Goal: Task Accomplishment & Management: Use online tool/utility

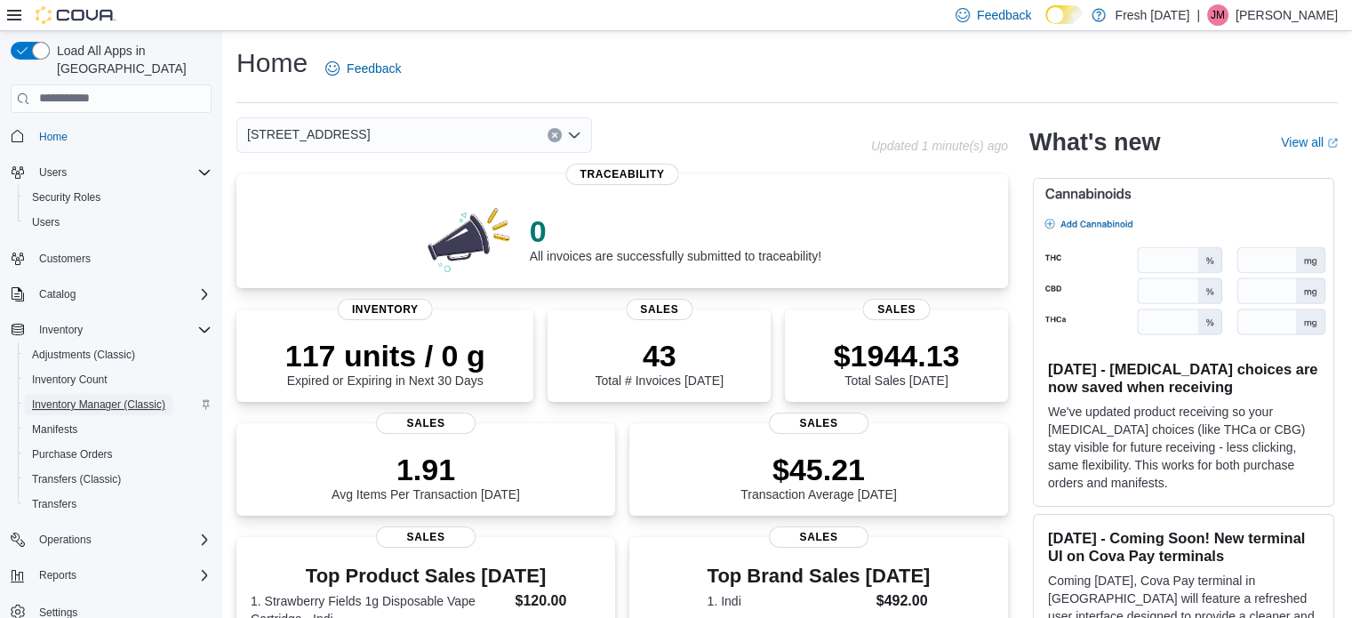
click at [100, 397] on span "Inventory Manager (Classic)" at bounding box center [98, 404] width 133 height 14
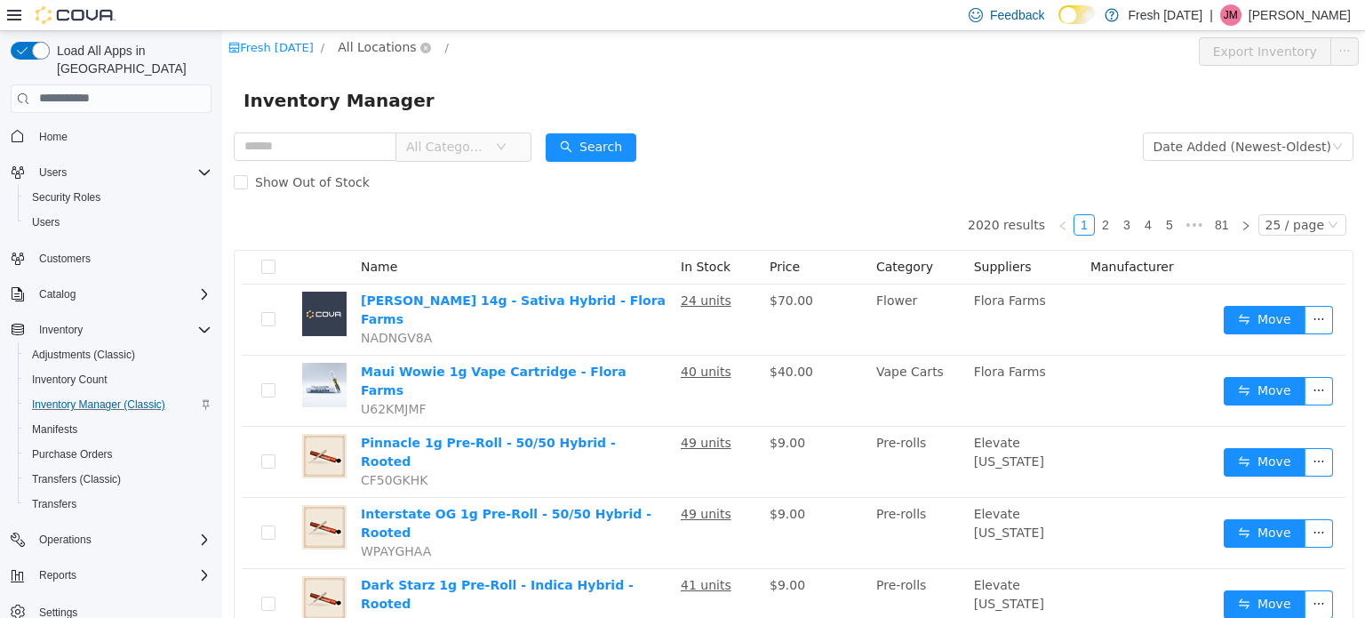
click at [367, 43] on span "All Locations" at bounding box center [377, 46] width 78 height 20
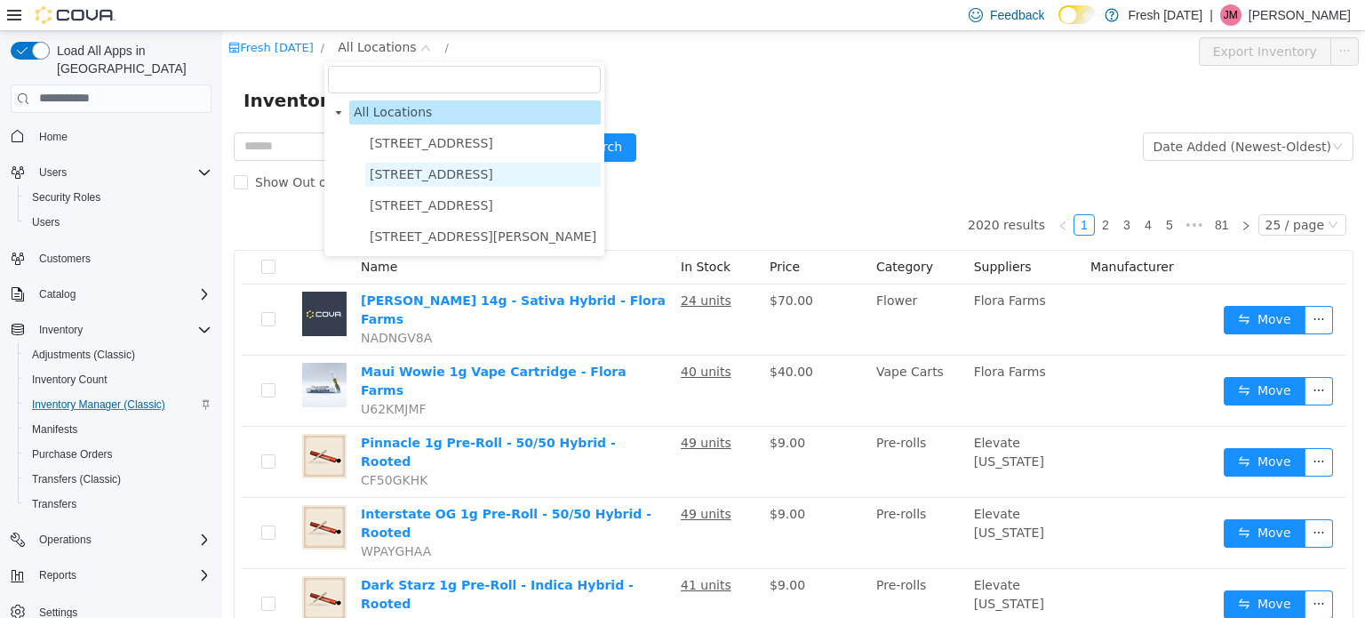
click at [441, 182] on span "[STREET_ADDRESS]" at bounding box center [483, 174] width 236 height 24
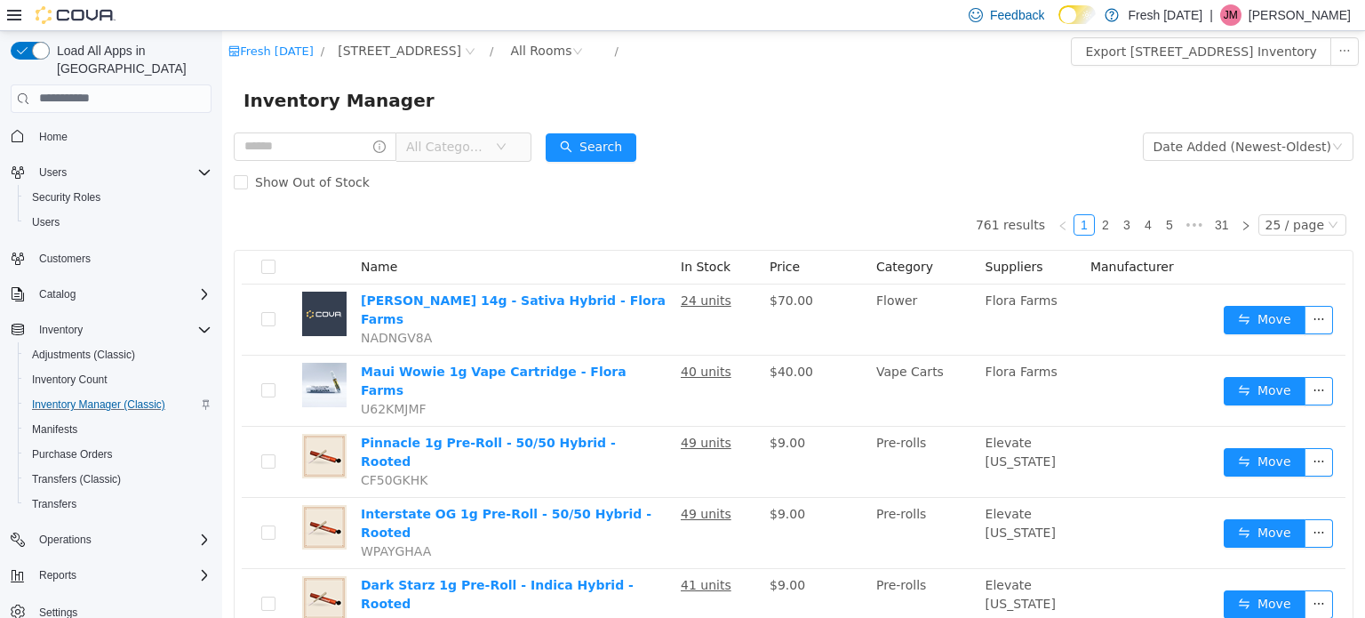
click at [840, 134] on form "All Categories Date Added (Newest-Oldest) Search Show Out of Stock" at bounding box center [794, 163] width 1120 height 71
click at [839, 124] on div "Inventory Manager" at bounding box center [793, 99] width 1143 height 57
click at [932, 140] on form "All Categories Date Added (Newest-Oldest) Search Show Out of Stock" at bounding box center [794, 163] width 1120 height 71
click at [906, 145] on form "All Categories Date Added (Newest-Oldest) Search Show Out of Stock" at bounding box center [794, 163] width 1120 height 71
click at [322, 140] on input "text" at bounding box center [315, 146] width 163 height 28
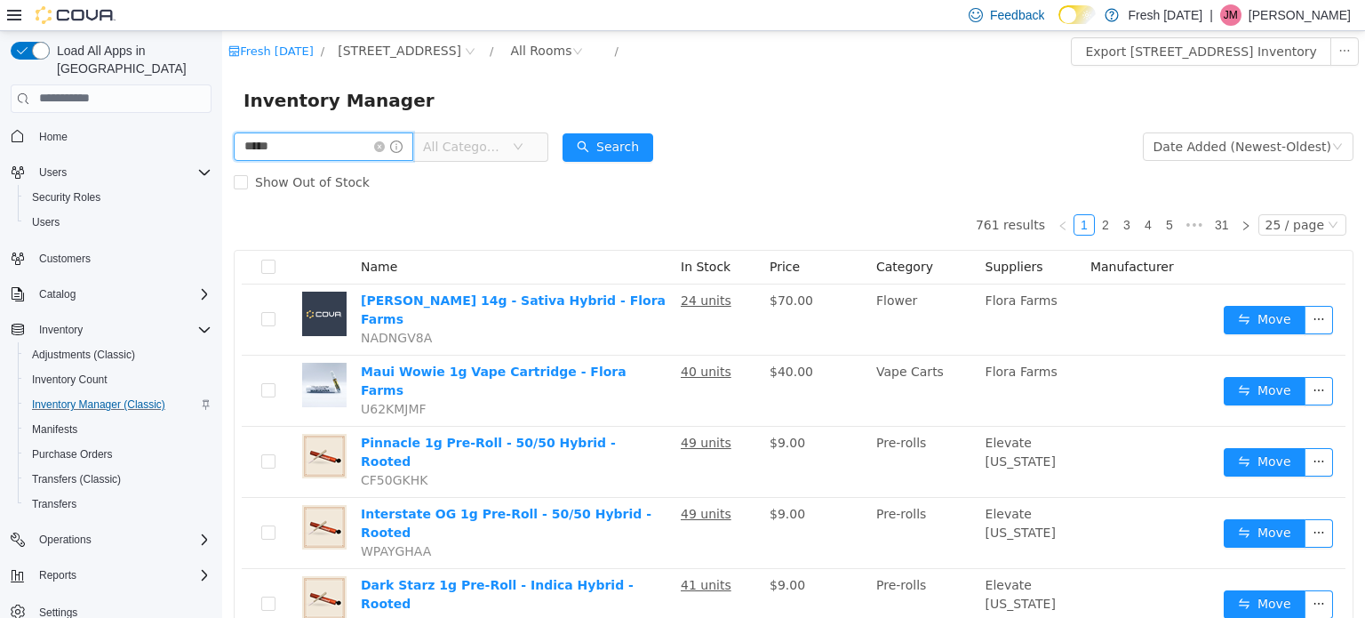
type input "*****"
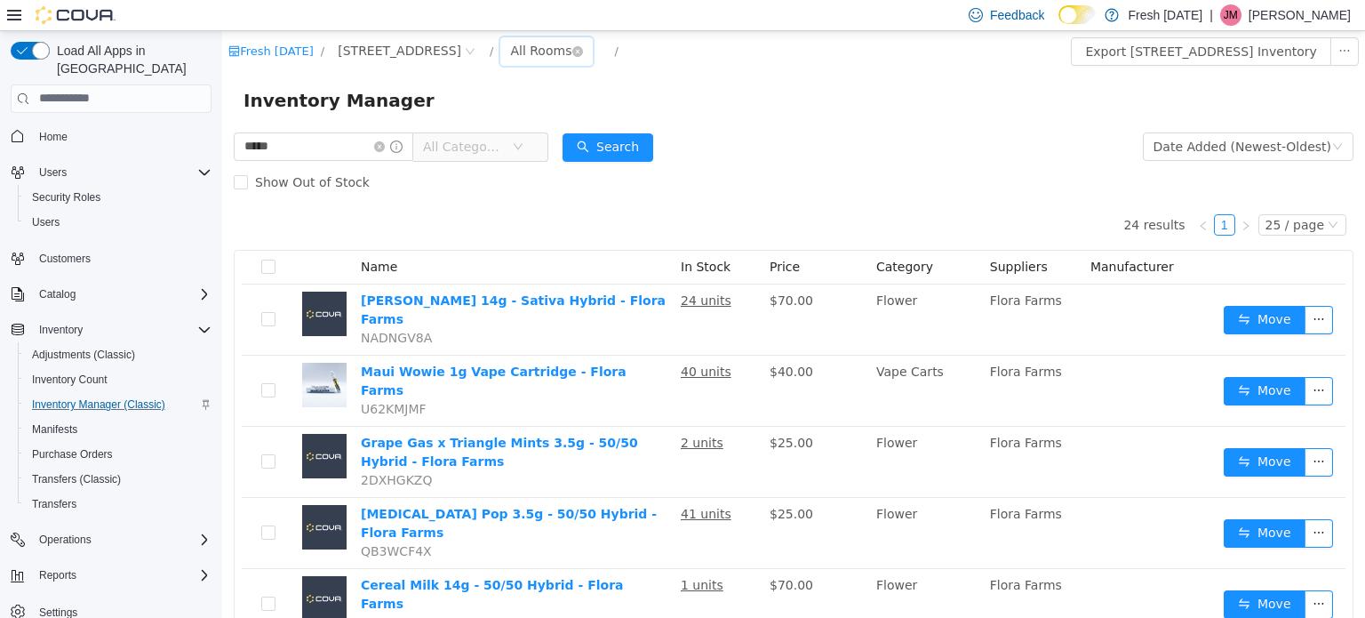
click at [532, 45] on div "All Rooms" at bounding box center [540, 49] width 61 height 27
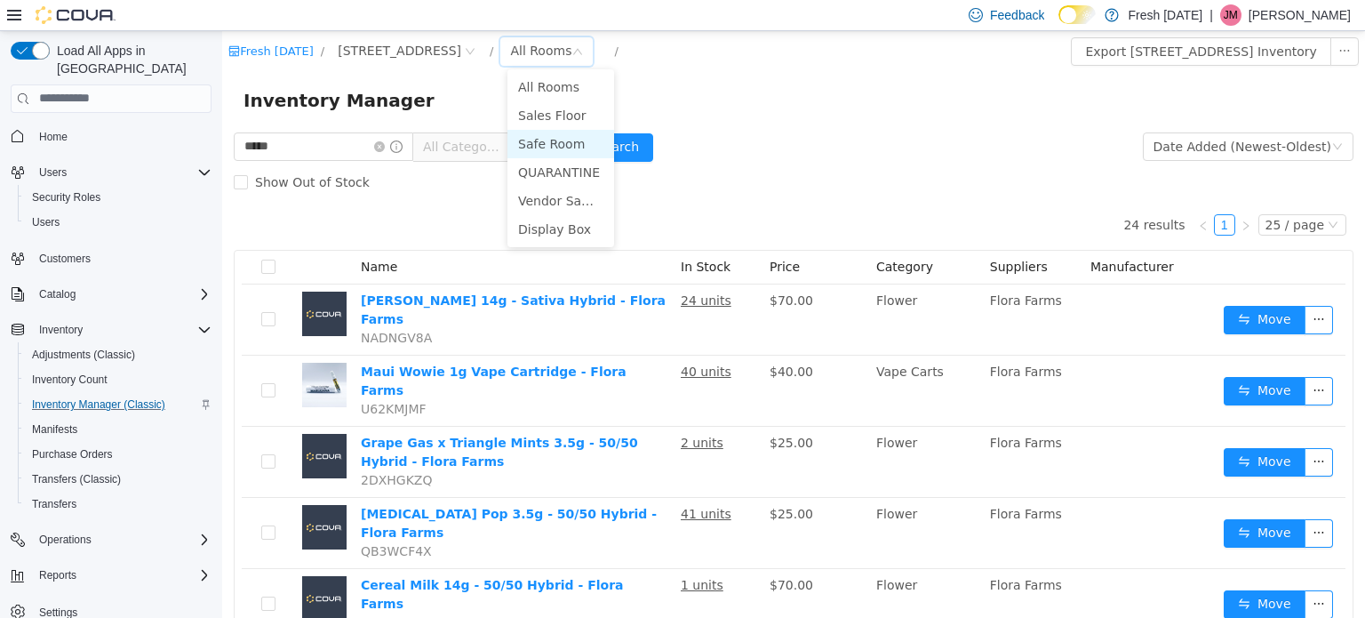
click at [573, 149] on li "Safe Room" at bounding box center [561, 143] width 107 height 28
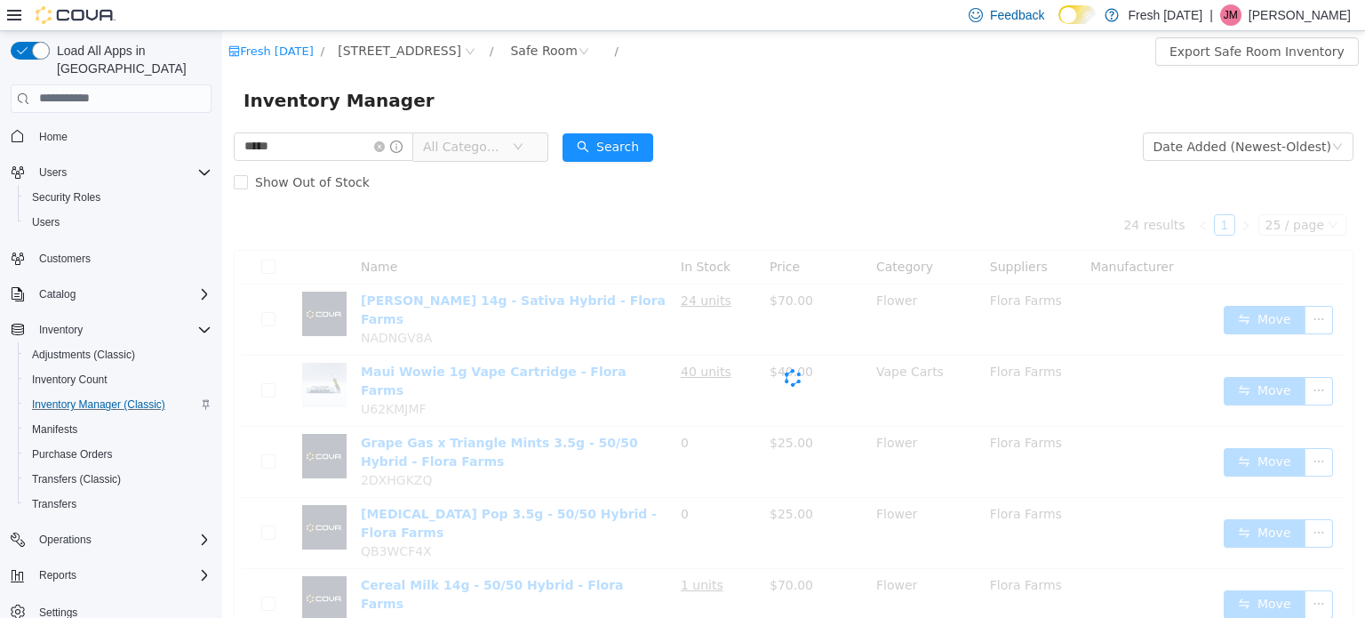
click at [775, 122] on div "Inventory Manager" at bounding box center [793, 99] width 1143 height 57
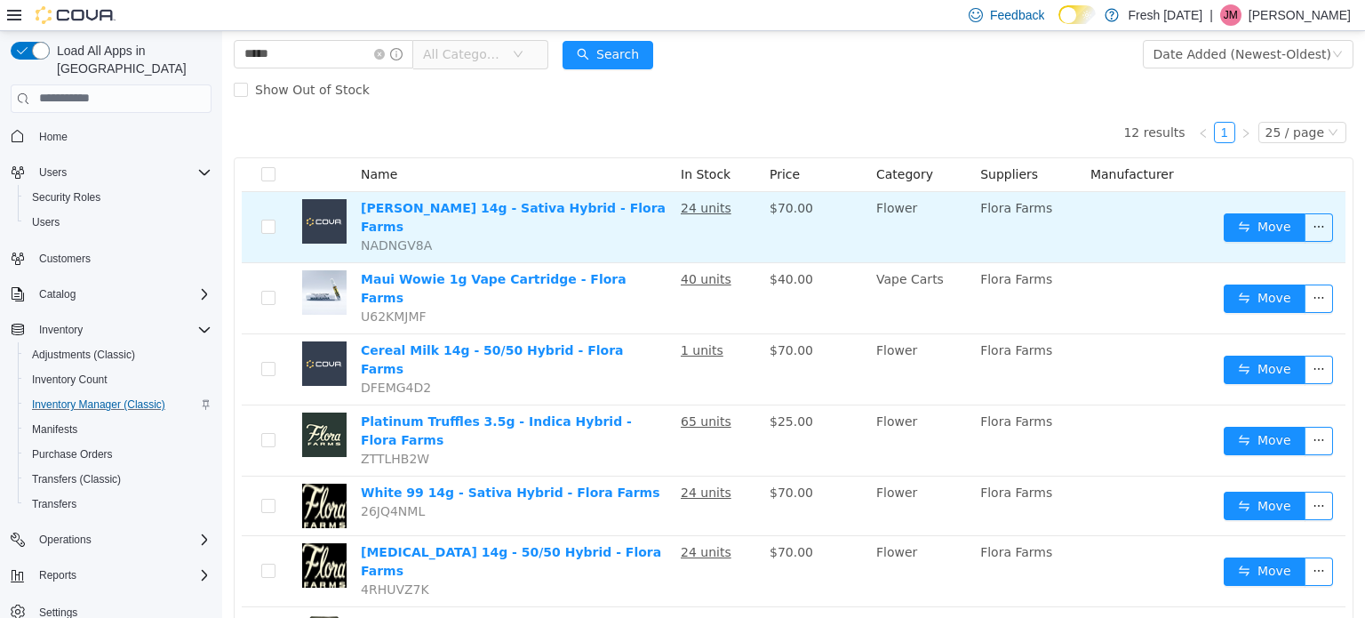
scroll to position [89, 0]
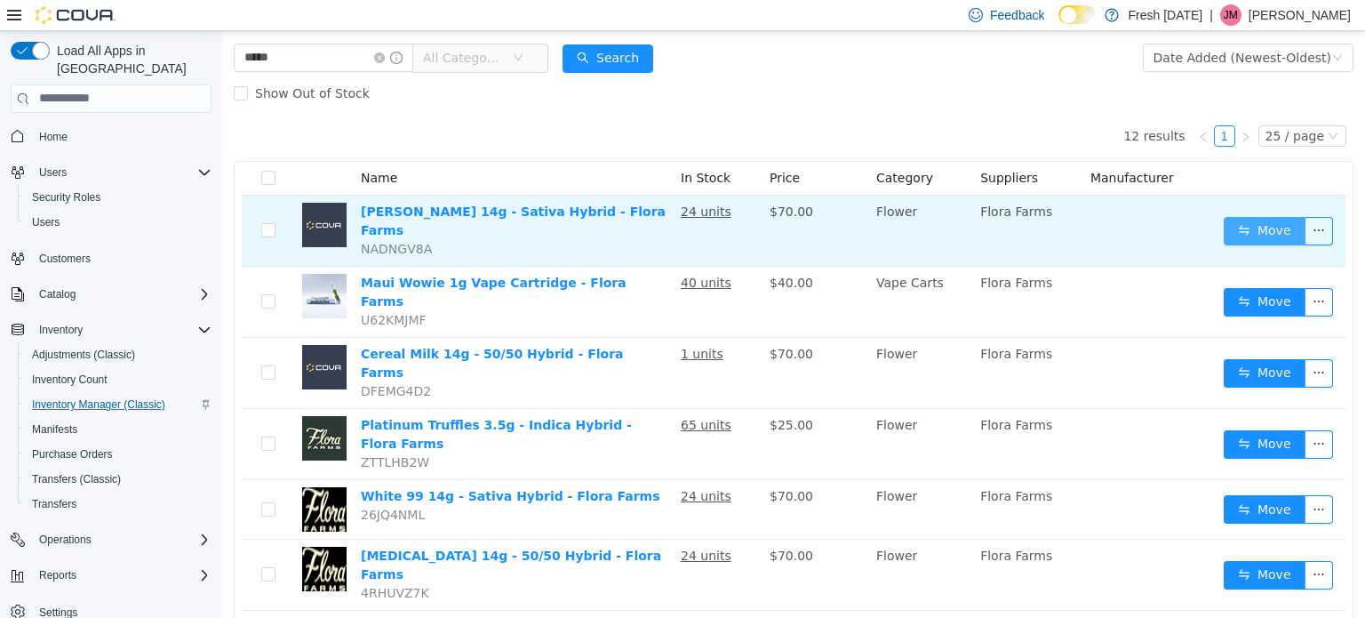
click at [1264, 223] on button "Move" at bounding box center [1265, 230] width 82 height 28
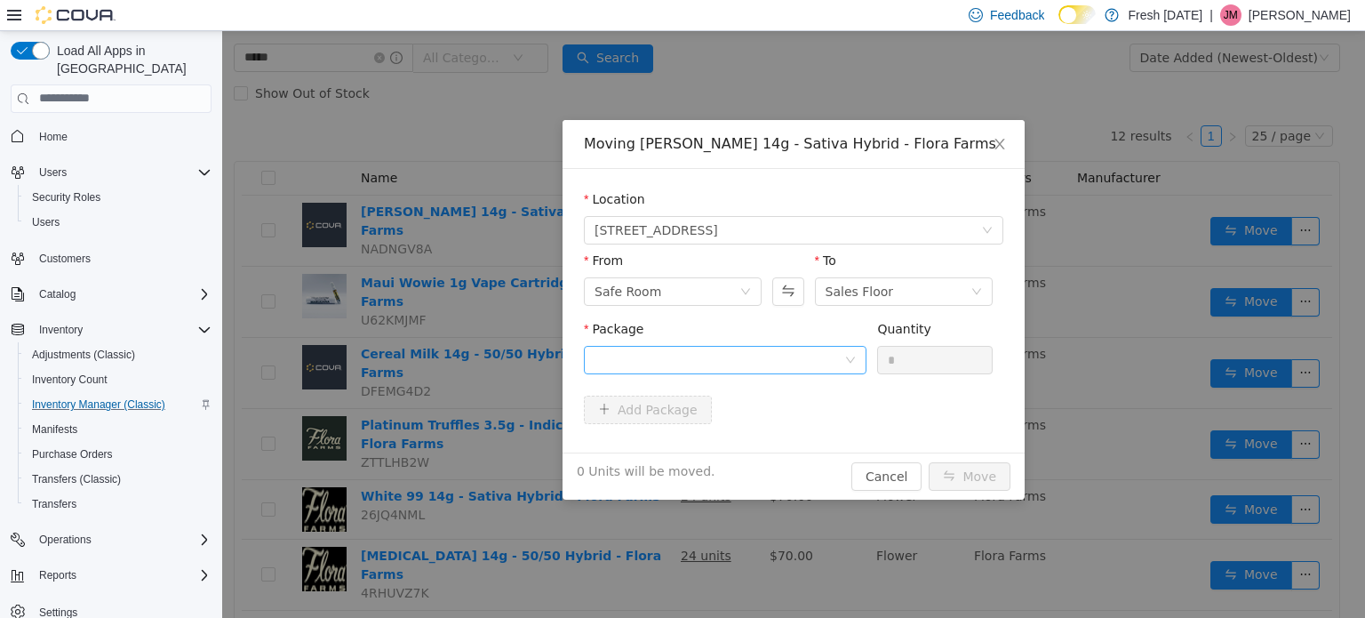
drag, startPoint x: 794, startPoint y: 336, endPoint x: 804, endPoint y: 369, distance: 34.6
click at [799, 344] on div "Package" at bounding box center [725, 349] width 283 height 61
click at [804, 371] on div at bounding box center [720, 359] width 250 height 27
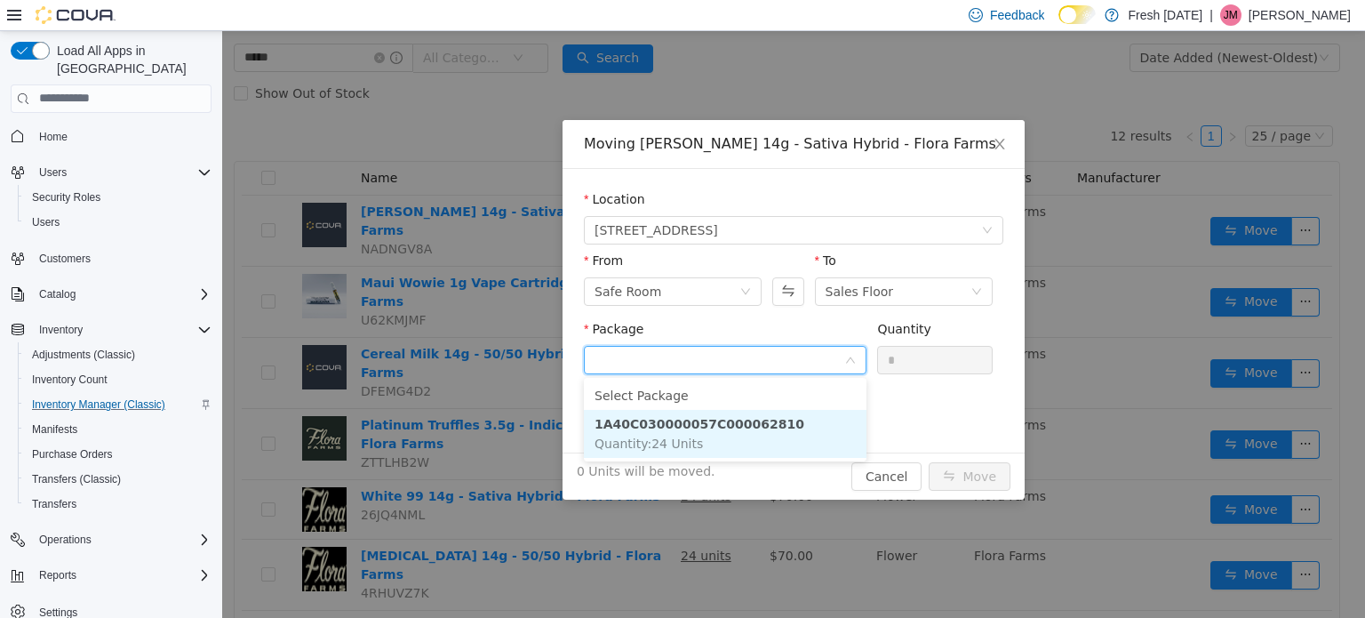
drag, startPoint x: 795, startPoint y: 431, endPoint x: 890, endPoint y: 403, distance: 99.3
click at [804, 430] on li "1A40C030000057C000062810 Quantity : 24 Units" at bounding box center [725, 433] width 283 height 48
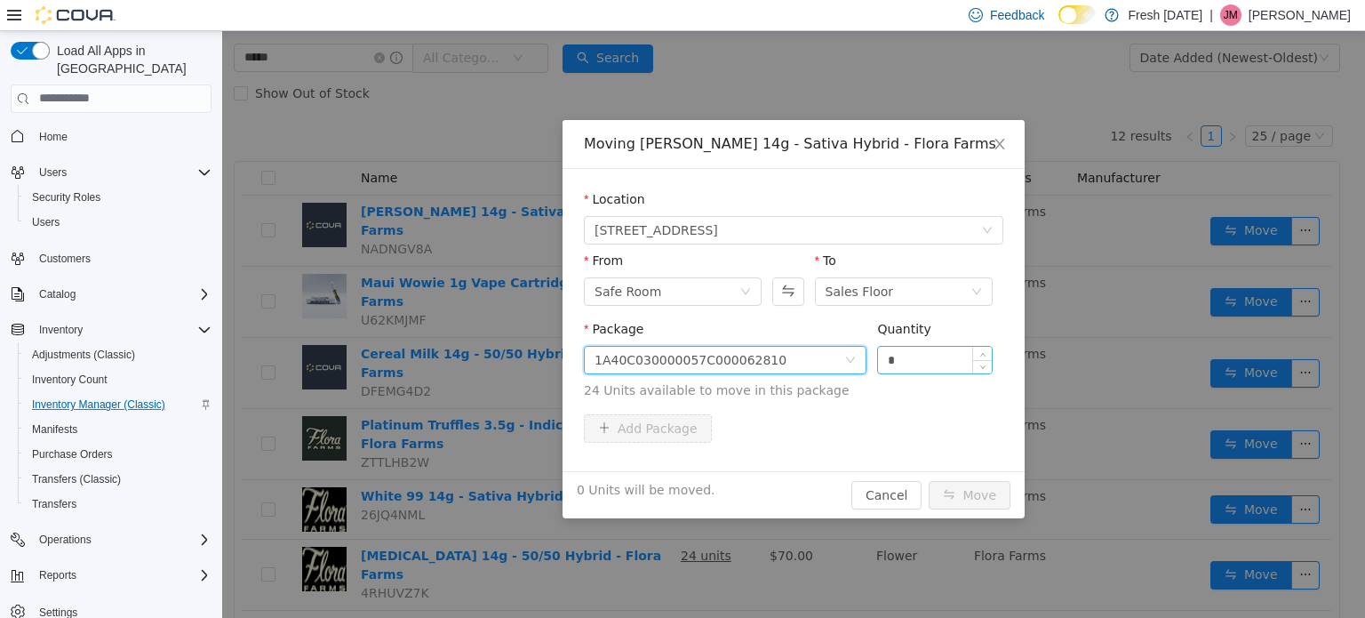
click at [923, 354] on input "*" at bounding box center [935, 359] width 114 height 27
type input "***"
click at [929, 480] on button "Move" at bounding box center [970, 494] width 82 height 28
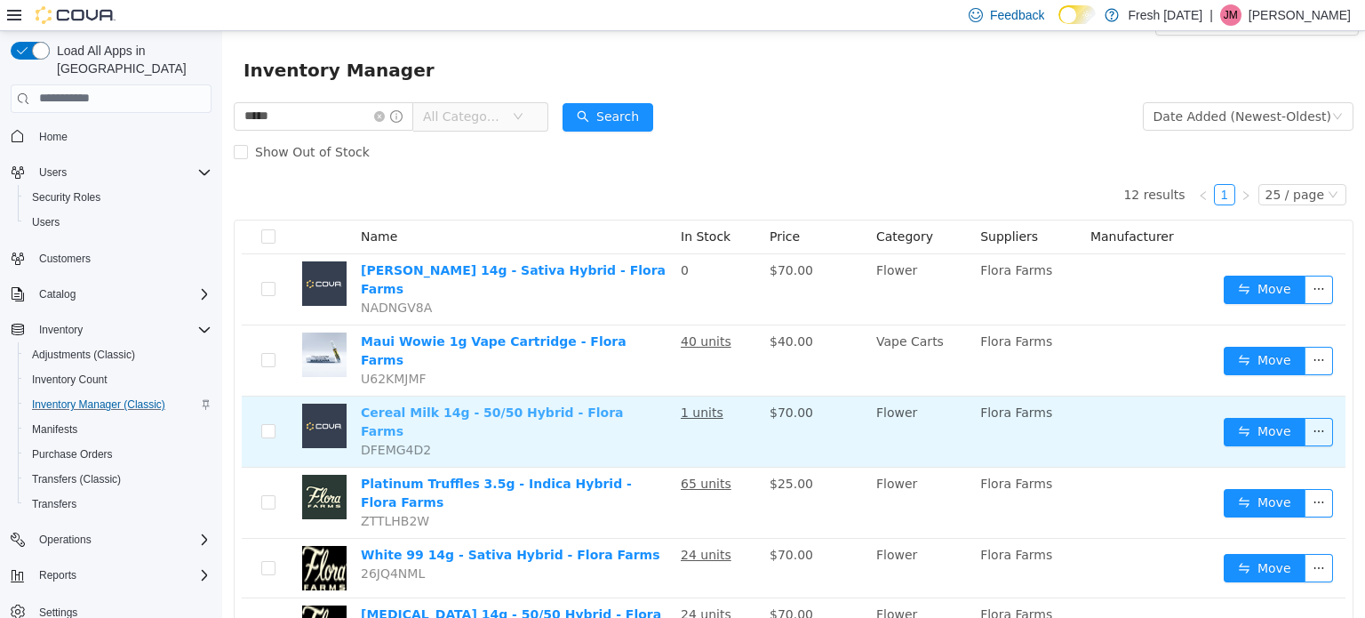
scroll to position [0, 0]
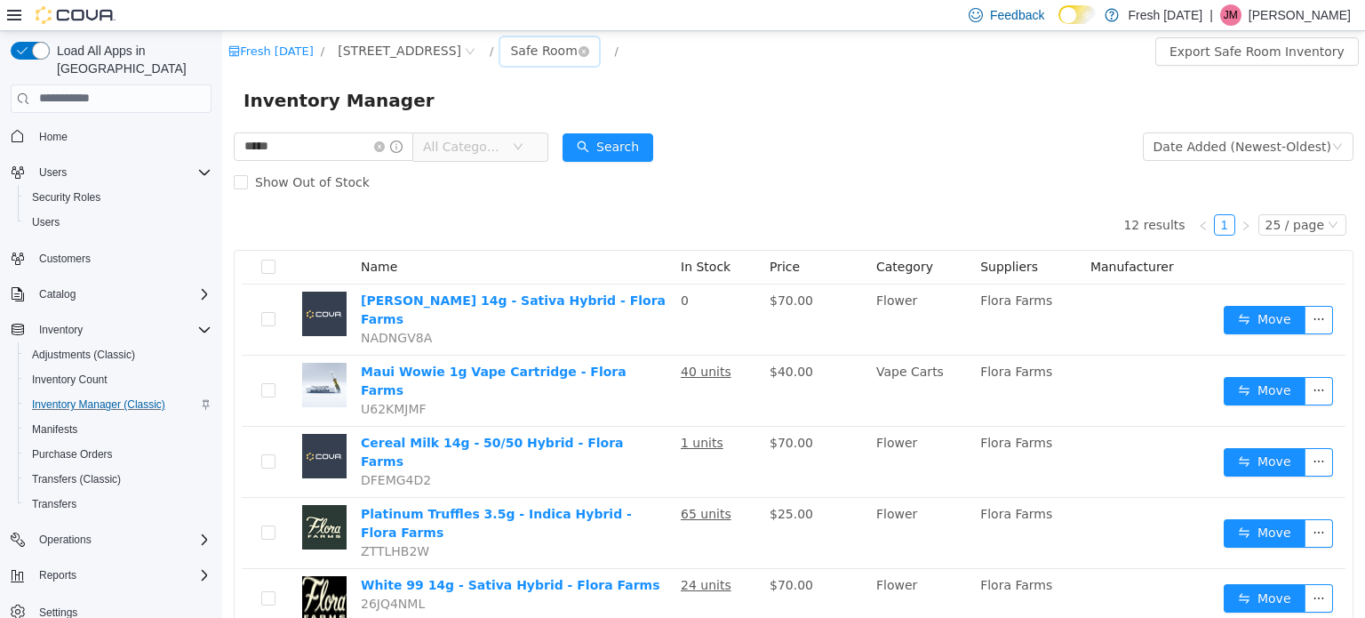
click at [544, 56] on div "Safe Room" at bounding box center [543, 49] width 67 height 27
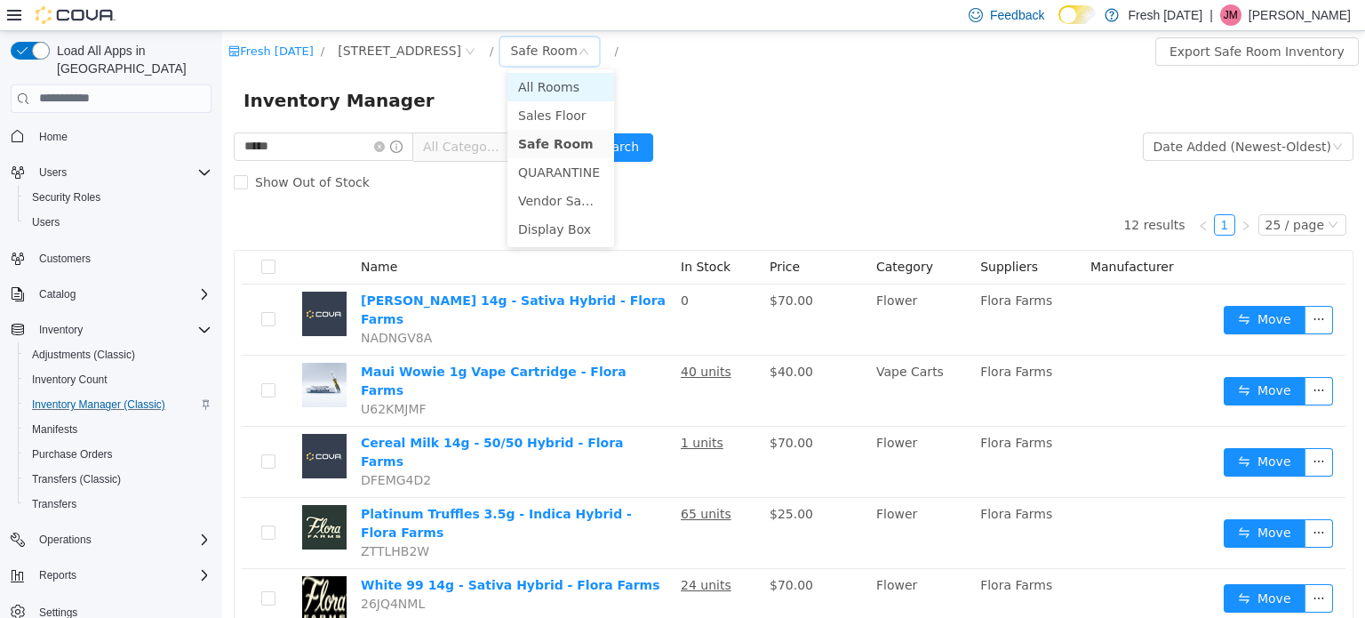
click at [559, 99] on li "All Rooms" at bounding box center [561, 86] width 107 height 28
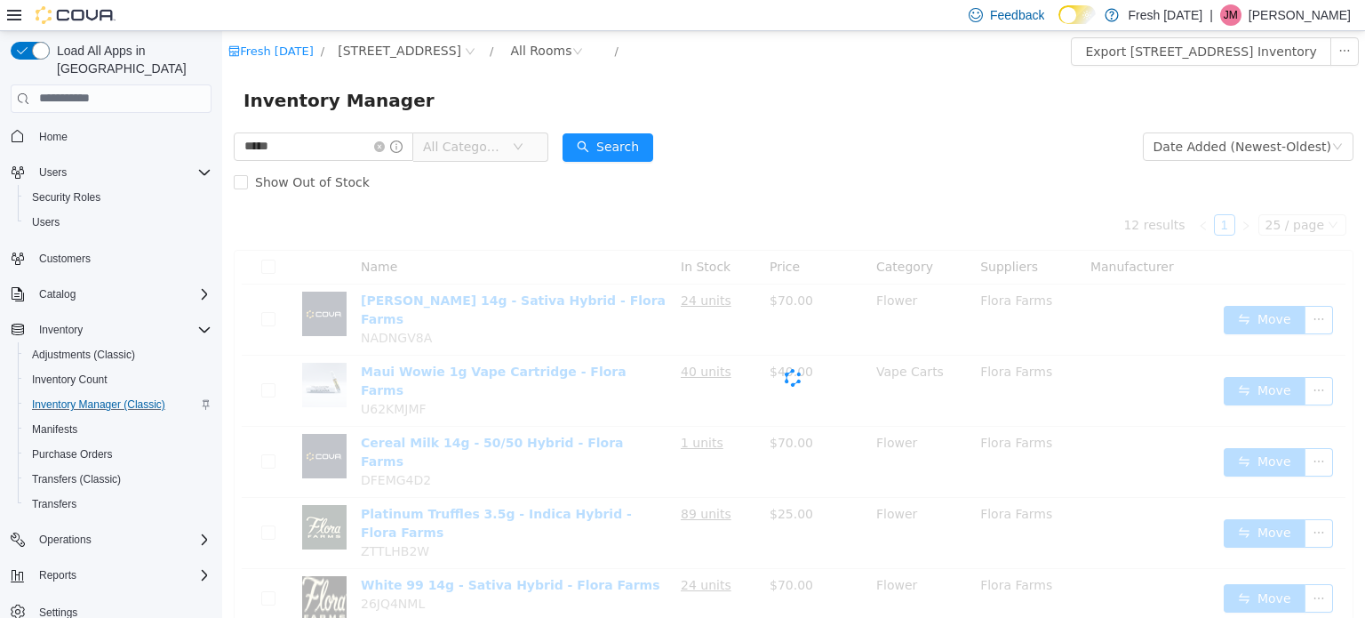
click at [747, 96] on div "Inventory Manager" at bounding box center [794, 99] width 1100 height 28
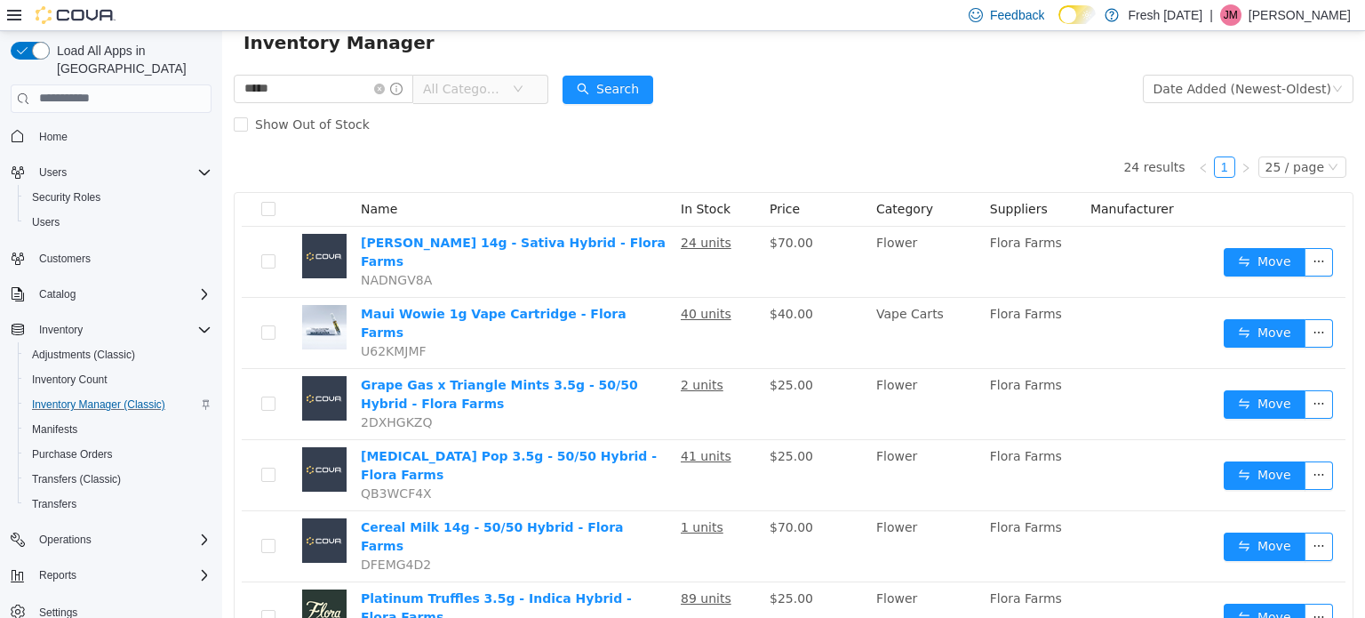
scroll to position [89, 0]
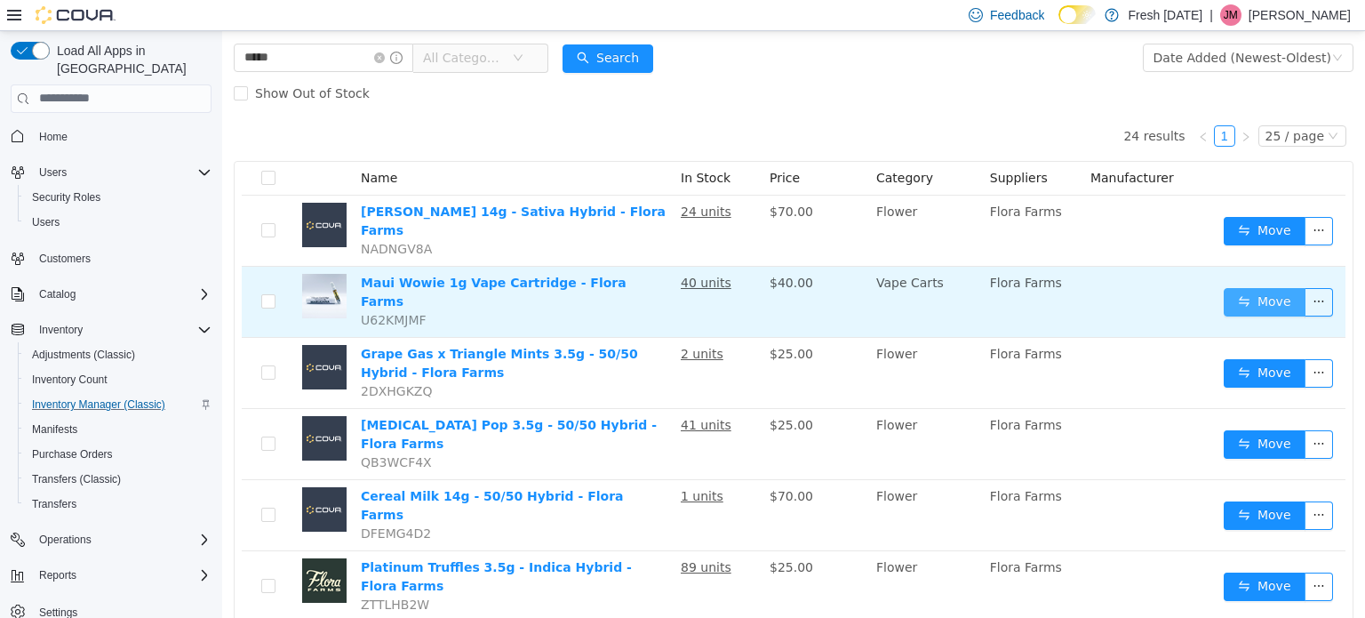
click at [1236, 287] on button "Move" at bounding box center [1265, 301] width 82 height 28
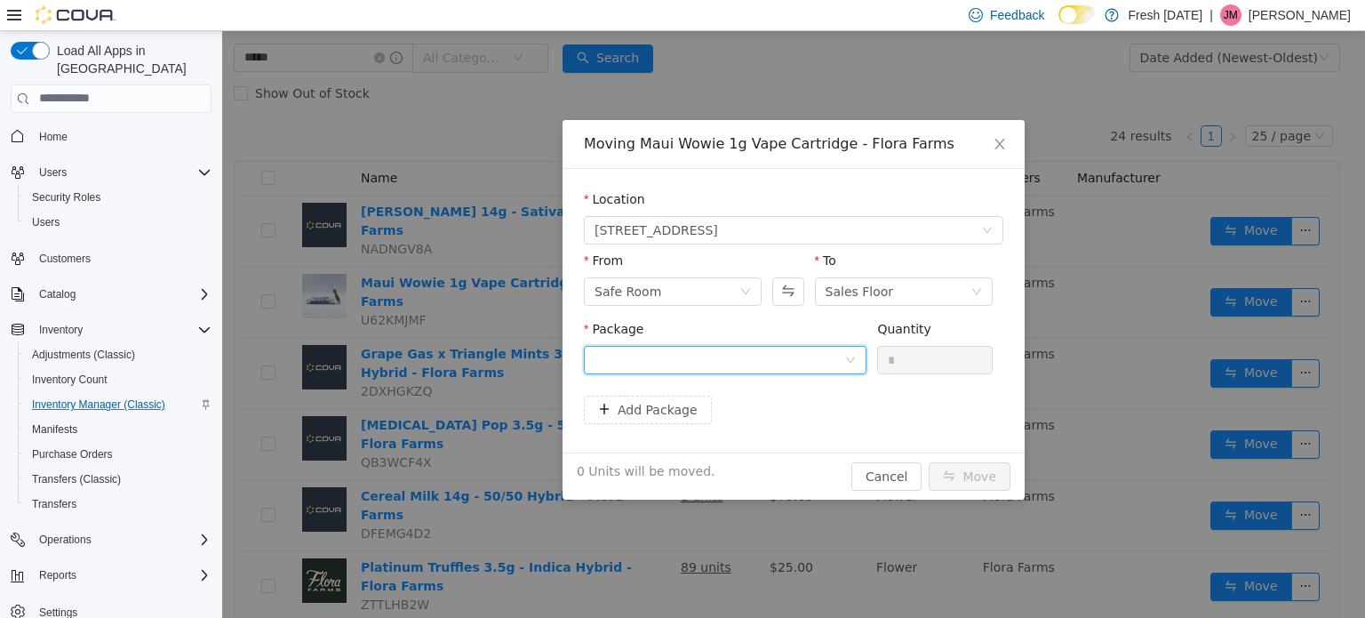
click at [791, 357] on div at bounding box center [720, 359] width 250 height 27
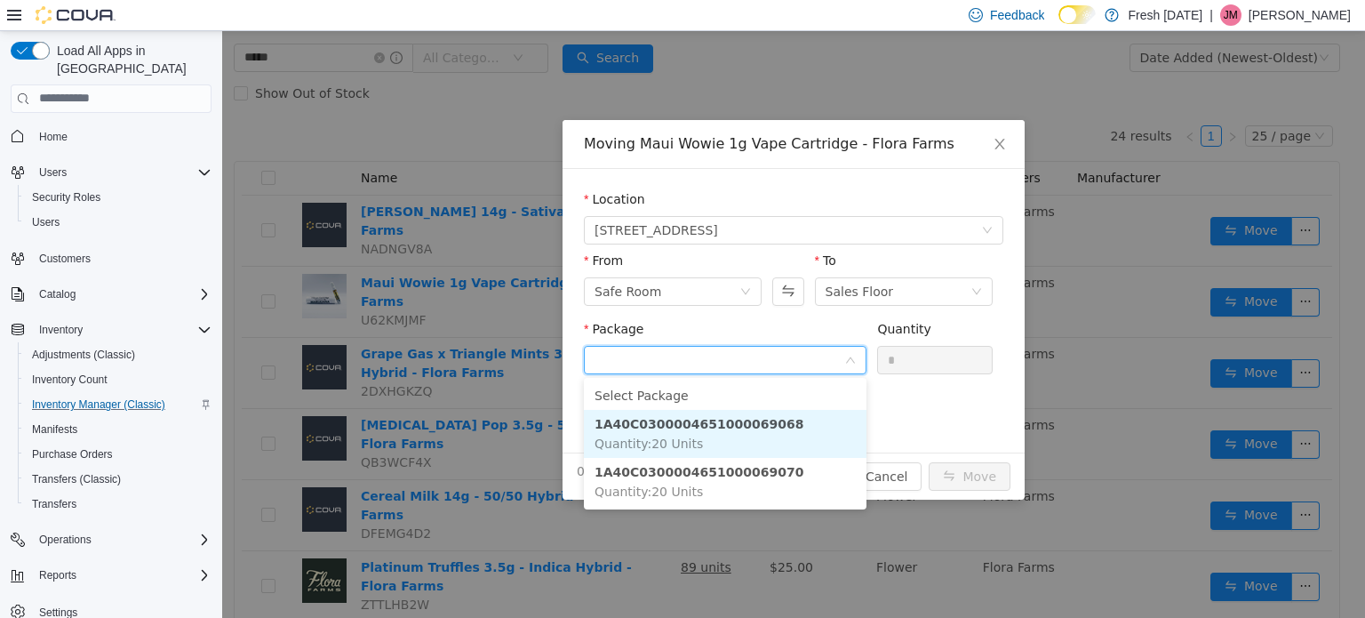
click at [788, 429] on li "1A40C0300004651000069068 Quantity : 20 Units" at bounding box center [725, 433] width 283 height 48
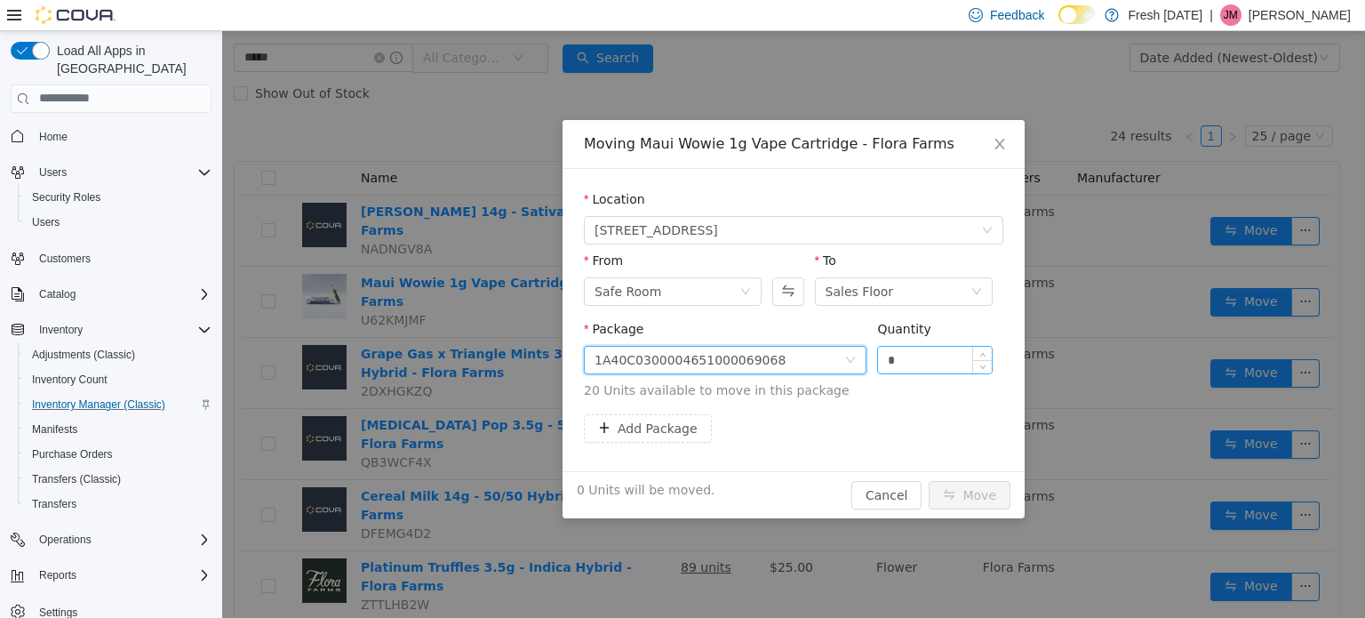
click at [907, 355] on input "*" at bounding box center [935, 359] width 114 height 27
type input "**"
click at [929, 480] on button "Move" at bounding box center [970, 494] width 82 height 28
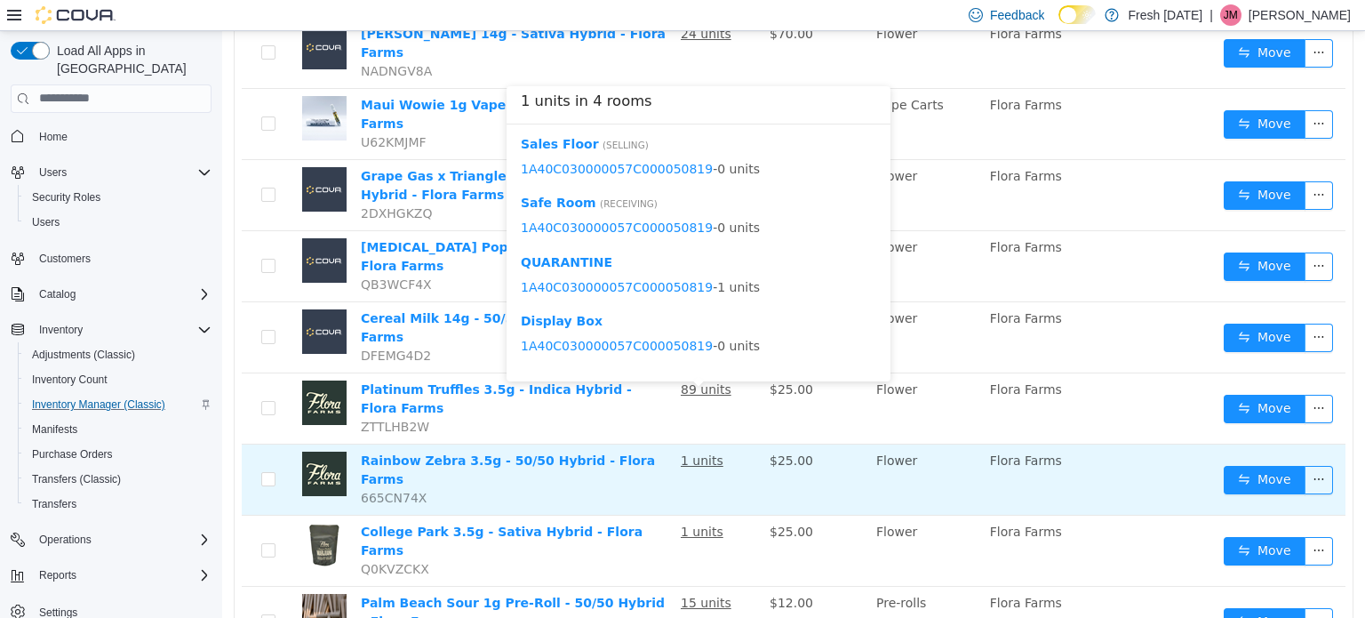
scroll to position [533, 0]
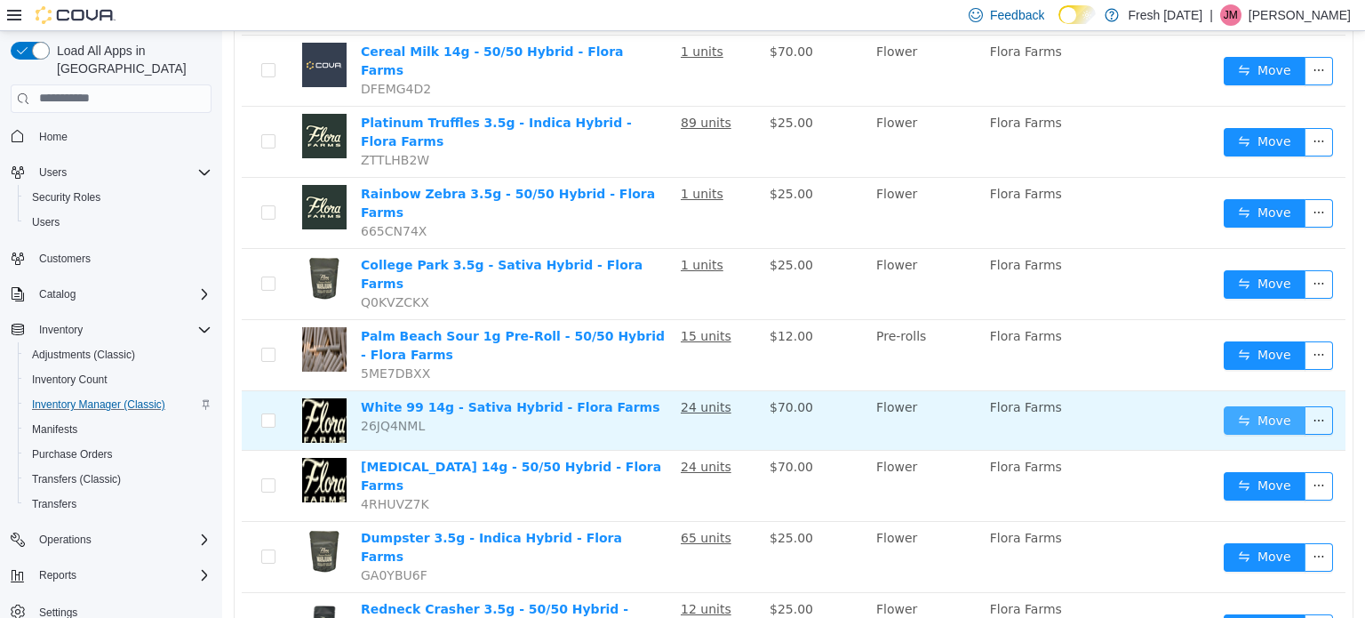
click at [1255, 405] on button "Move" at bounding box center [1265, 419] width 82 height 28
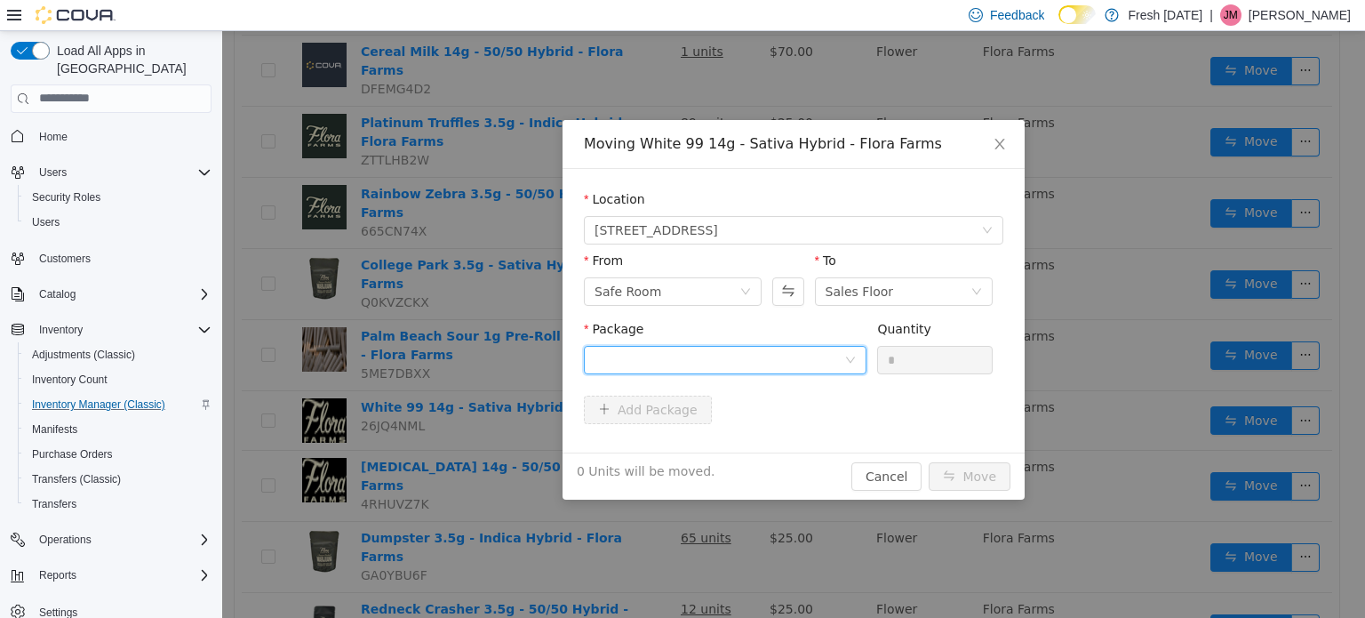
click at [756, 353] on div at bounding box center [720, 359] width 250 height 27
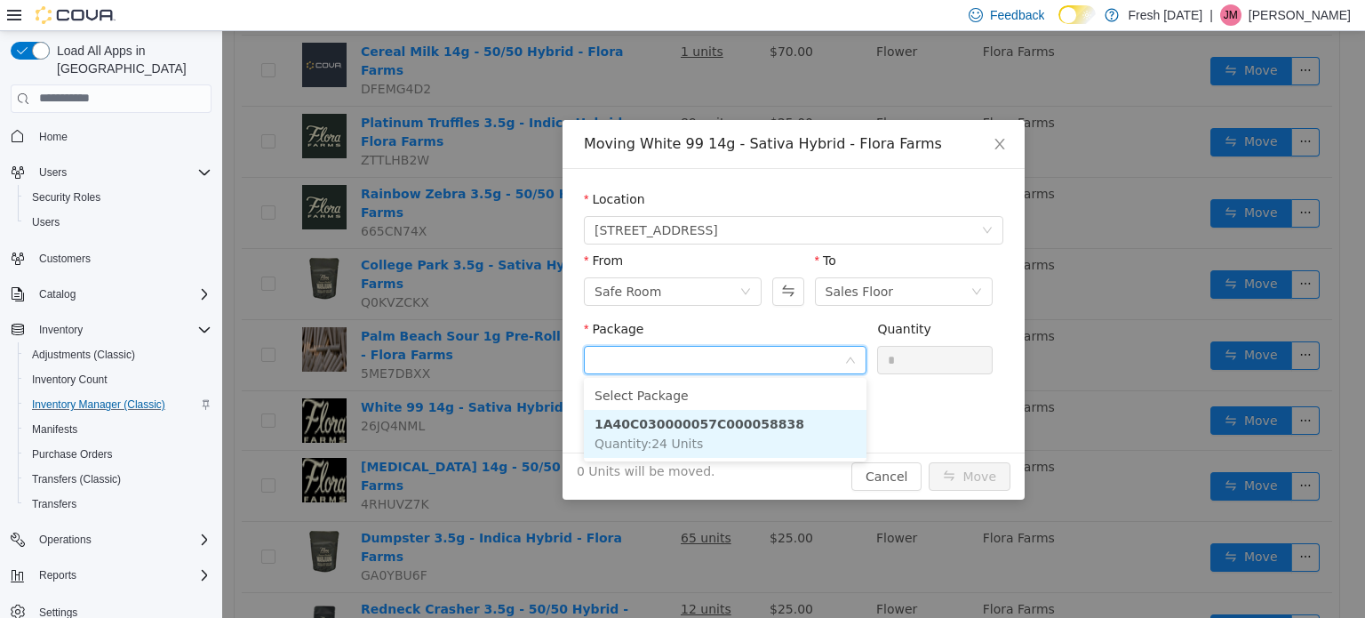
click at [767, 436] on li "1A40C030000057C000058838 Quantity : 24 Units" at bounding box center [725, 433] width 283 height 48
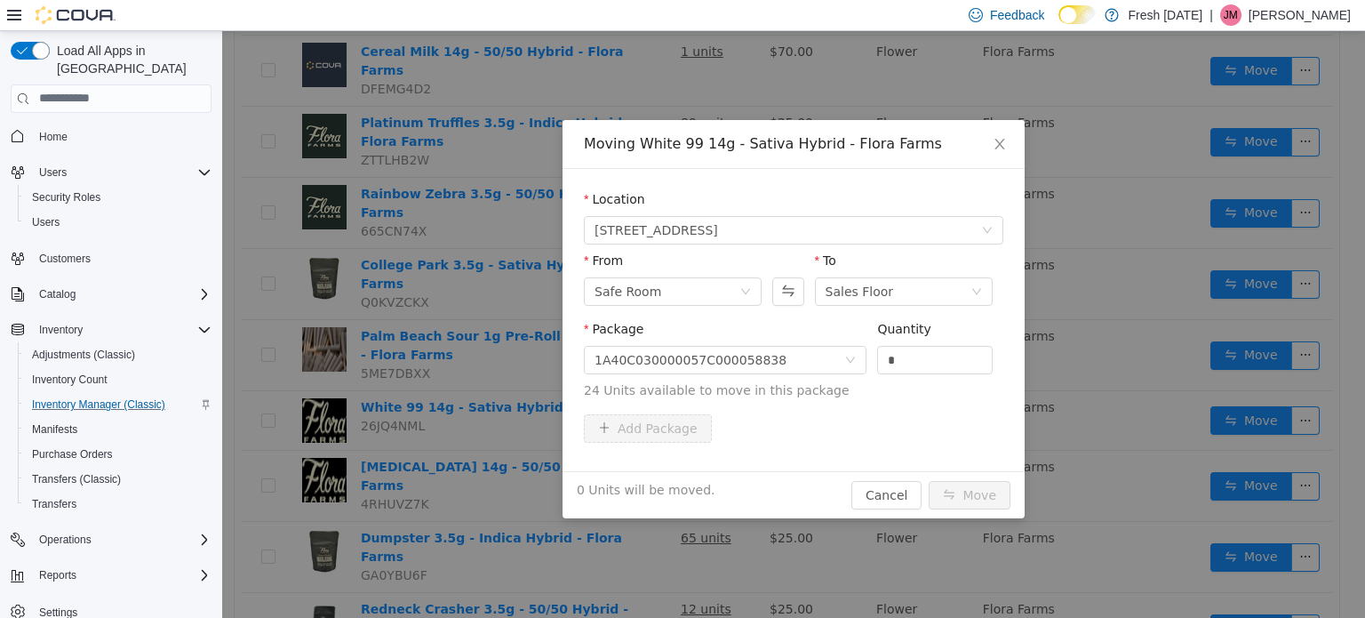
click at [924, 372] on div "Quantity *" at bounding box center [935, 349] width 116 height 61
click at [926, 354] on input "*" at bounding box center [935, 359] width 114 height 27
type input "***"
click at [929, 480] on button "Move" at bounding box center [970, 494] width 82 height 28
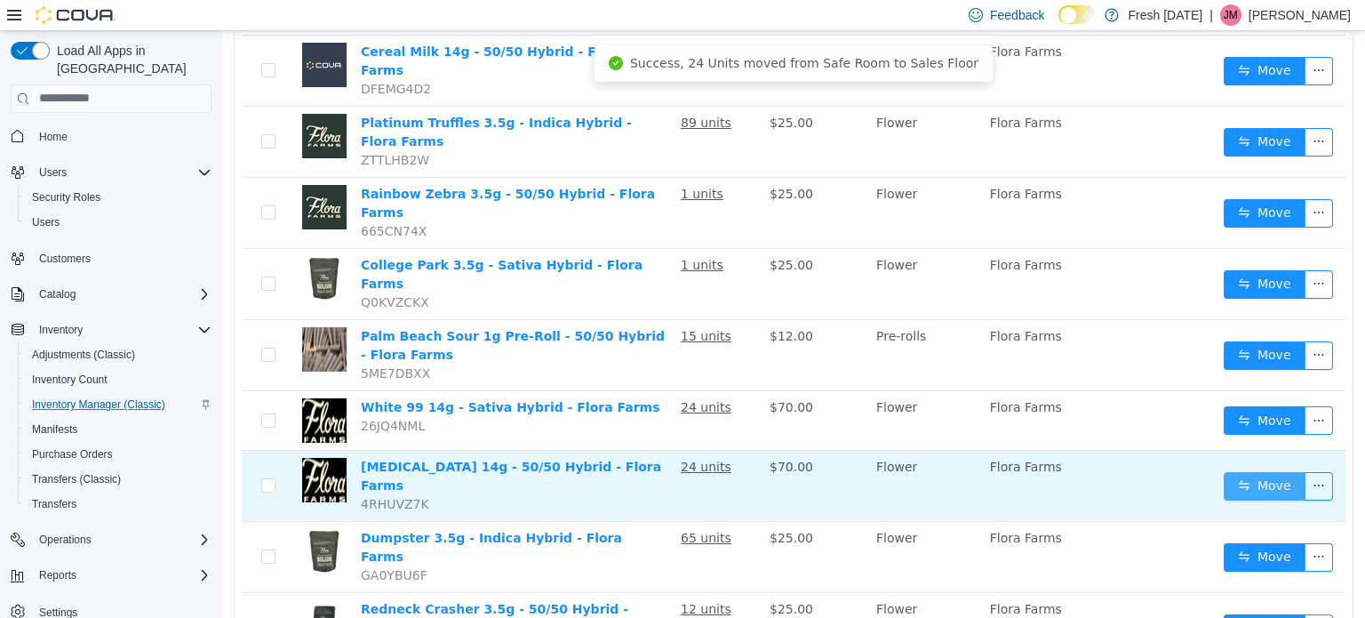
click at [1248, 471] on button "Move" at bounding box center [1265, 485] width 82 height 28
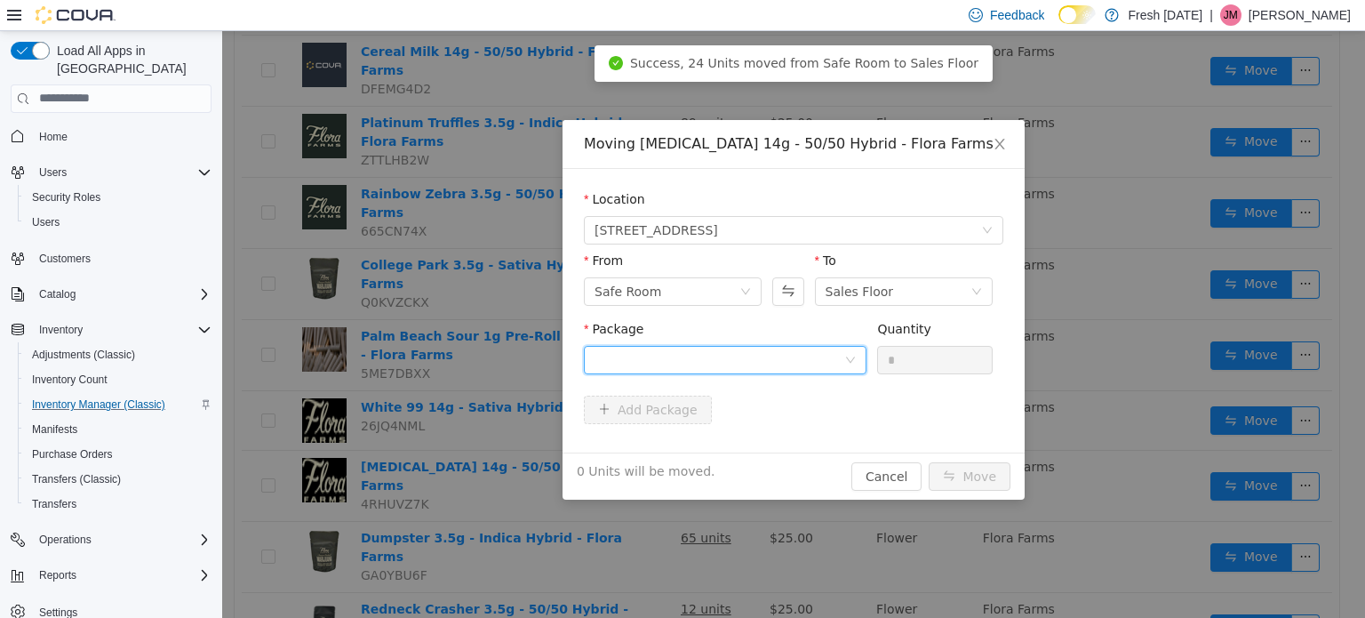
click at [783, 360] on div at bounding box center [720, 359] width 250 height 27
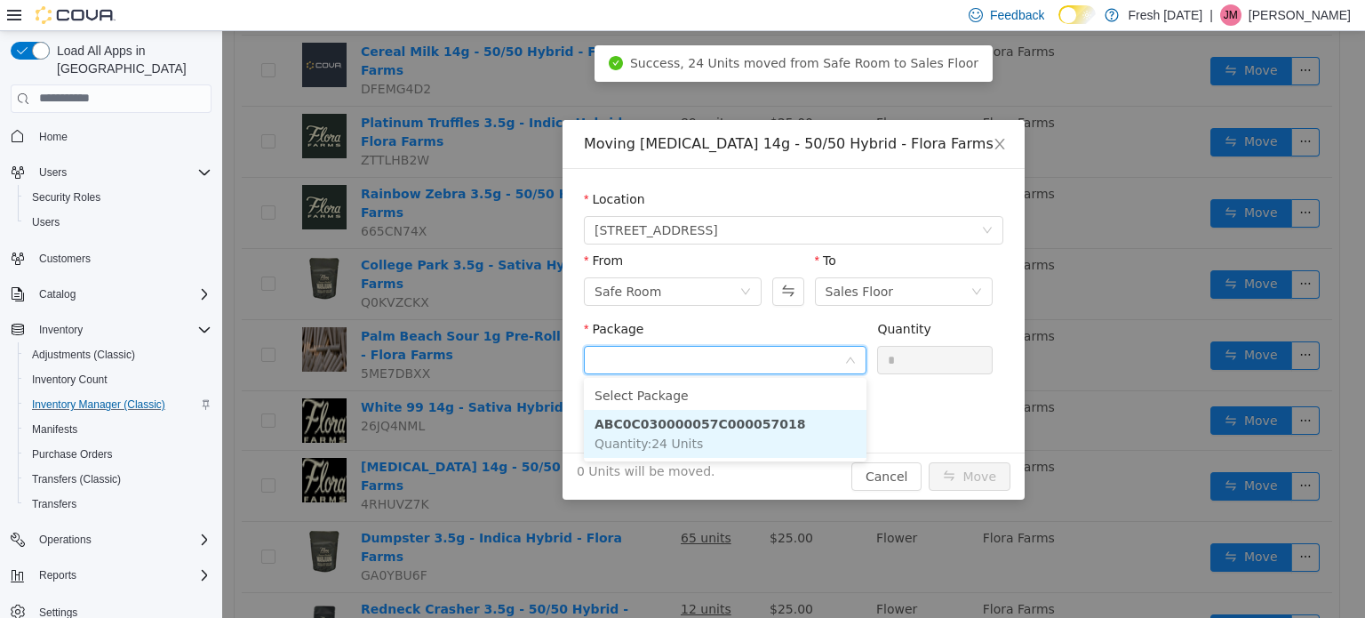
click at [763, 416] on strong "ABC0C030000057C000057018" at bounding box center [700, 423] width 211 height 14
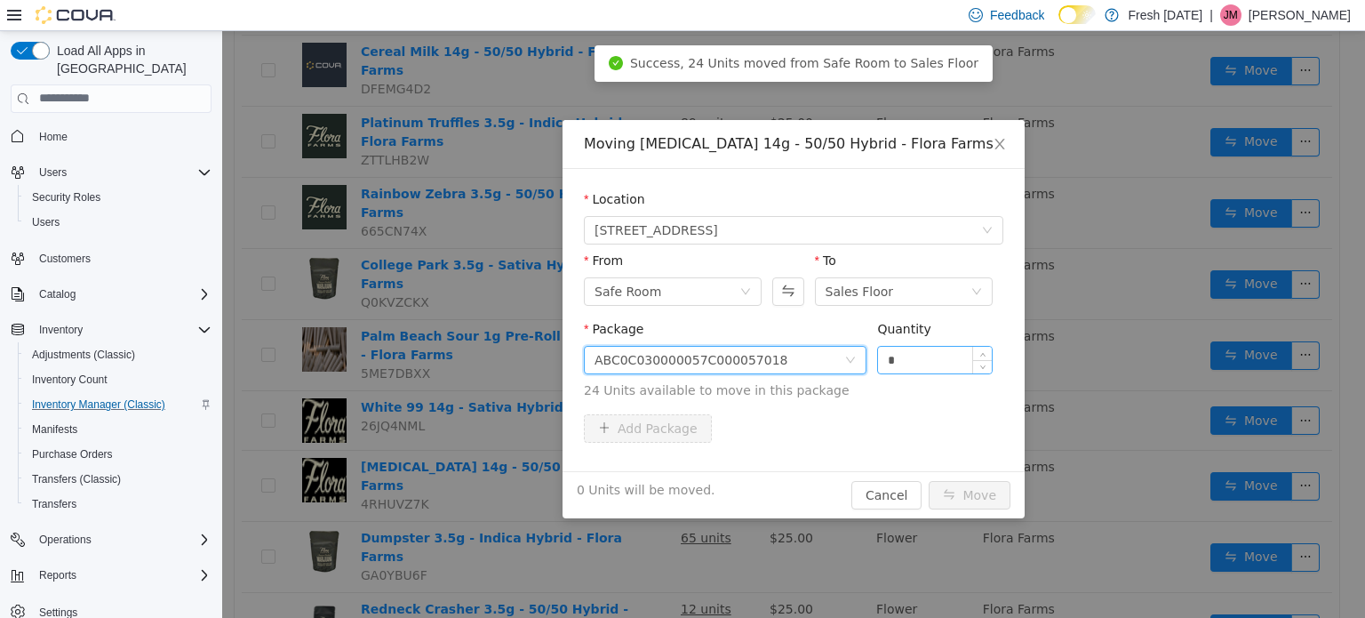
click at [923, 369] on input "*" at bounding box center [935, 359] width 114 height 27
type input "***"
click at [929, 480] on button "Move" at bounding box center [970, 494] width 82 height 28
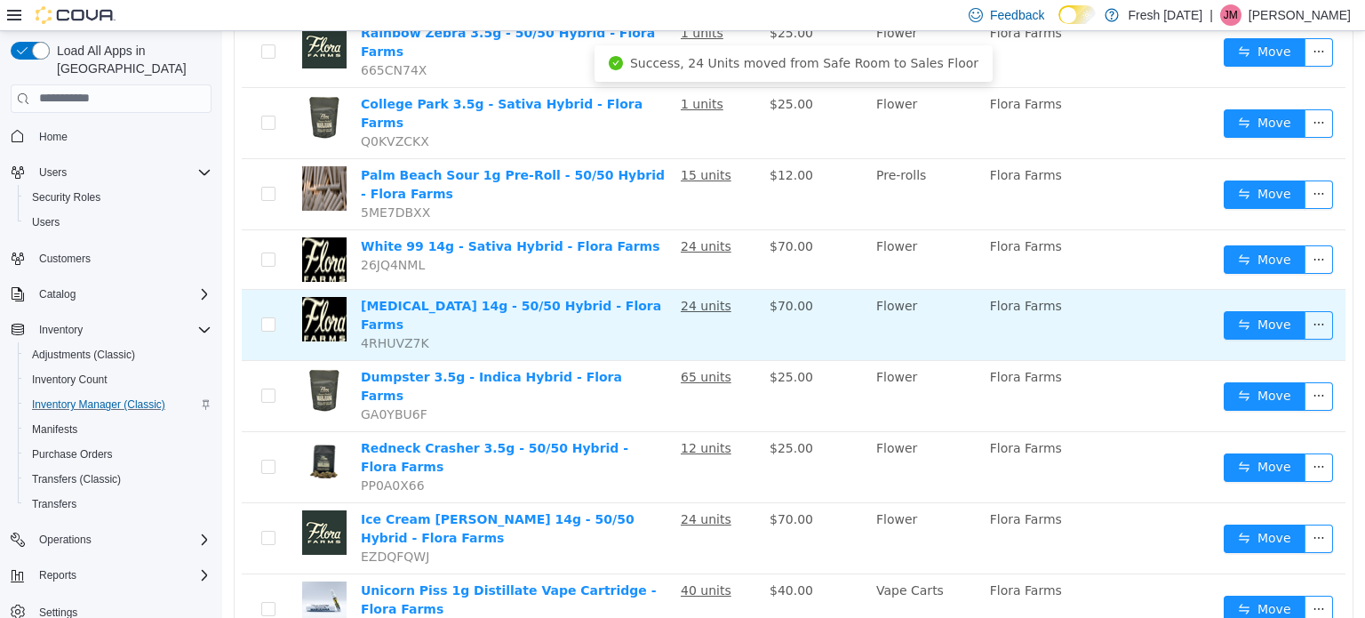
scroll to position [711, 0]
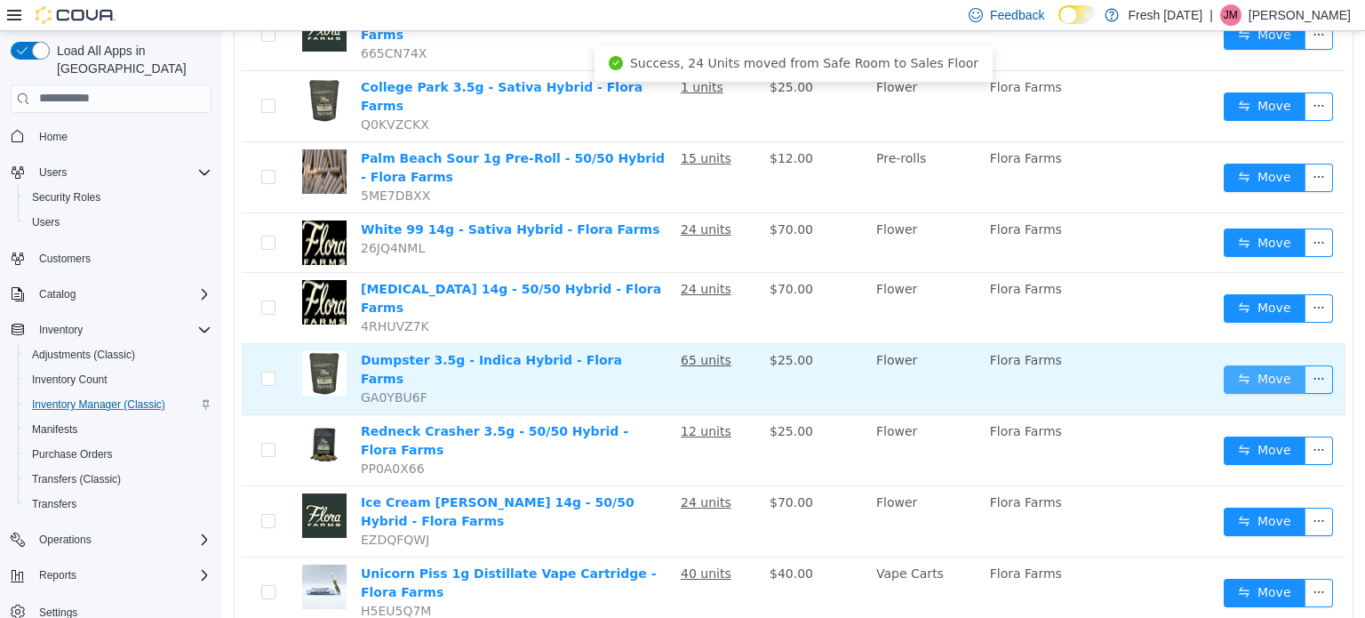
click at [1226, 364] on button "Move" at bounding box center [1265, 378] width 82 height 28
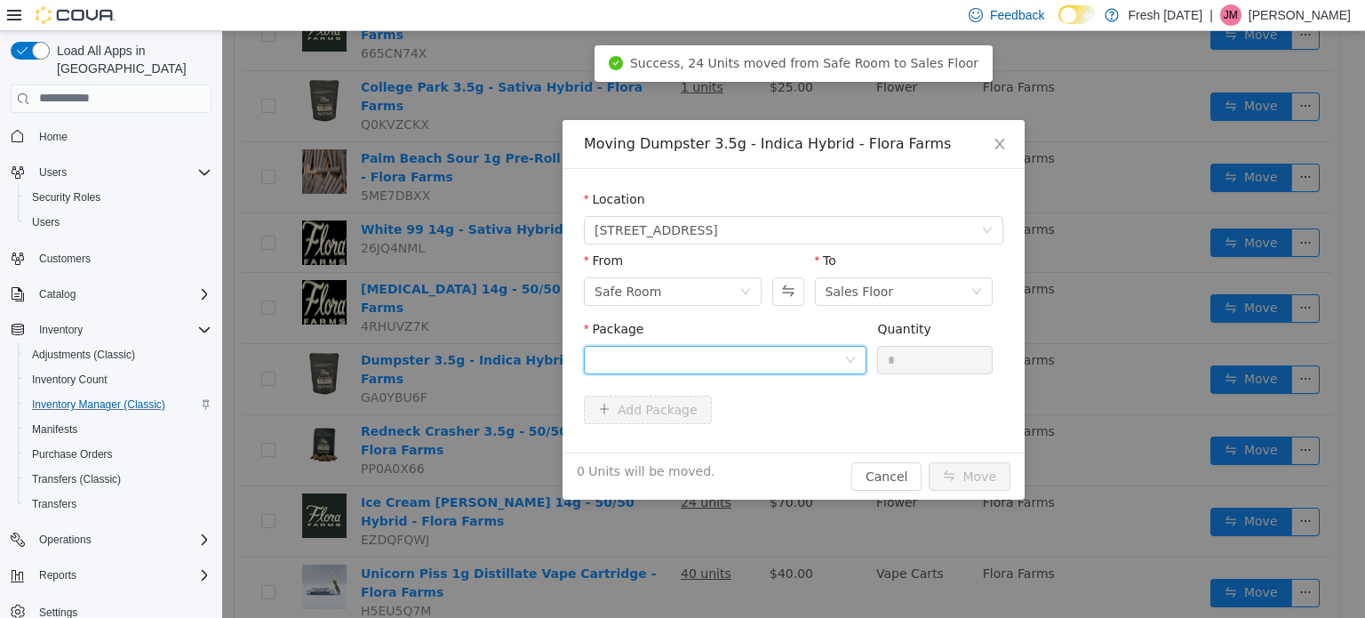
click at [747, 359] on div at bounding box center [720, 359] width 250 height 27
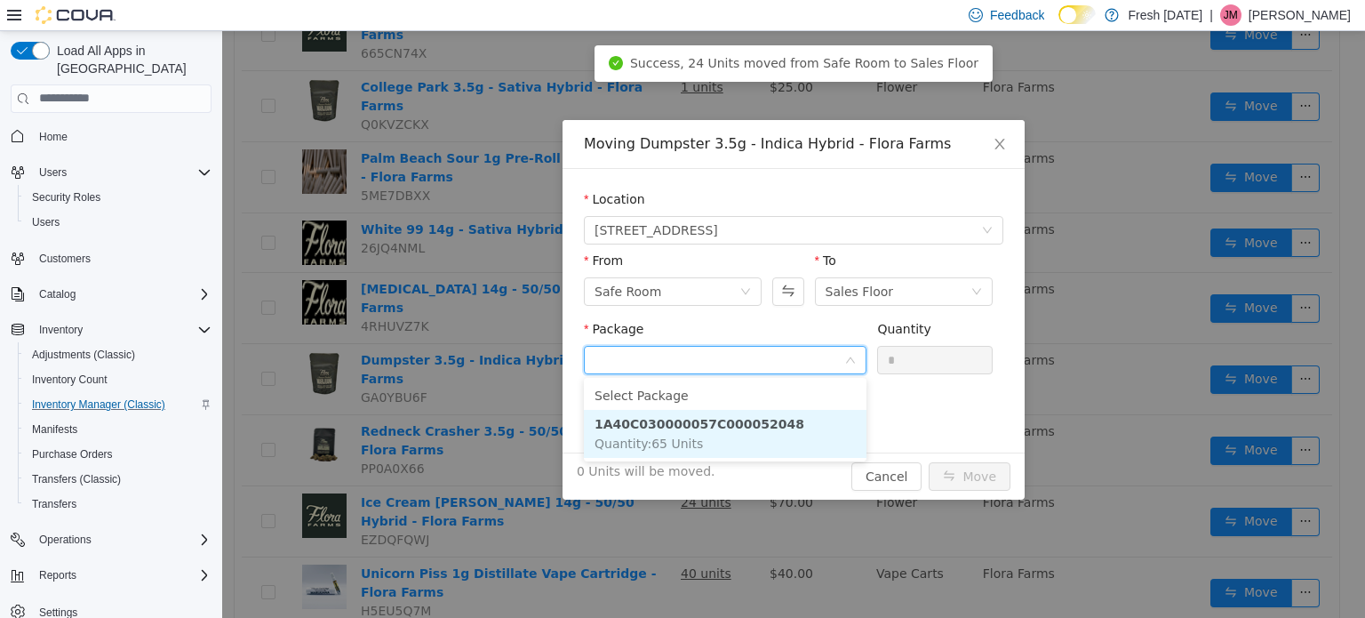
click at [750, 418] on strong "1A40C030000057C000052048" at bounding box center [700, 423] width 210 height 14
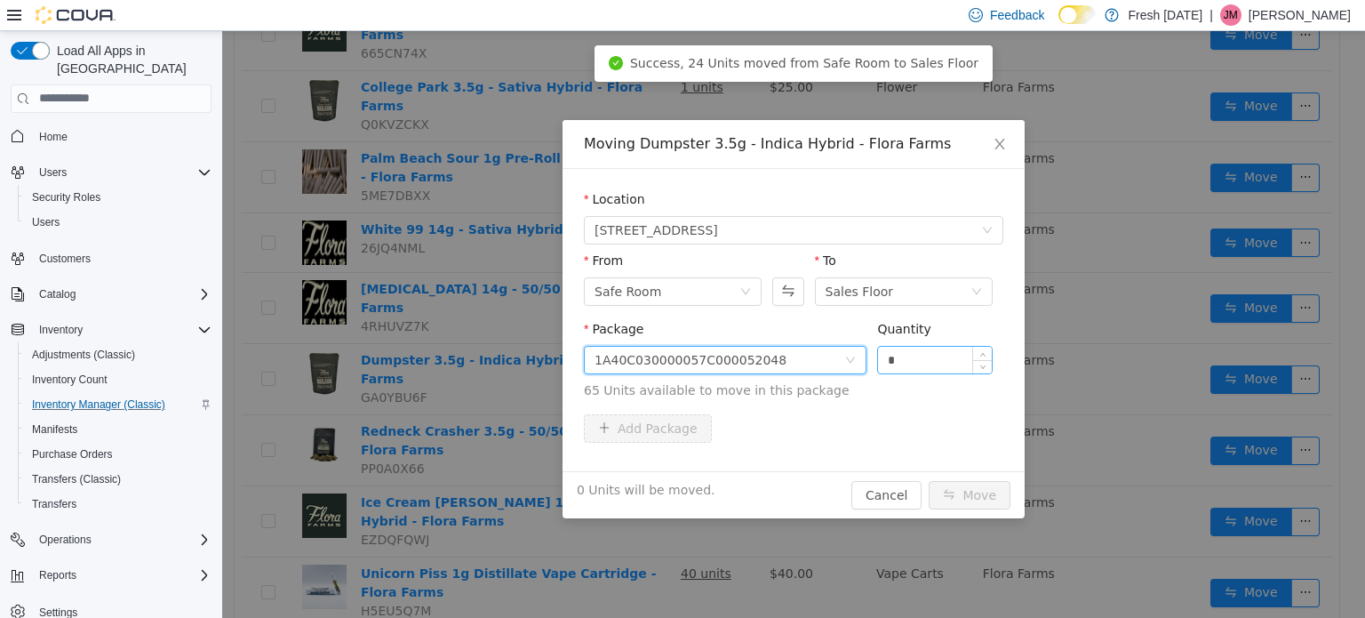
click at [942, 356] on input "*" at bounding box center [935, 359] width 114 height 27
type input "***"
click at [929, 480] on button "Move" at bounding box center [970, 494] width 82 height 28
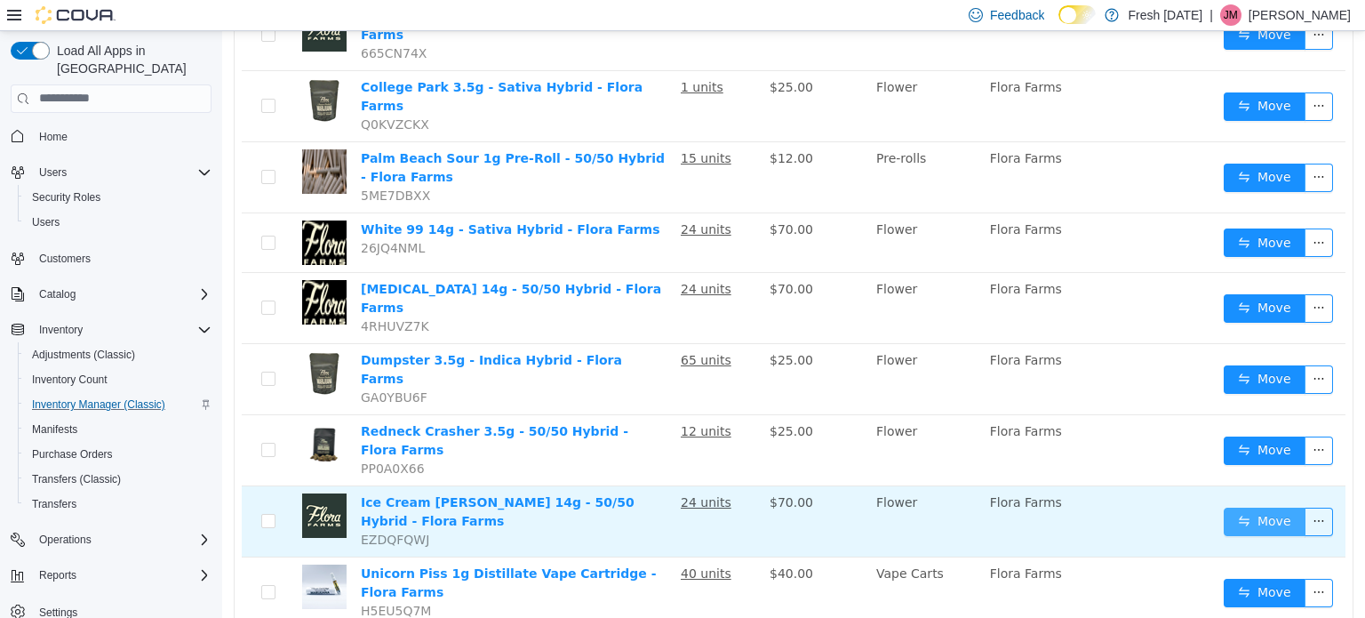
click at [1252, 507] on button "Move" at bounding box center [1265, 521] width 82 height 28
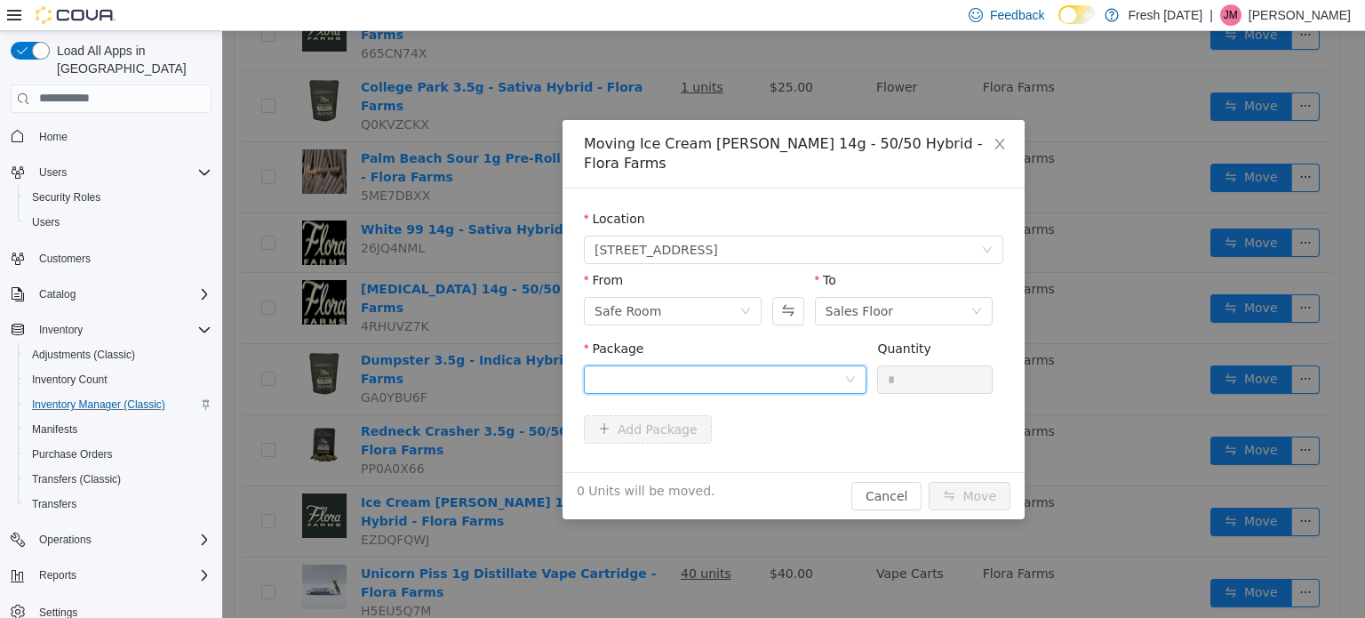
click at [787, 365] on div at bounding box center [720, 378] width 250 height 27
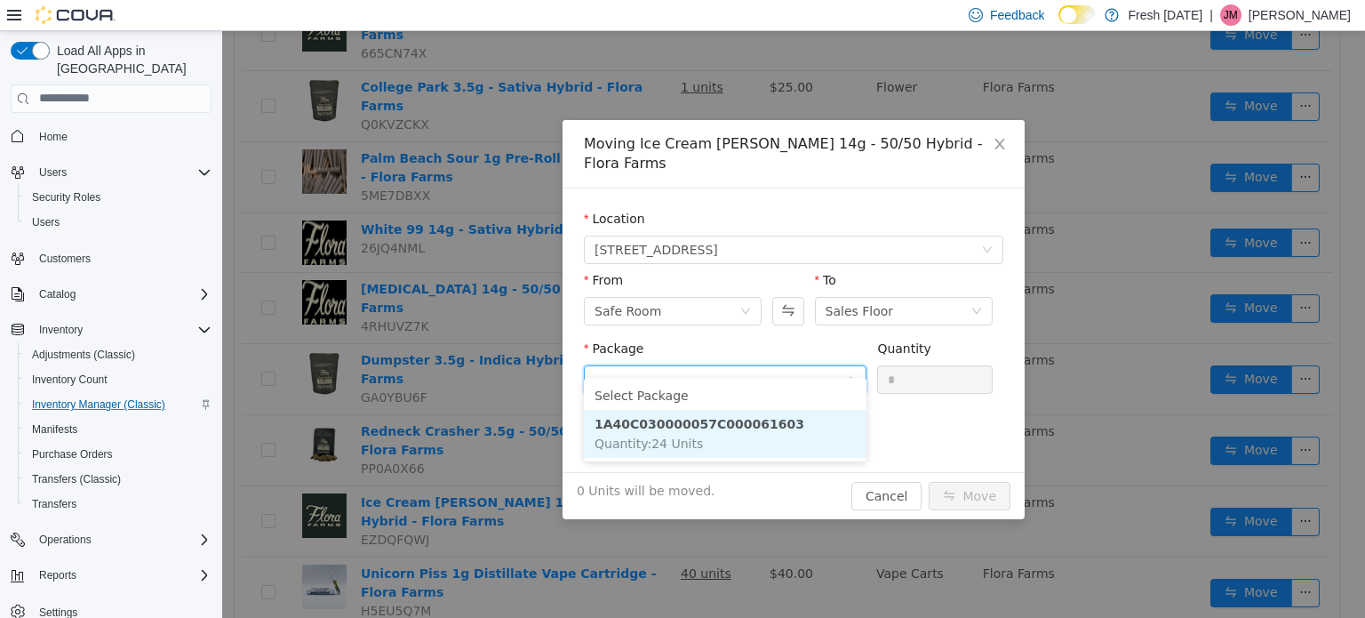
drag, startPoint x: 812, startPoint y: 433, endPoint x: 892, endPoint y: 393, distance: 90.2
click at [814, 433] on li "1A40C030000057C000061603 Quantity : 24 Units" at bounding box center [725, 433] width 283 height 48
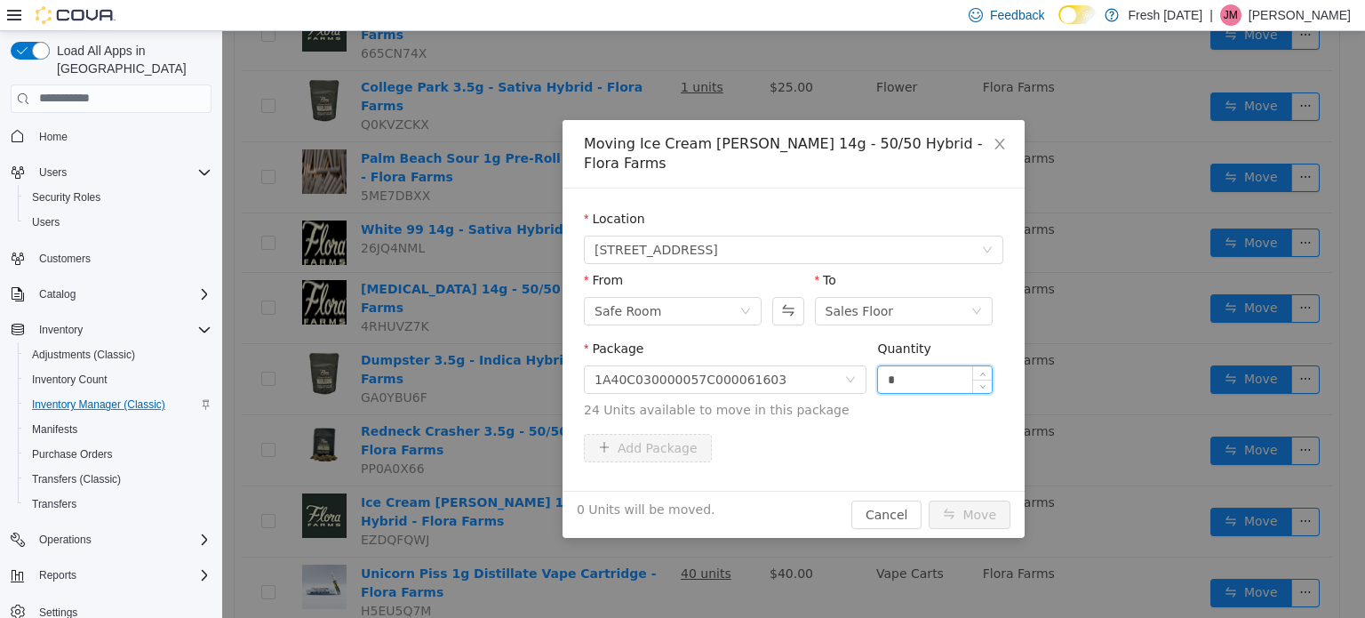
click at [926, 365] on input "*" at bounding box center [935, 378] width 114 height 27
type input "***"
click at [929, 500] on button "Move" at bounding box center [970, 514] width 82 height 28
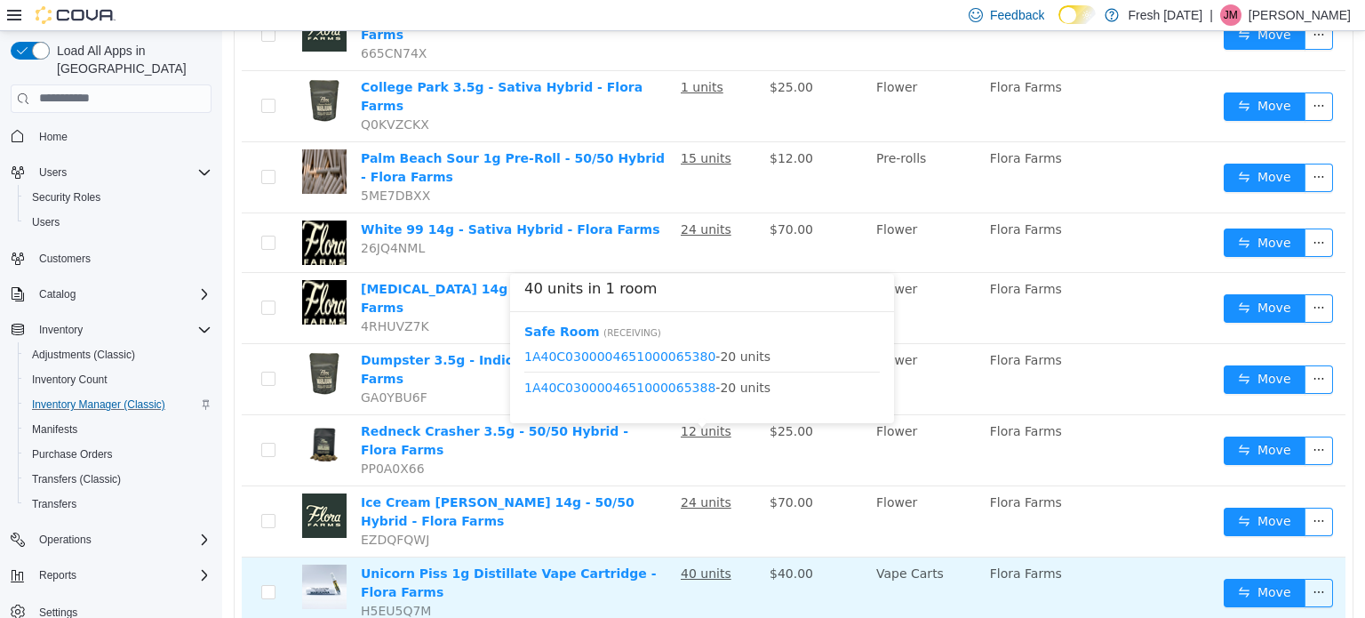
click at [700, 565] on u "40 units" at bounding box center [706, 572] width 51 height 14
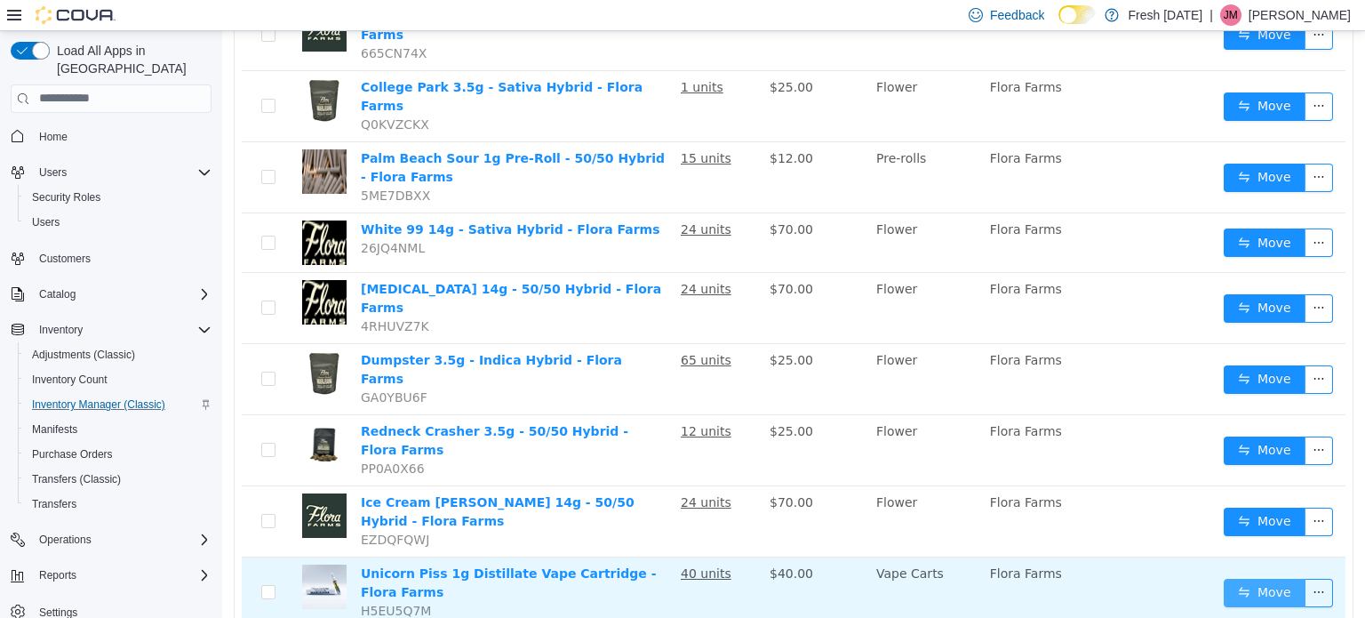
click at [1262, 578] on button "Move" at bounding box center [1265, 592] width 82 height 28
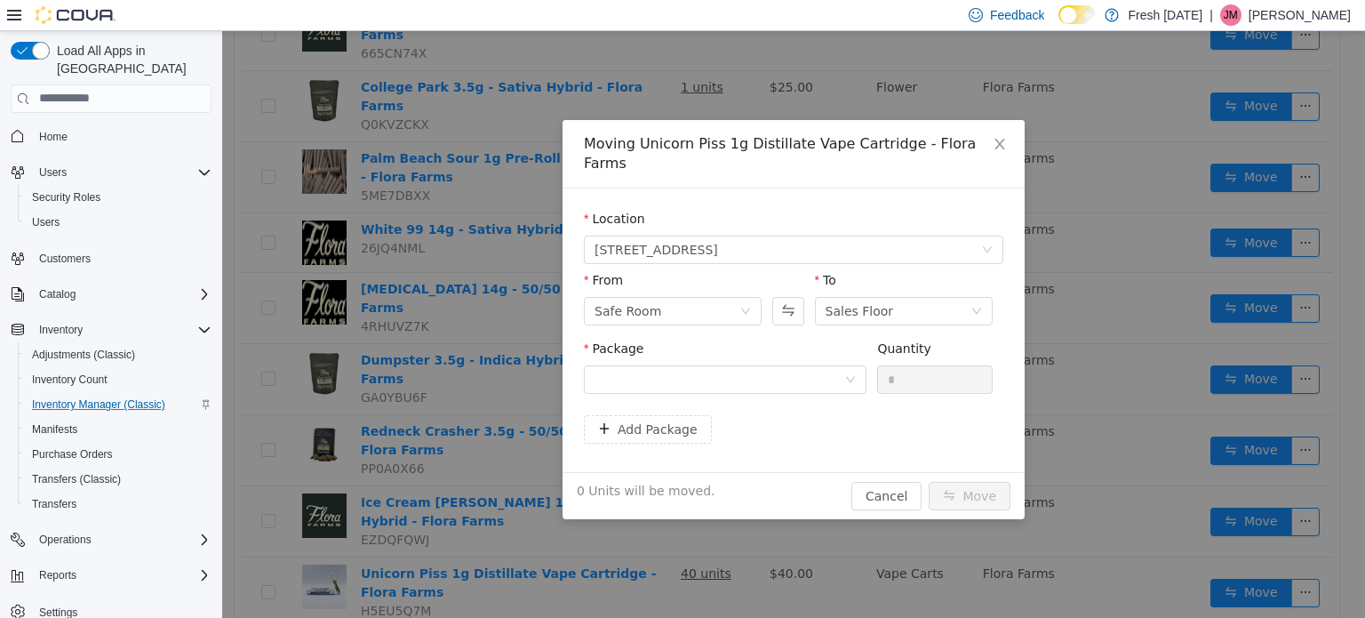
click at [695, 339] on div "Package" at bounding box center [725, 352] width 283 height 26
click at [696, 365] on div at bounding box center [720, 378] width 250 height 27
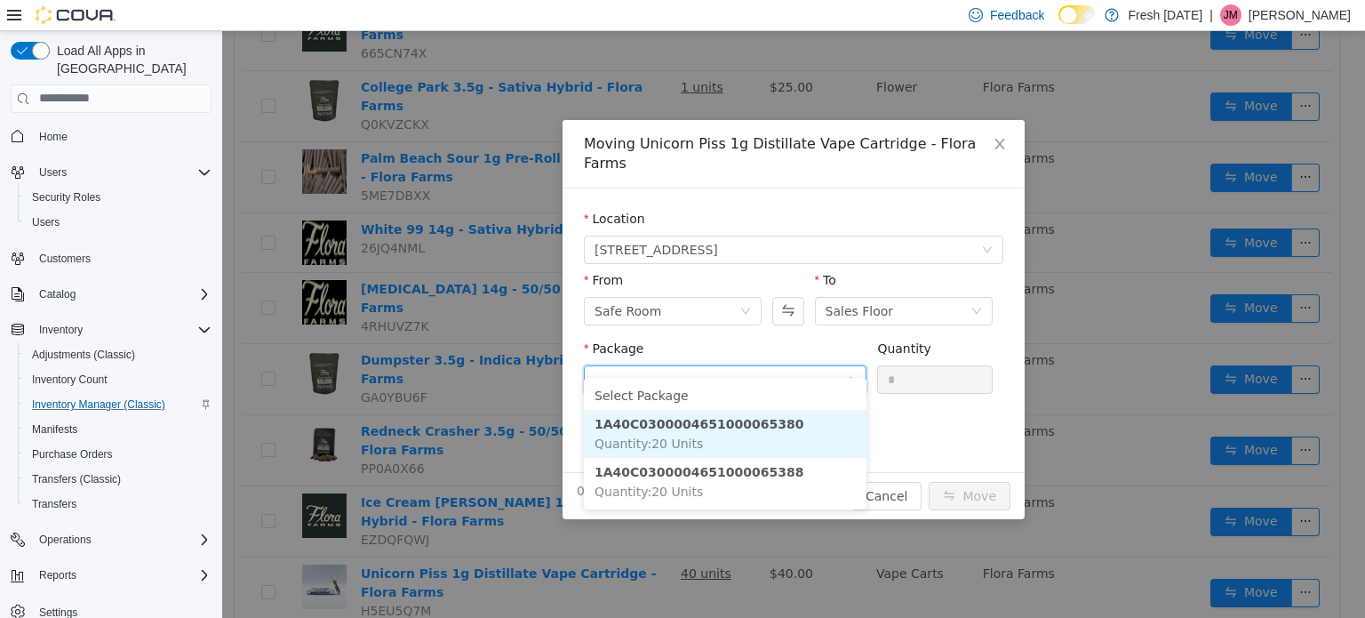
click at [768, 417] on li "1A40C0300004651000065380 Quantity : 20 Units" at bounding box center [725, 433] width 283 height 48
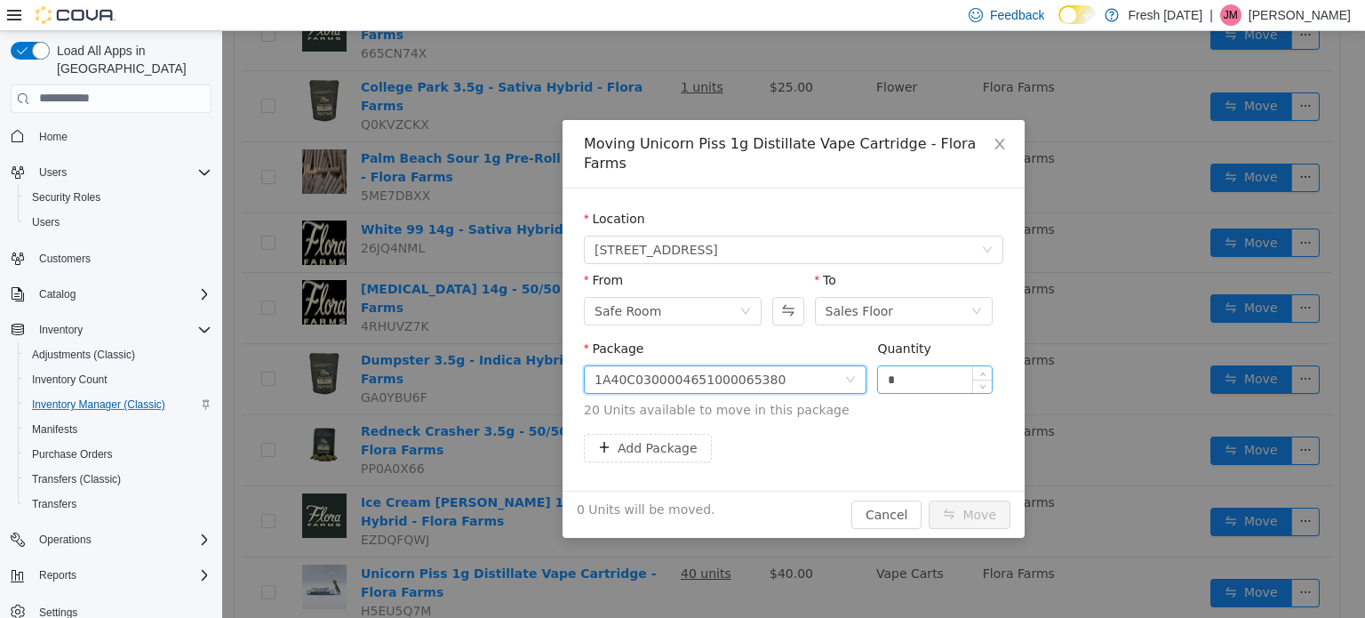
click at [900, 365] on input "*" at bounding box center [935, 378] width 114 height 27
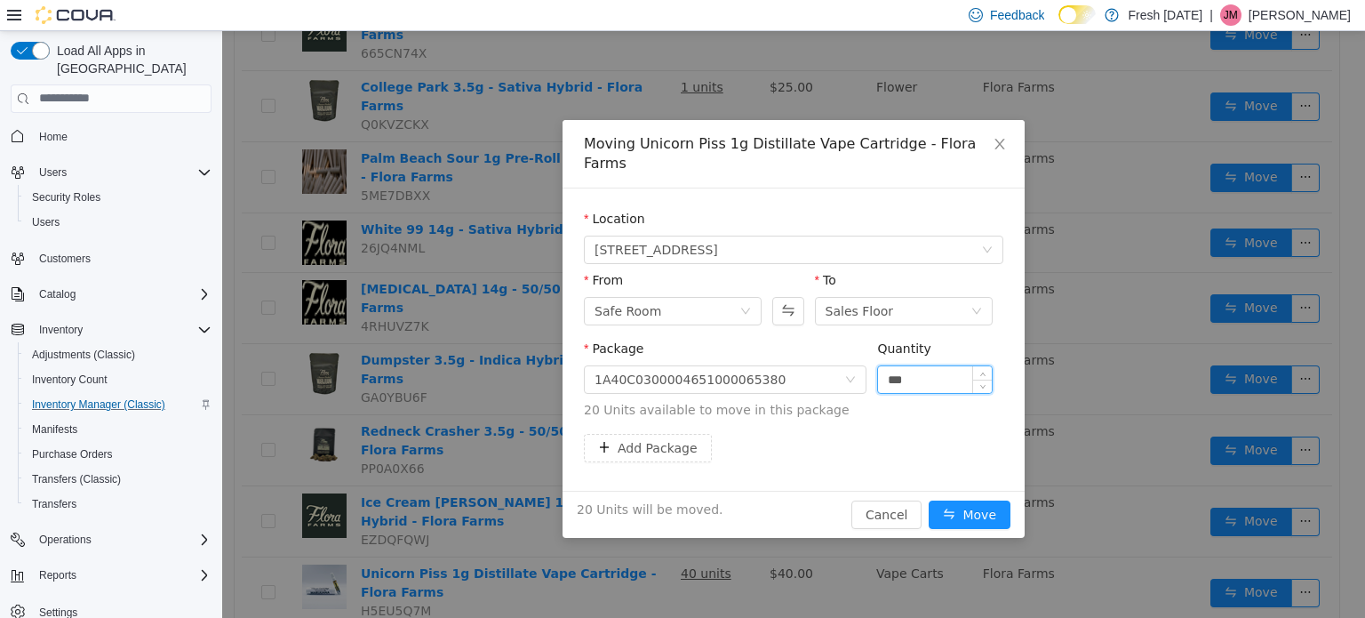
type input "***"
click at [929, 500] on button "Move" at bounding box center [970, 514] width 82 height 28
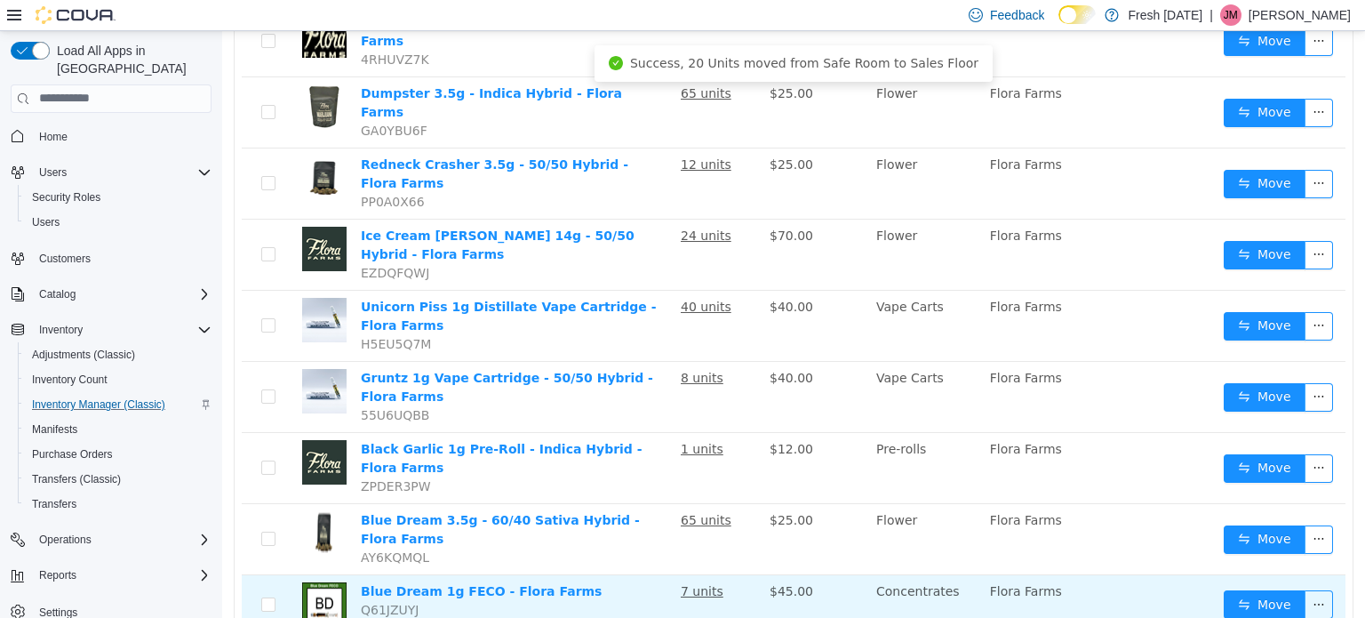
scroll to position [978, 0]
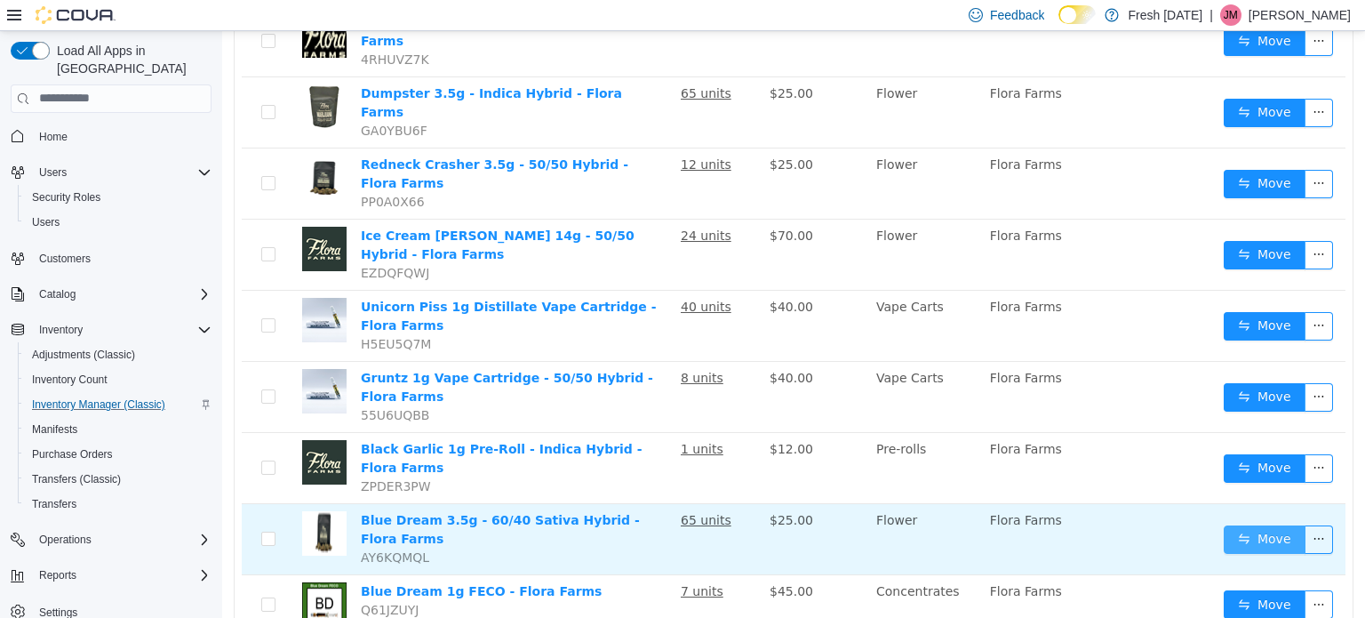
click at [1252, 524] on button "Move" at bounding box center [1265, 538] width 82 height 28
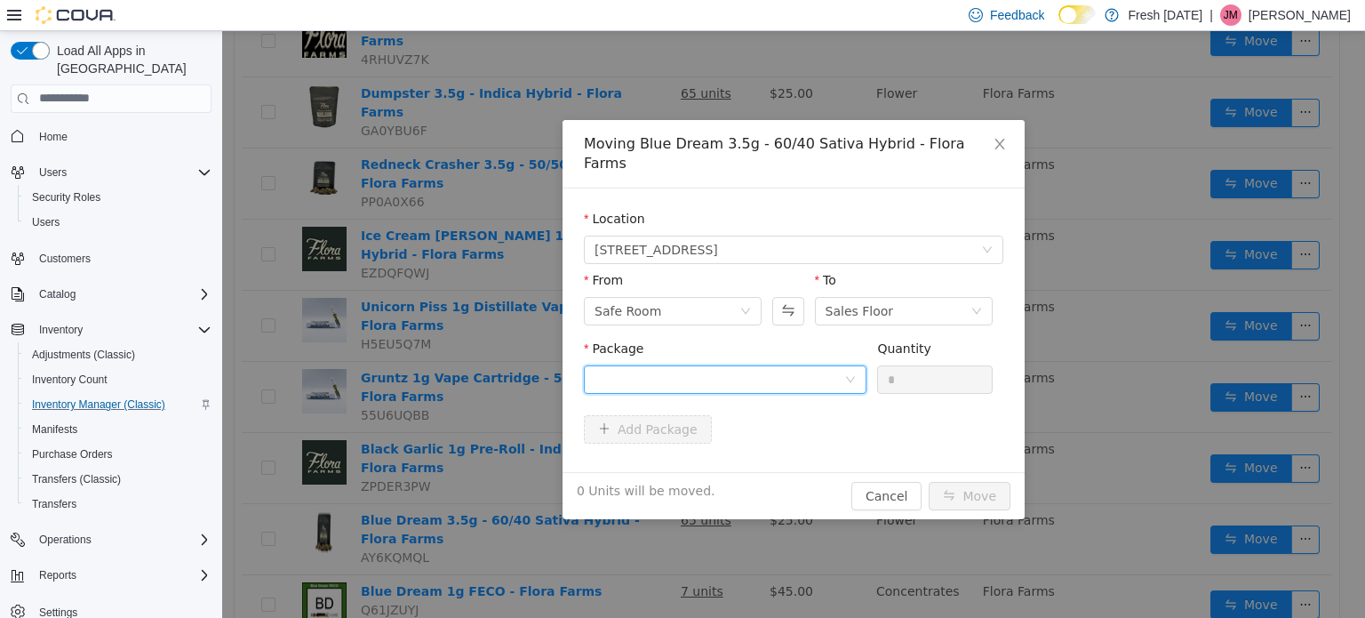
click at [764, 365] on div at bounding box center [720, 378] width 250 height 27
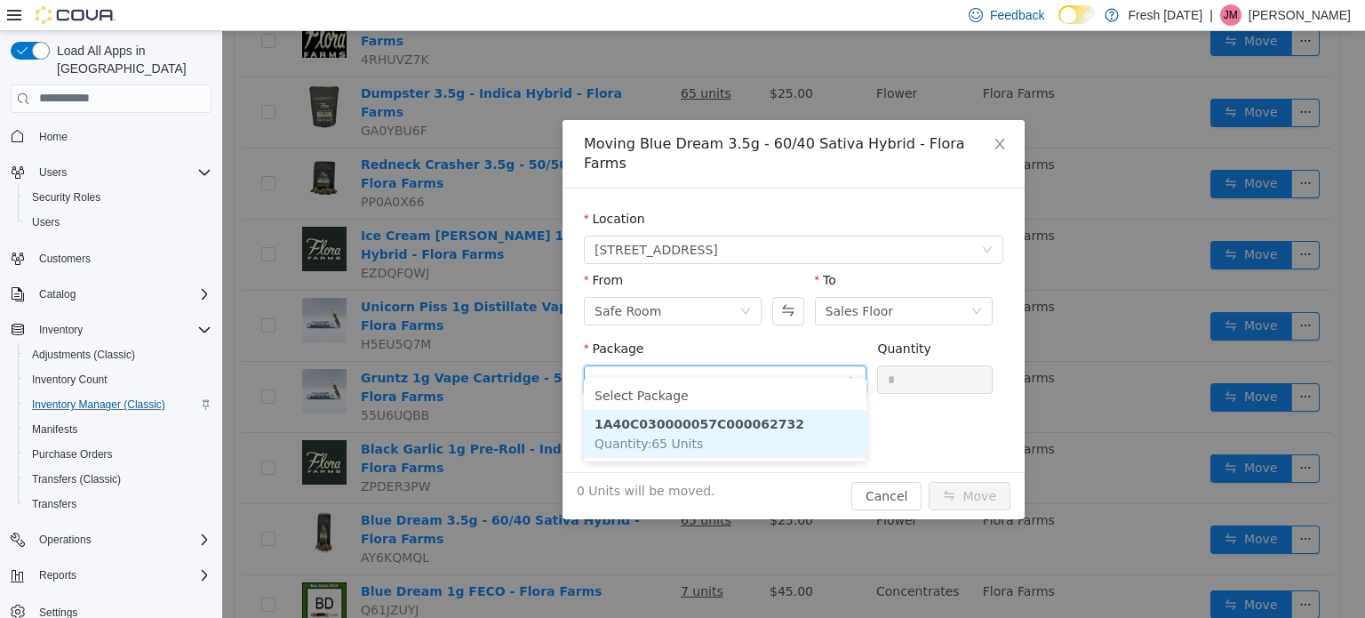
click at [780, 433] on li "1A40C030000057C000062732 Quantity : 65 Units" at bounding box center [725, 433] width 283 height 48
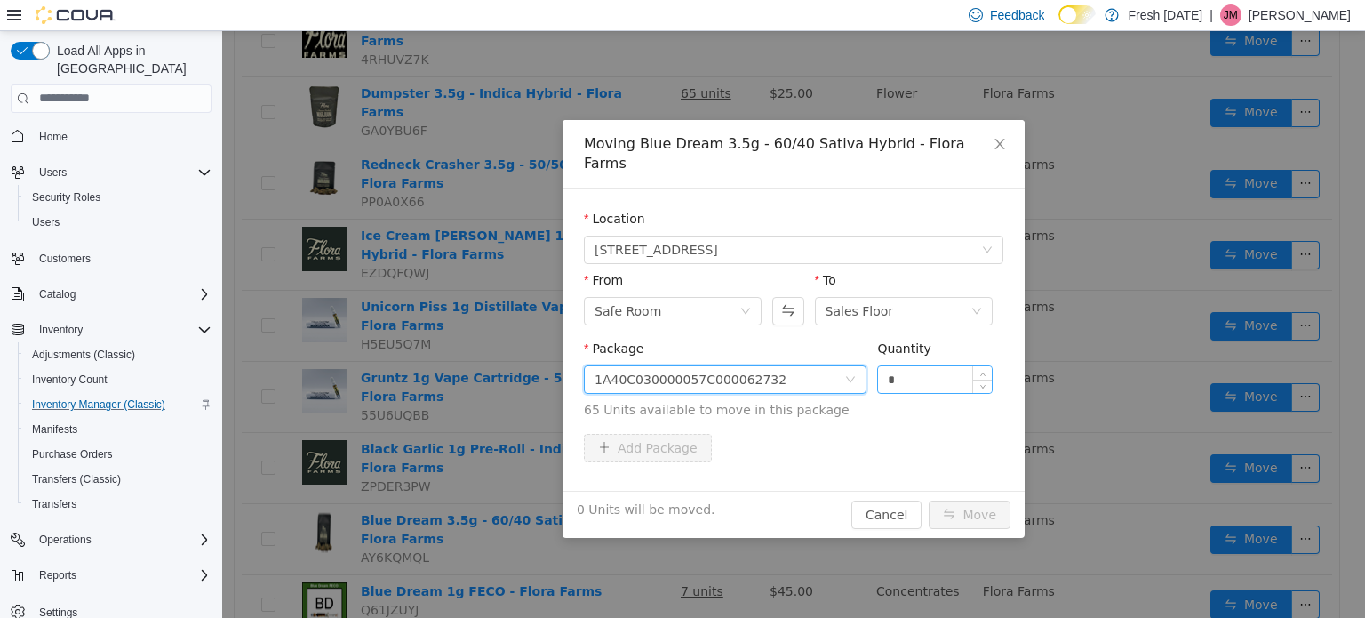
click at [929, 365] on input "*" at bounding box center [935, 378] width 114 height 27
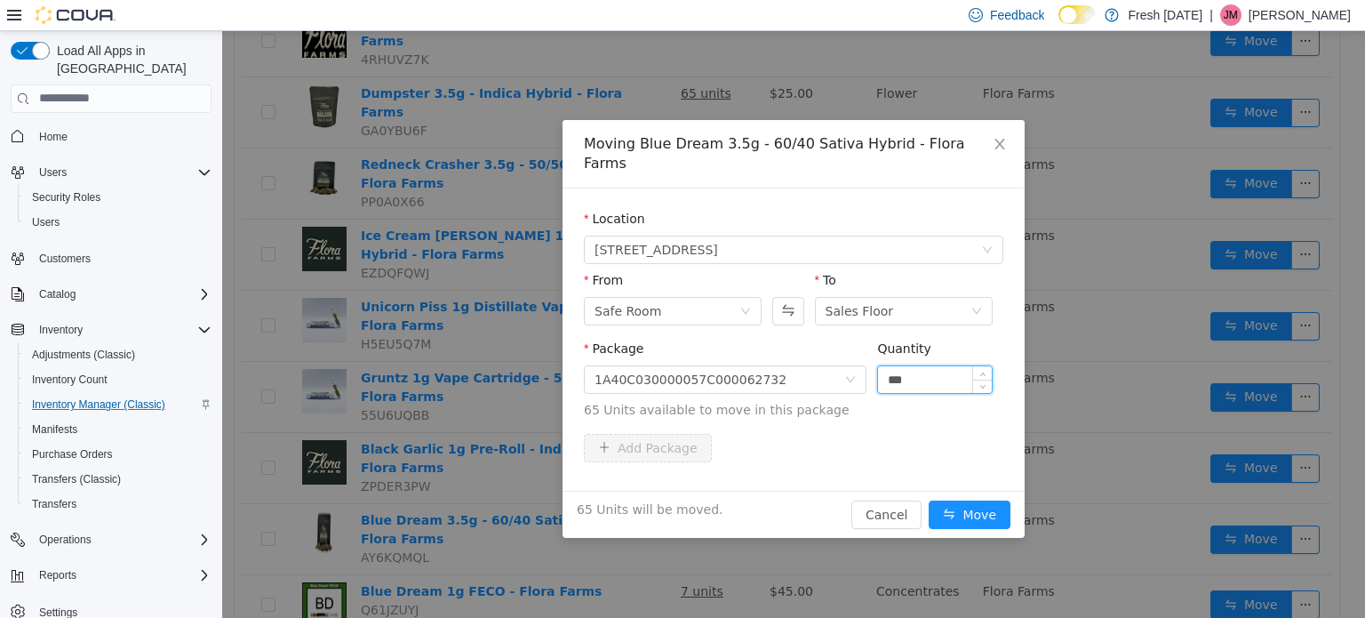
type input "***"
click at [929, 500] on button "Move" at bounding box center [970, 514] width 82 height 28
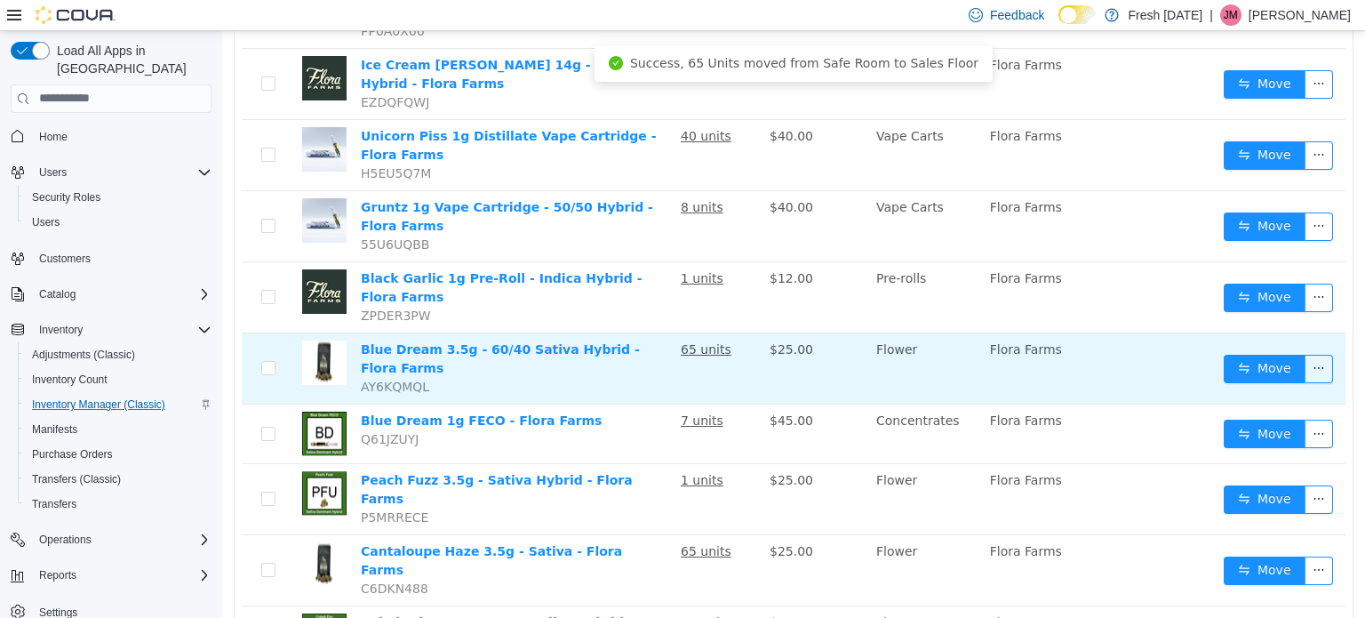
scroll to position [1176, 0]
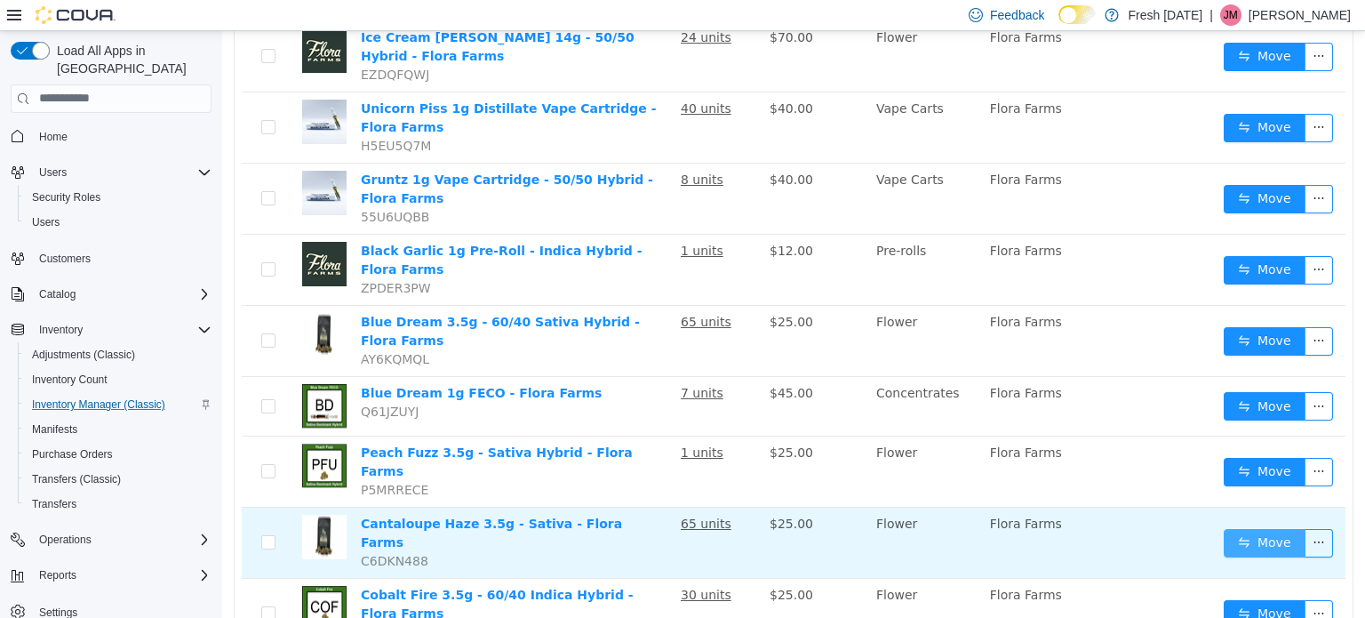
click at [1260, 528] on button "Move" at bounding box center [1265, 542] width 82 height 28
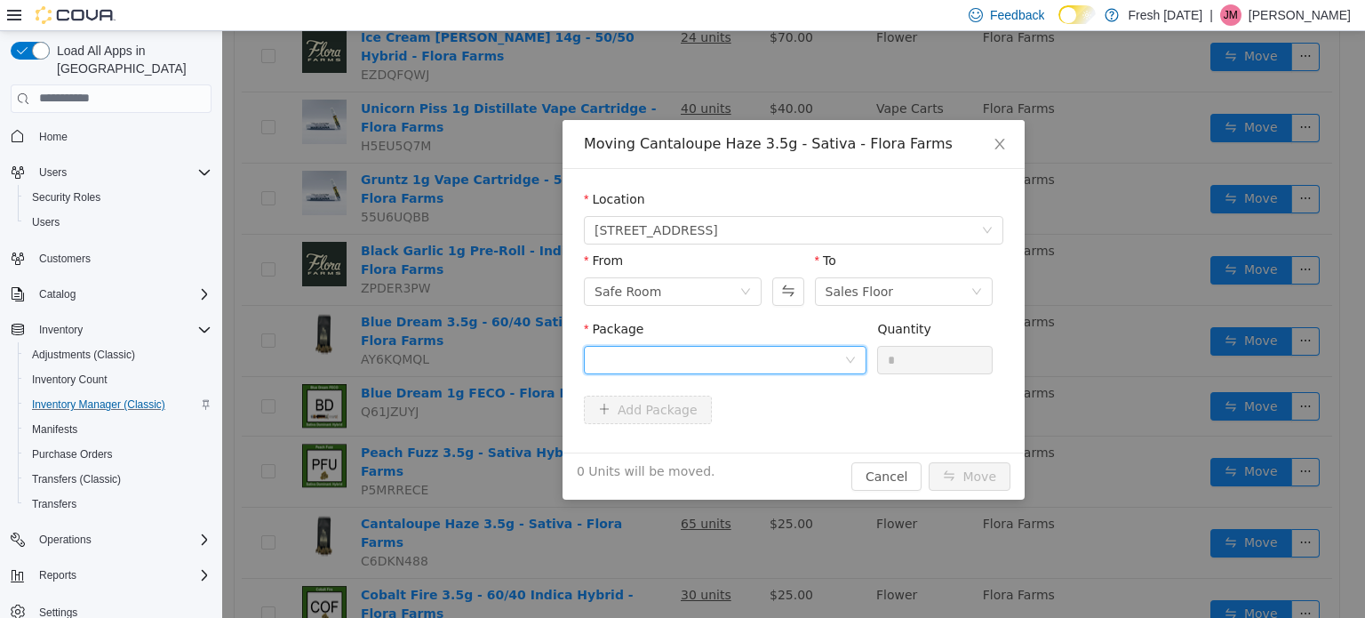
click at [804, 350] on div at bounding box center [720, 359] width 250 height 27
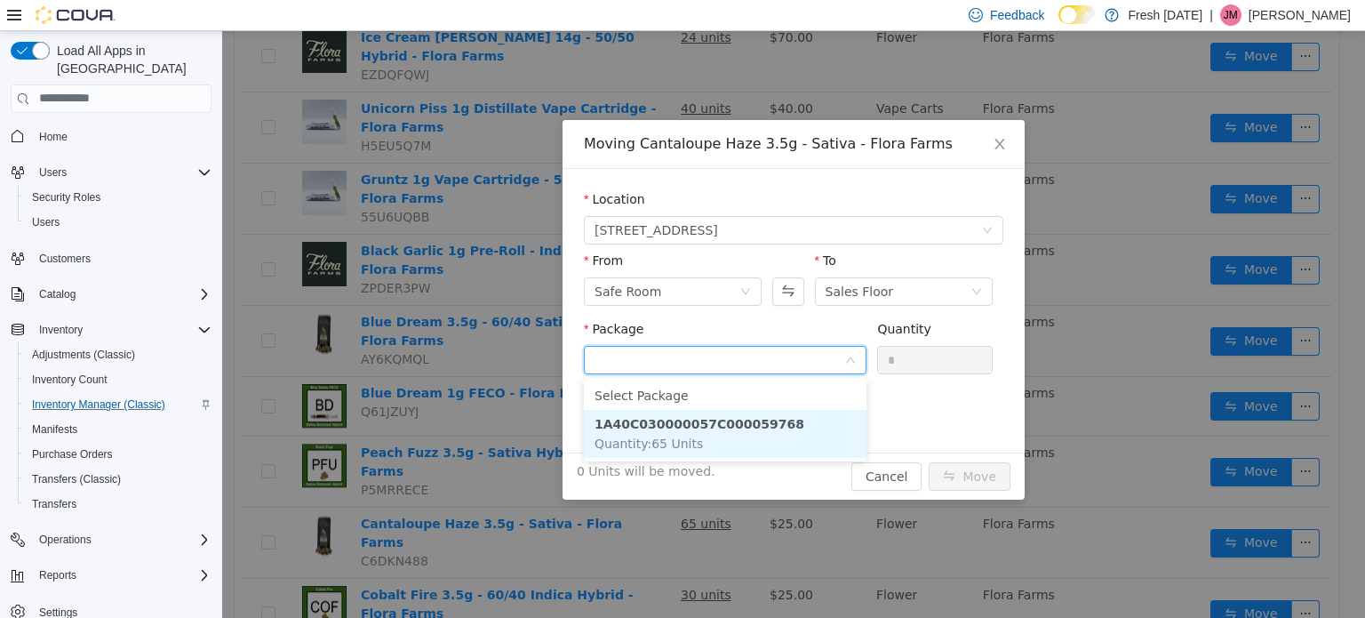
click at [772, 441] on li "1A40C030000057C000059768 Quantity : 65 Units" at bounding box center [725, 433] width 283 height 48
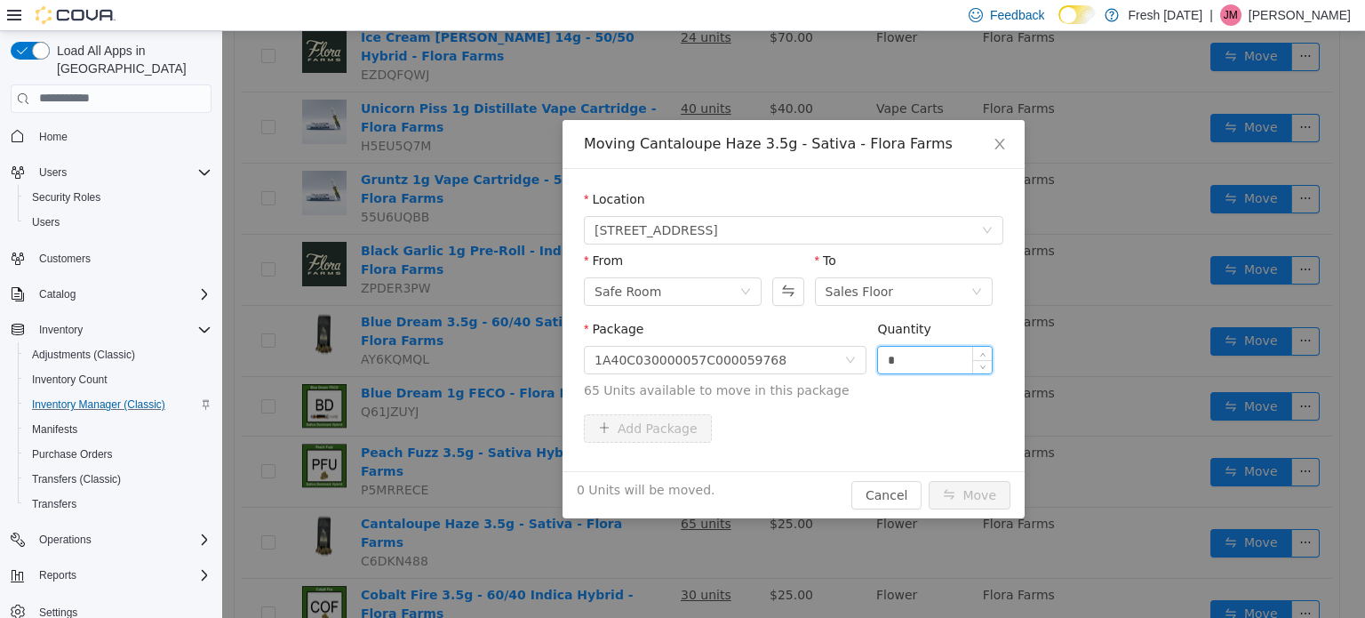
click at [912, 365] on input "*" at bounding box center [935, 359] width 114 height 27
type input "***"
click at [929, 480] on button "Move" at bounding box center [970, 494] width 82 height 28
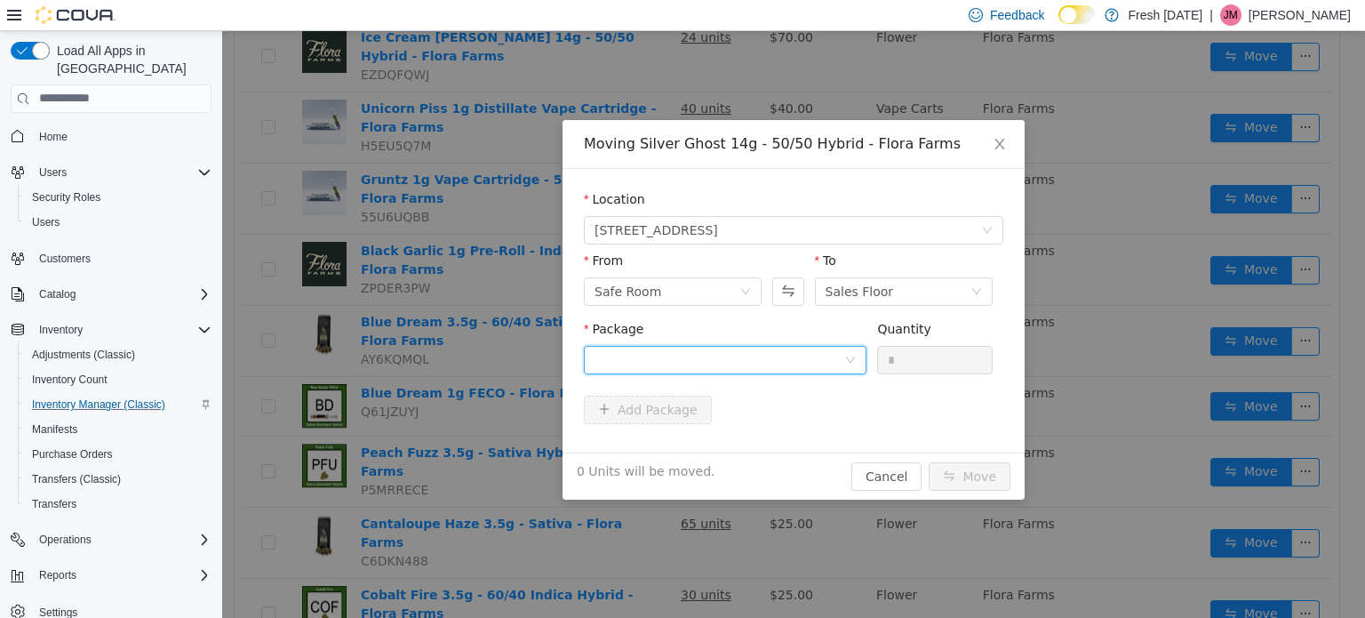
click at [761, 355] on div at bounding box center [720, 359] width 250 height 27
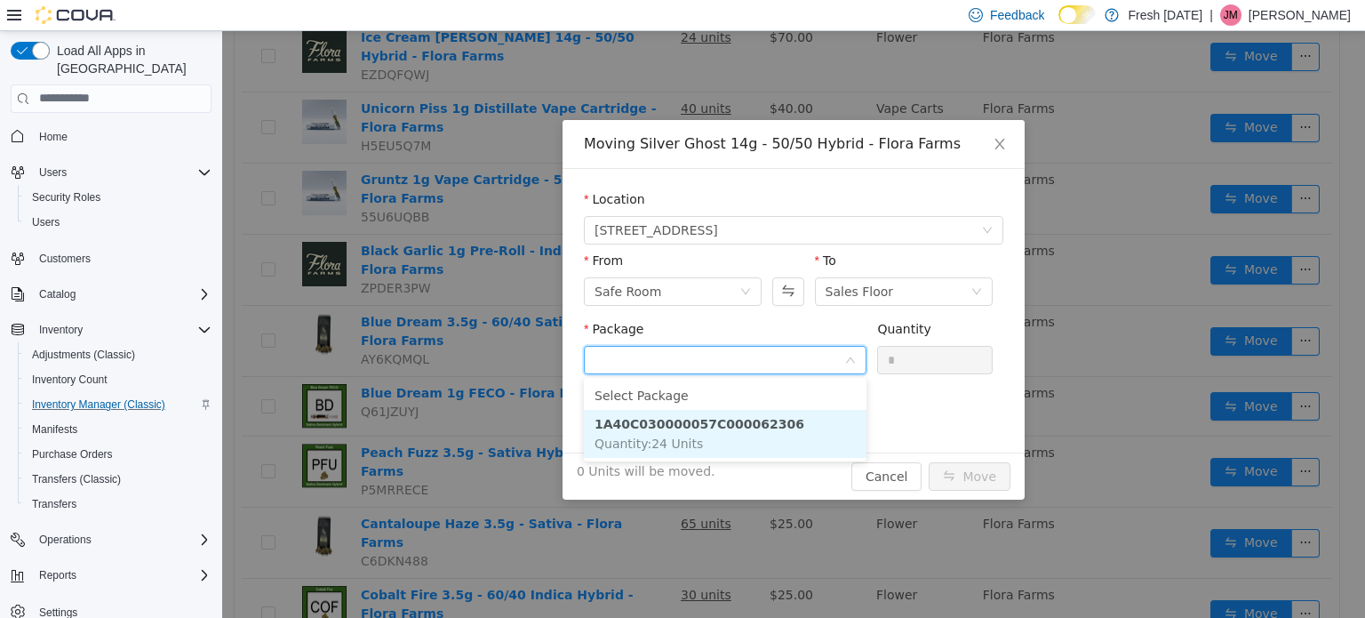
click at [763, 422] on strong "1A40C030000057C000062306" at bounding box center [700, 423] width 210 height 14
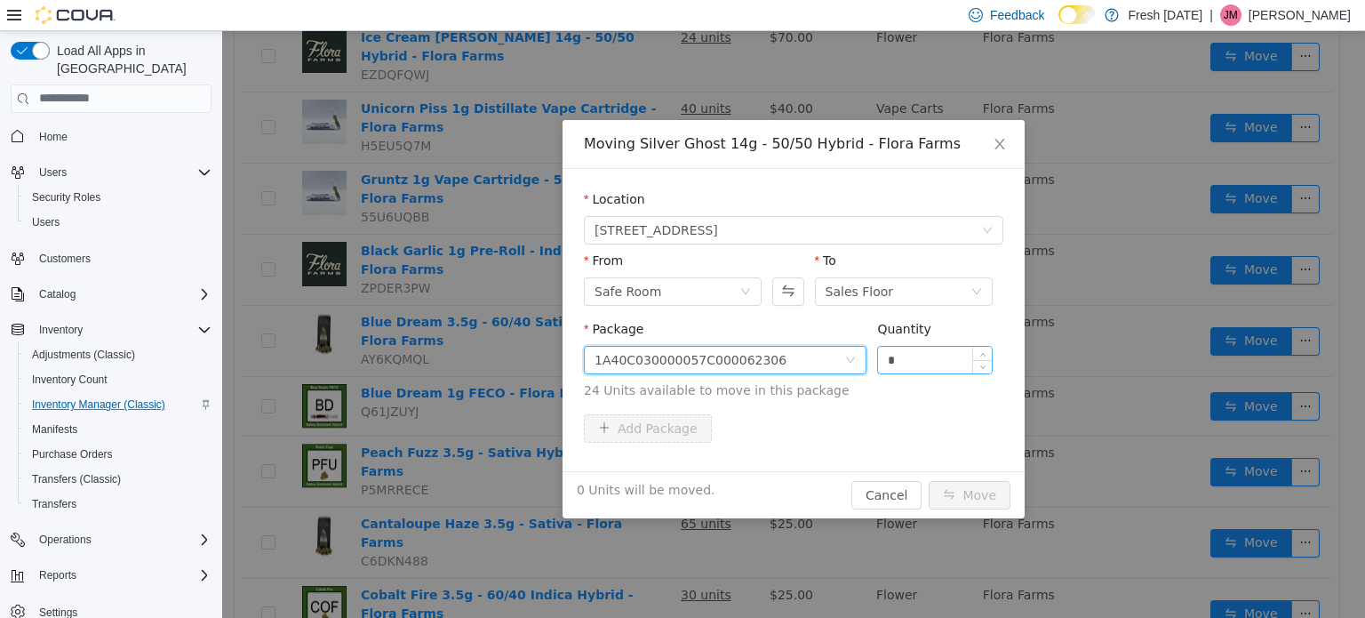
click at [924, 354] on input "*" at bounding box center [935, 359] width 114 height 27
type input "***"
click at [929, 480] on button "Move" at bounding box center [970, 494] width 82 height 28
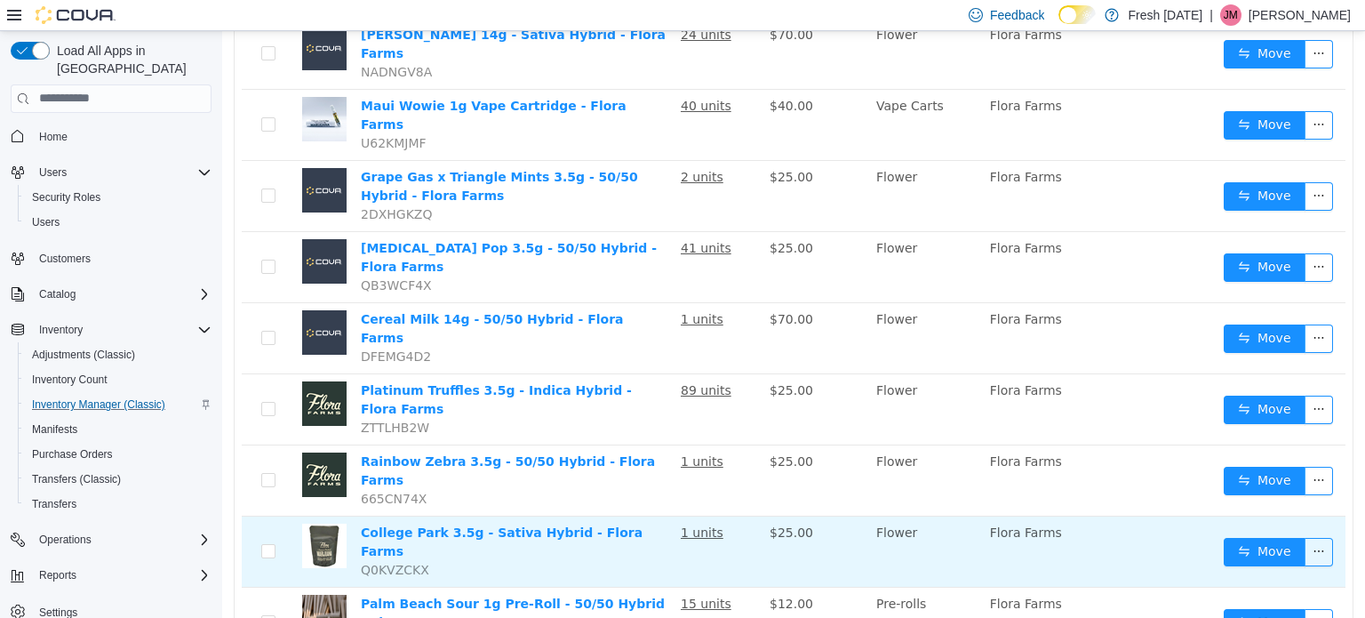
scroll to position [20, 0]
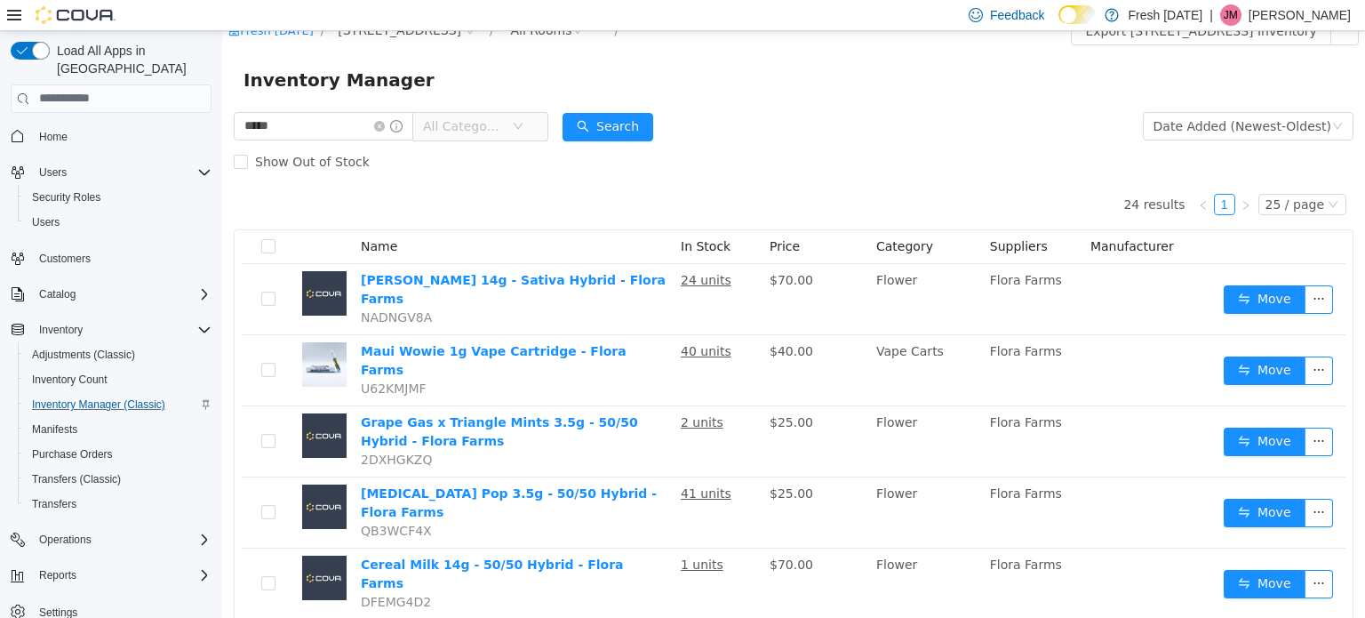
click at [1020, 140] on form "***** All Categories Date Added (Newest-Oldest) Search Show Out of Stock" at bounding box center [794, 143] width 1120 height 71
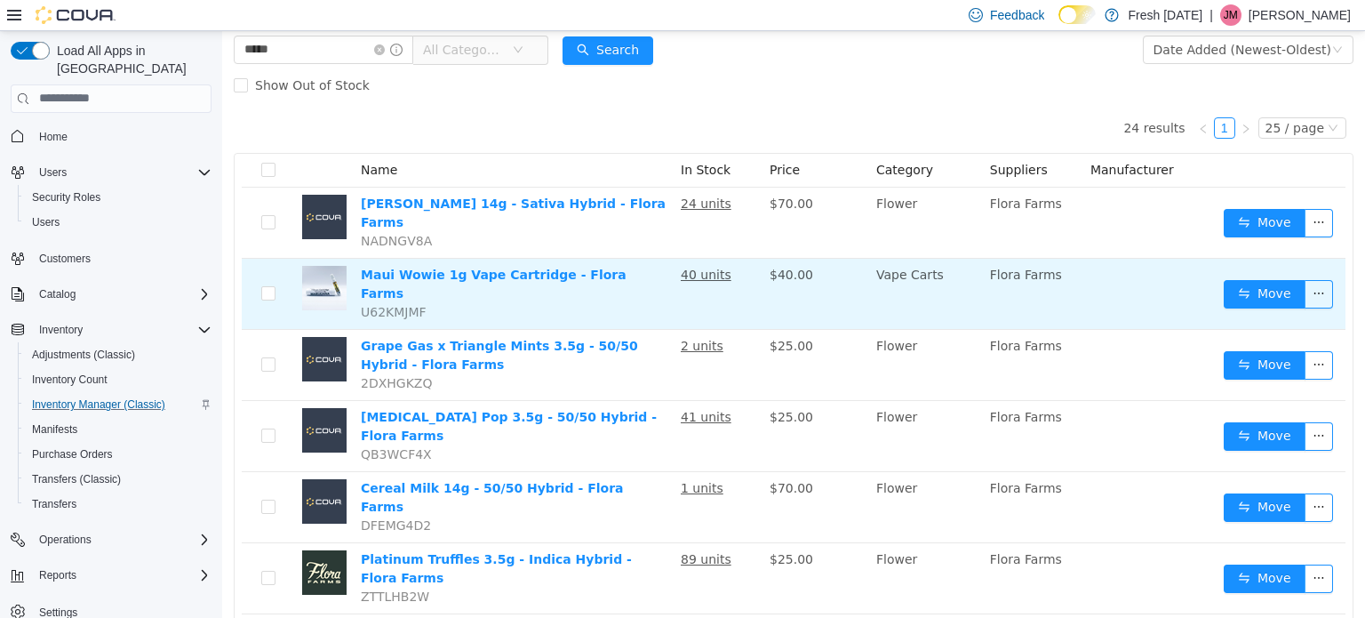
scroll to position [0, 0]
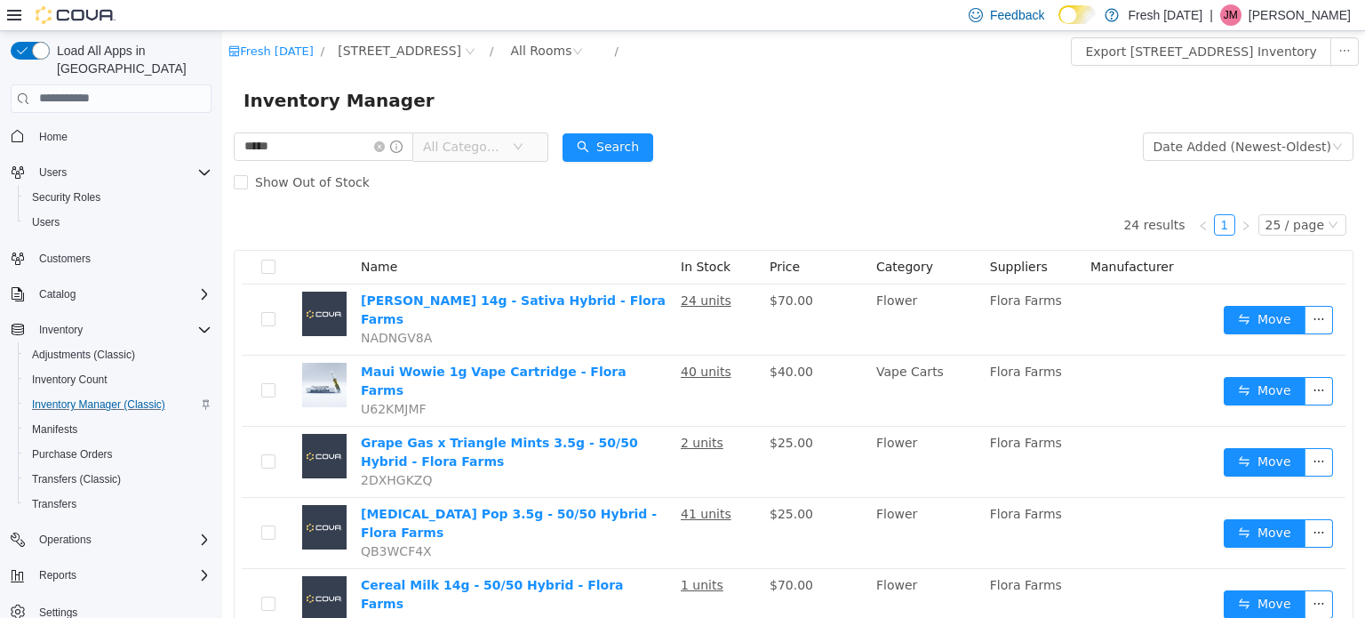
click at [477, 151] on span "All Categories" at bounding box center [463, 146] width 81 height 18
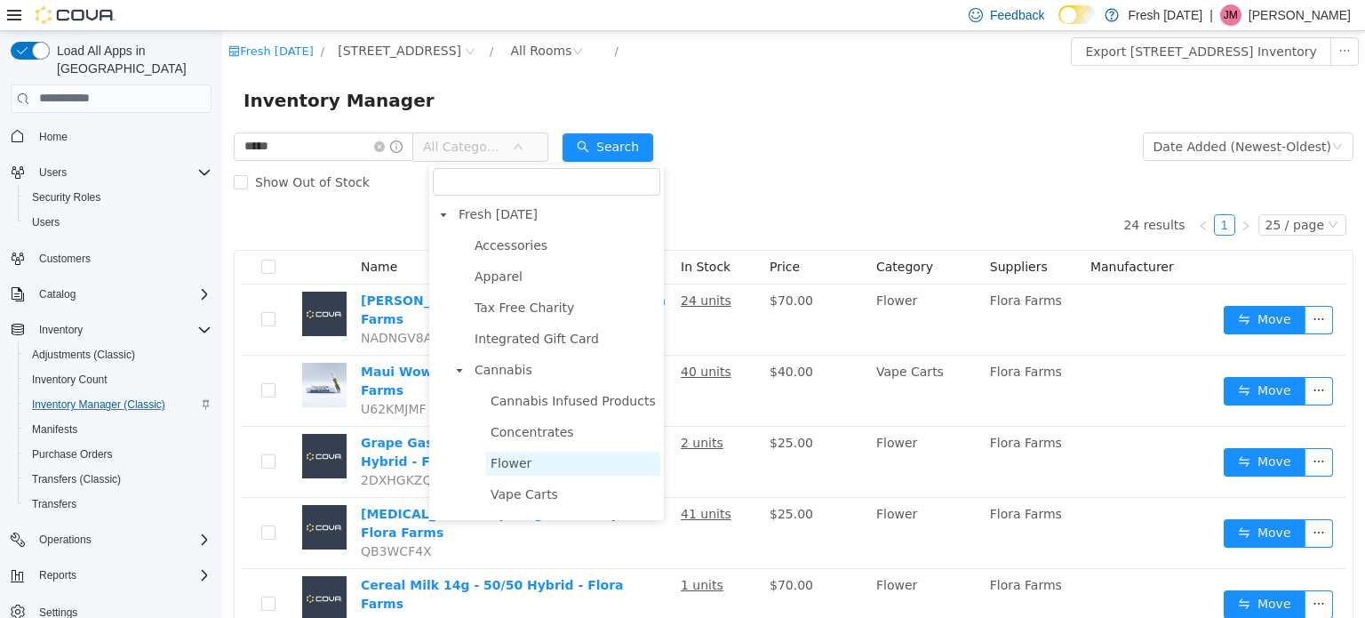
click at [558, 462] on span "Flower" at bounding box center [573, 463] width 174 height 24
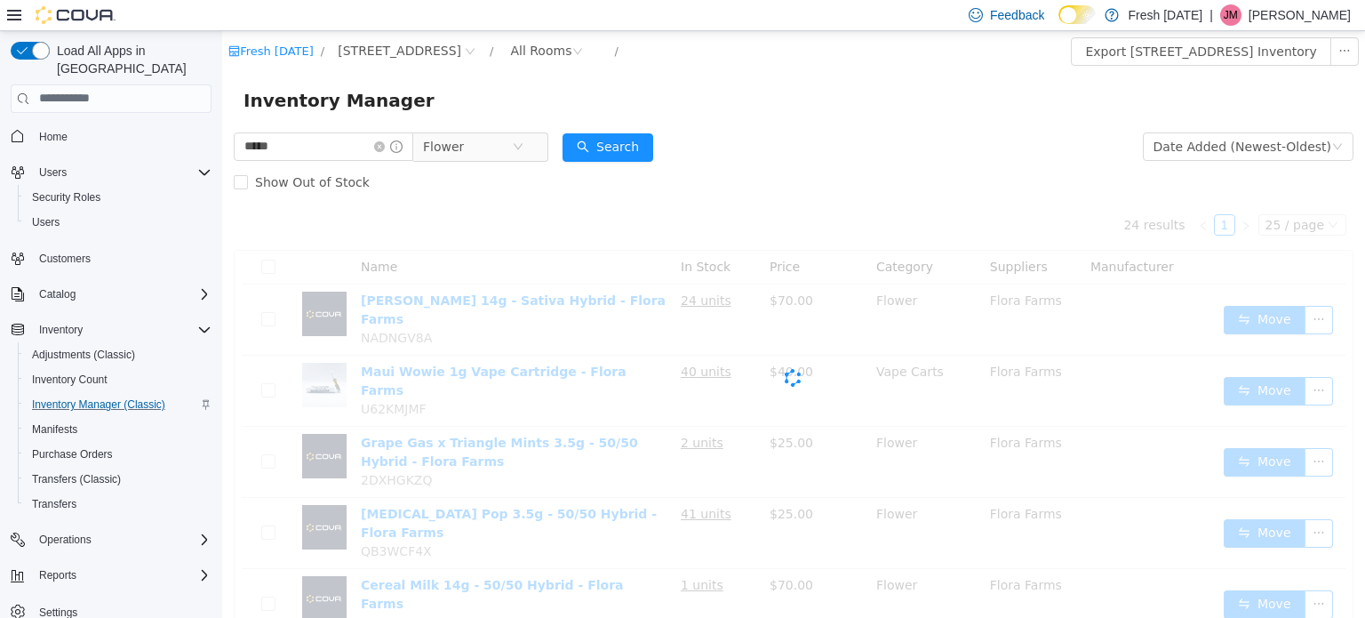
click at [828, 191] on div "Show Out of Stock" at bounding box center [794, 182] width 1120 height 36
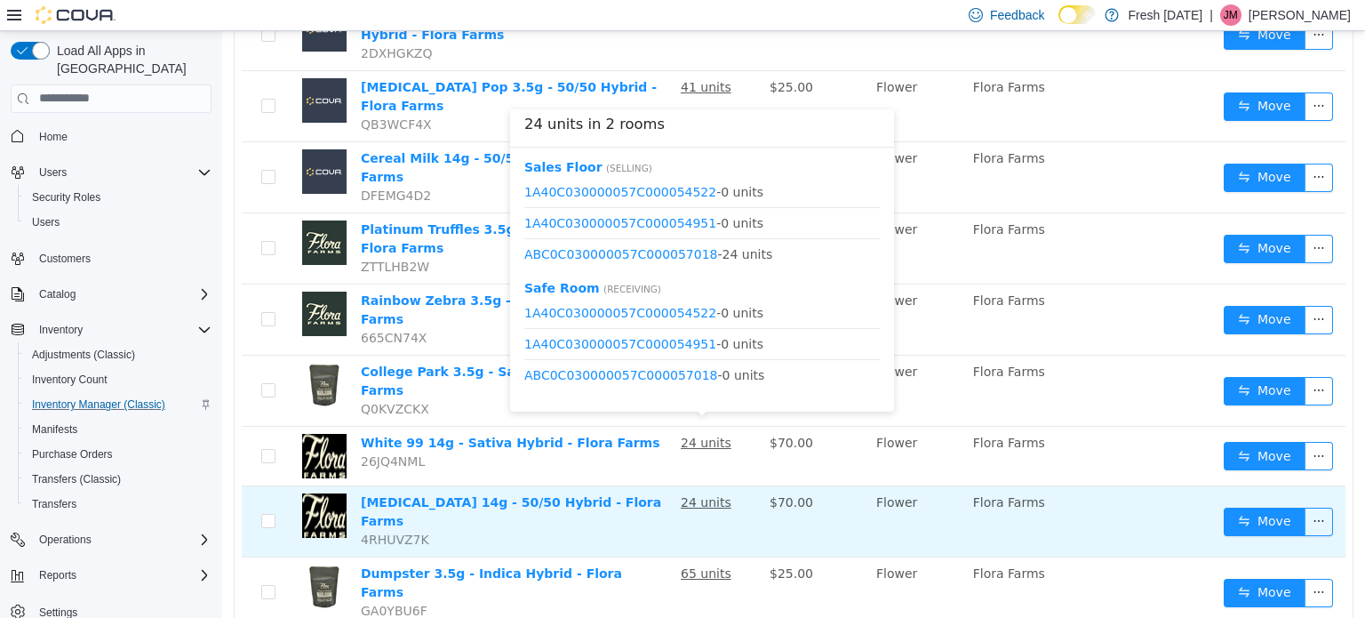
scroll to position [444, 0]
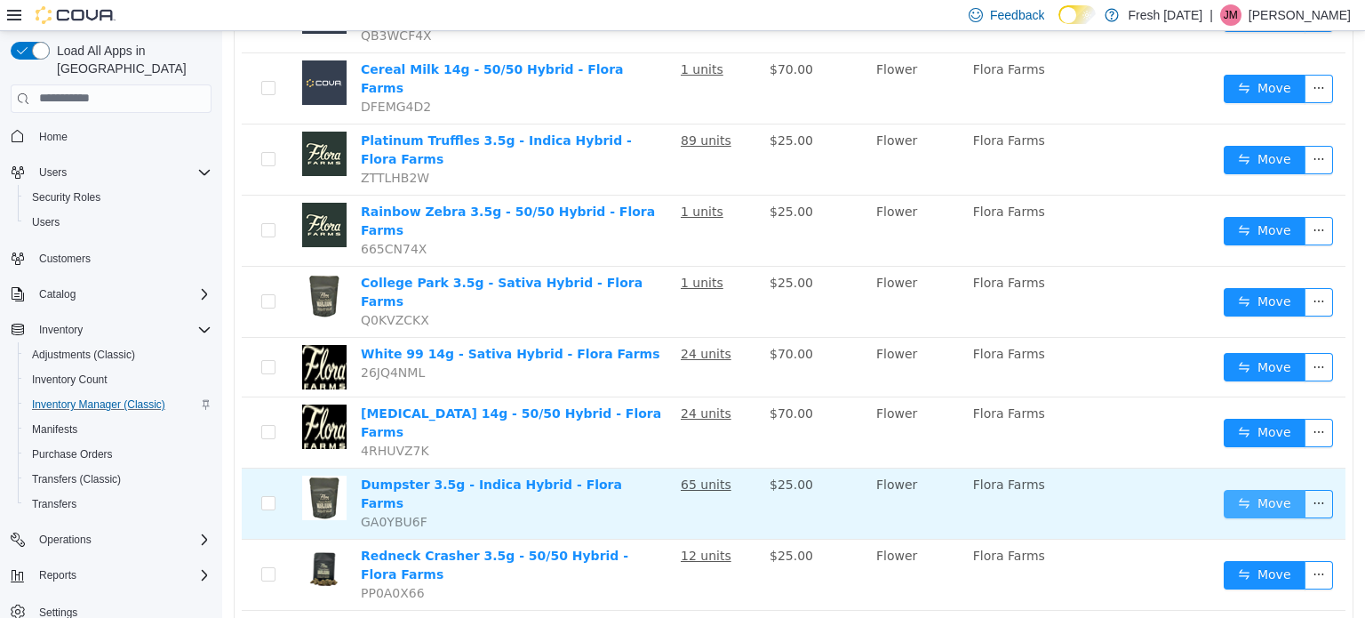
click at [1248, 489] on button "Move" at bounding box center [1265, 503] width 82 height 28
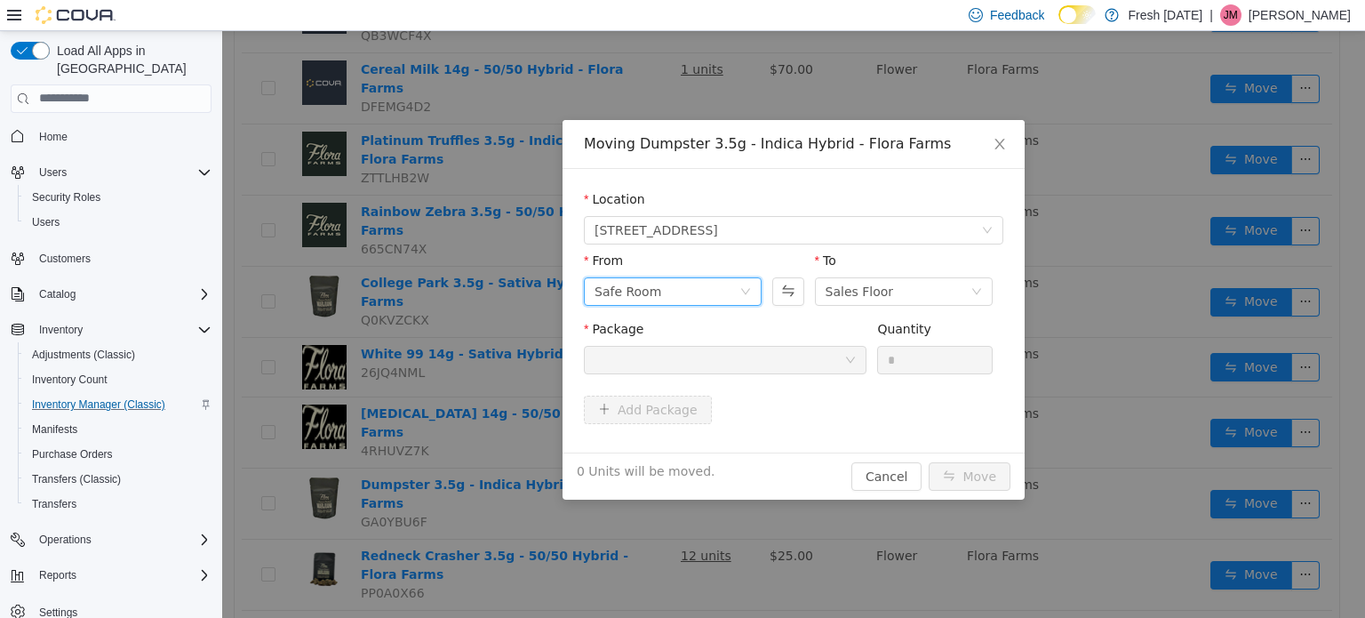
click at [732, 300] on div "Safe Room" at bounding box center [667, 290] width 145 height 27
click at [700, 356] on li "Sales Floor" at bounding box center [673, 354] width 178 height 28
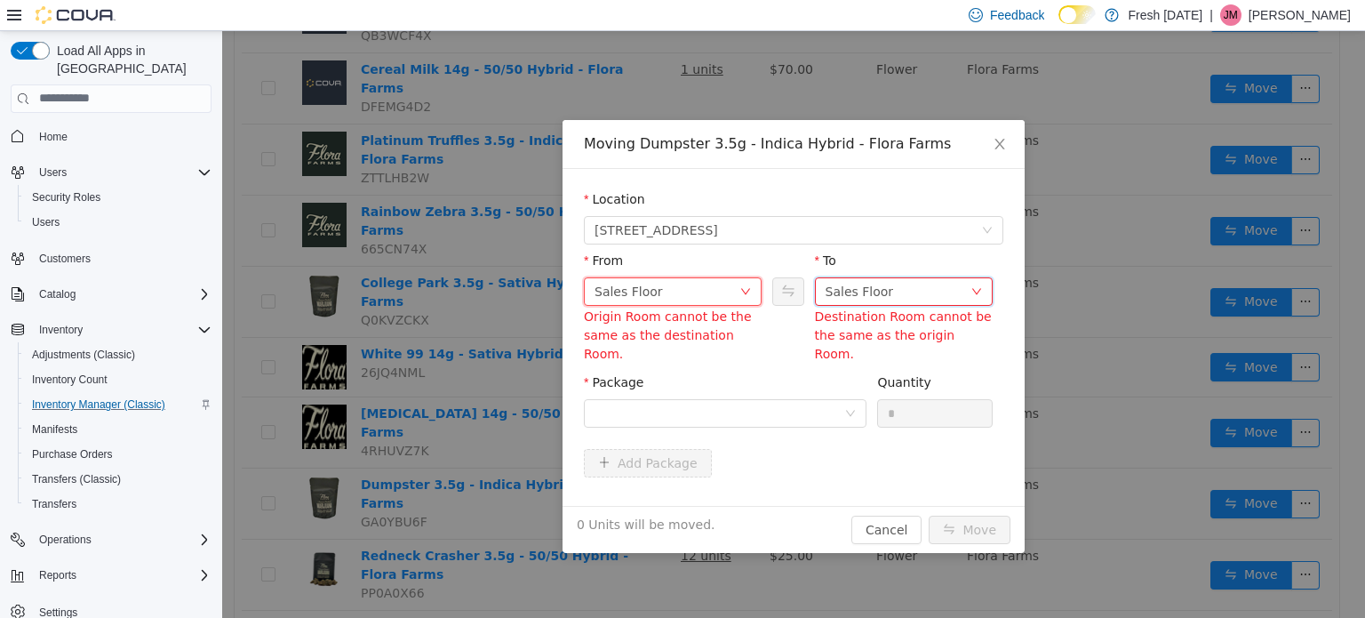
click at [894, 298] on div "Sales Floor" at bounding box center [898, 290] width 145 height 27
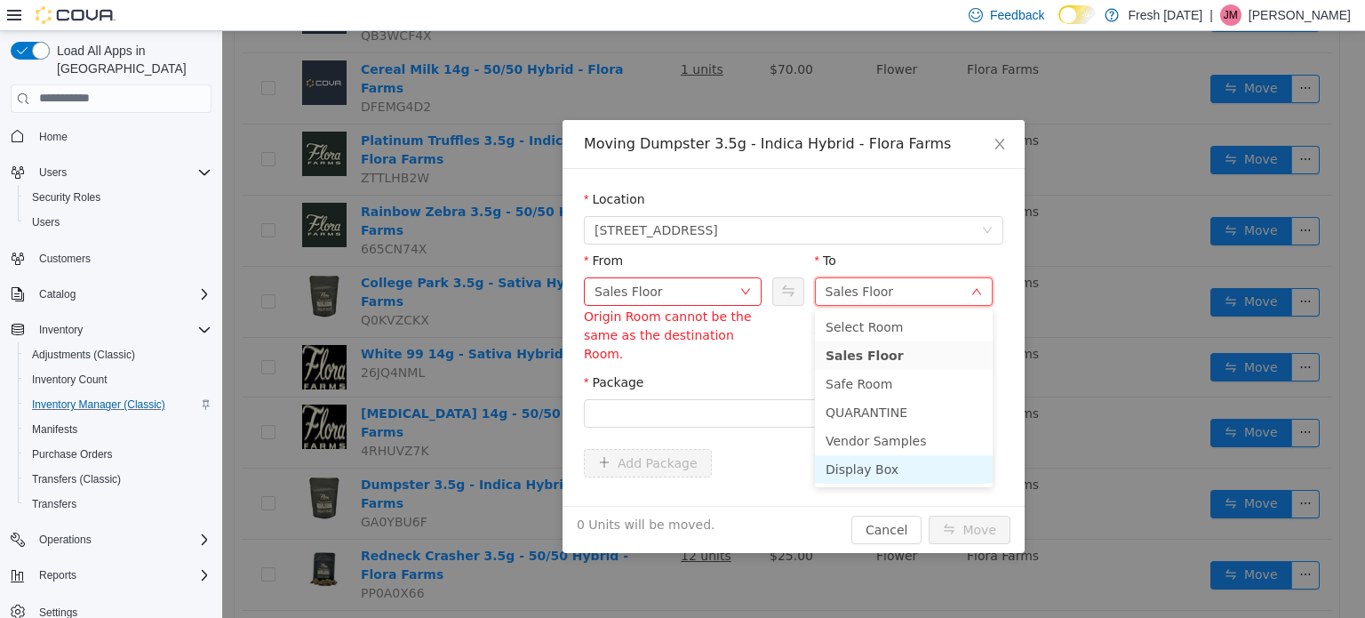
click at [910, 470] on li "Display Box" at bounding box center [904, 468] width 178 height 28
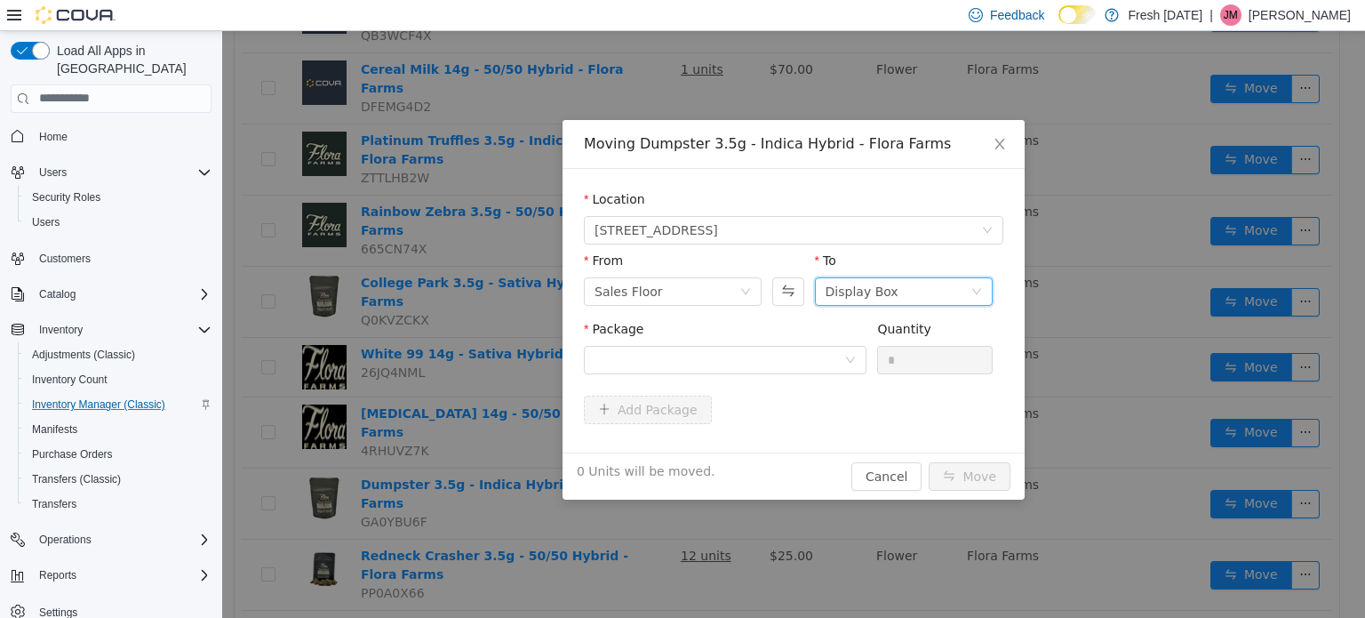
click at [750, 375] on div "Package" at bounding box center [725, 349] width 283 height 61
click at [751, 386] on div "Package Quantity *" at bounding box center [794, 353] width 420 height 68
click at [751, 341] on div "Package" at bounding box center [725, 332] width 283 height 26
click at [751, 362] on div at bounding box center [720, 359] width 250 height 27
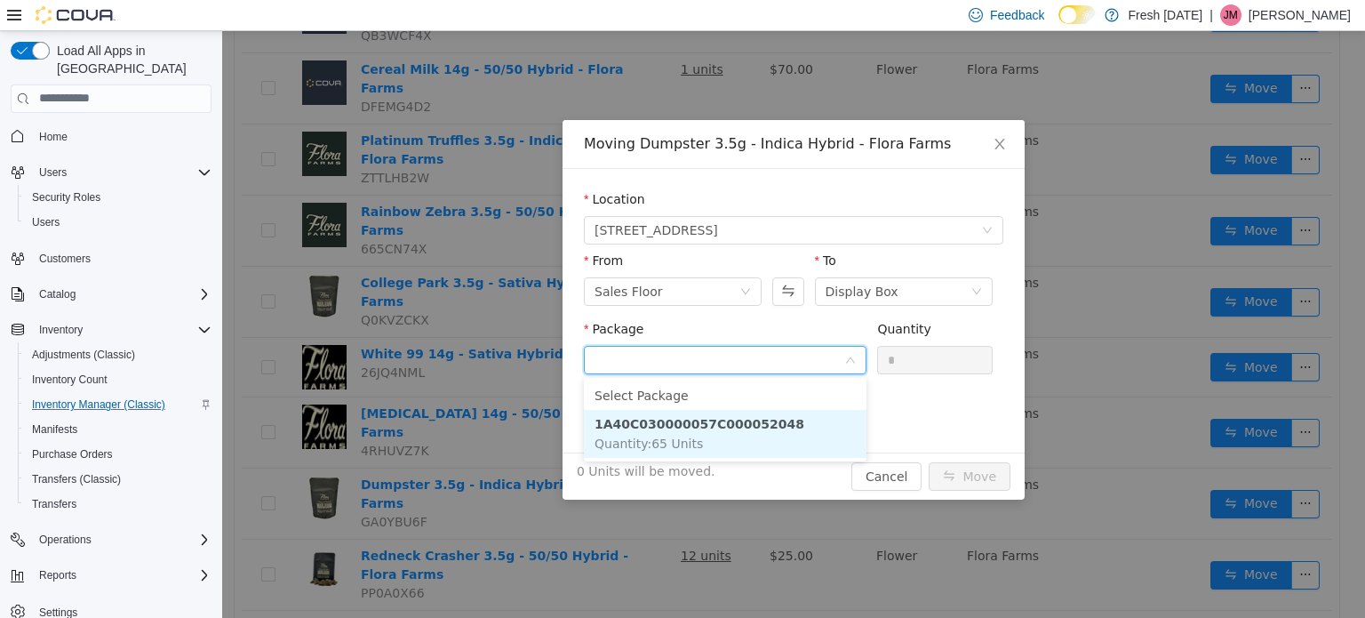
click at [744, 424] on strong "1A40C030000057C000052048" at bounding box center [700, 423] width 210 height 14
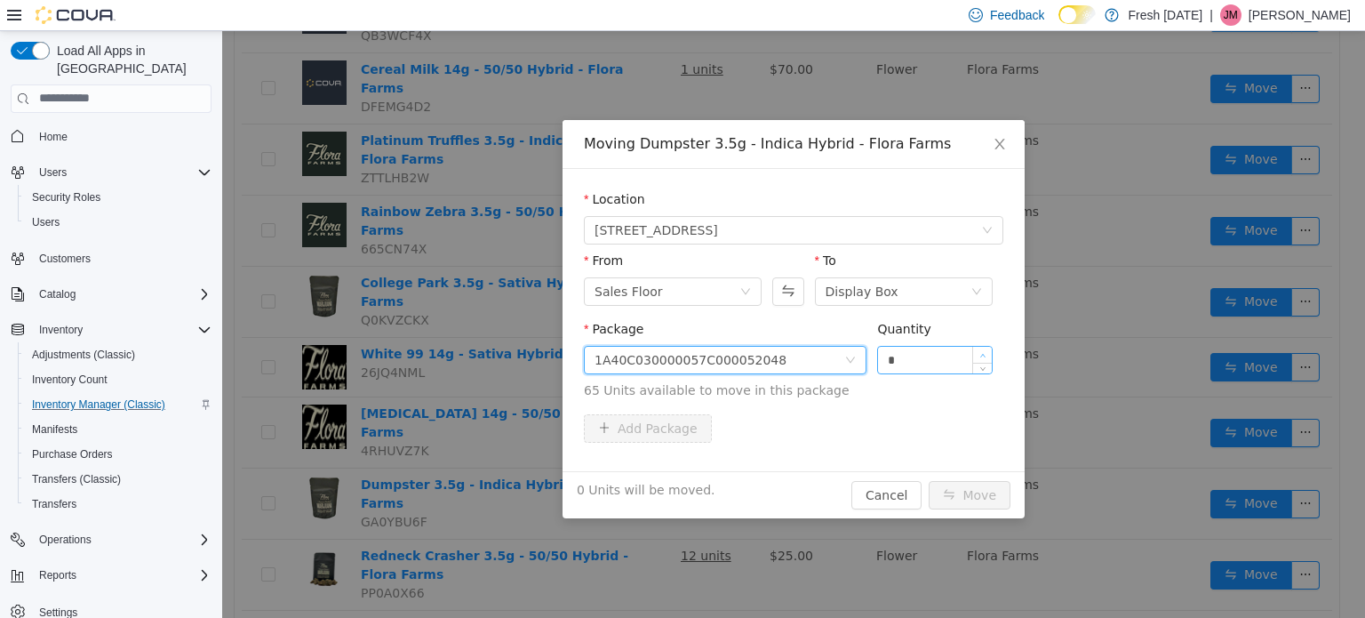
type input "*"
click at [983, 353] on icon "icon: up" at bounding box center [982, 355] width 5 height 4
click at [974, 489] on button "Move" at bounding box center [970, 494] width 82 height 28
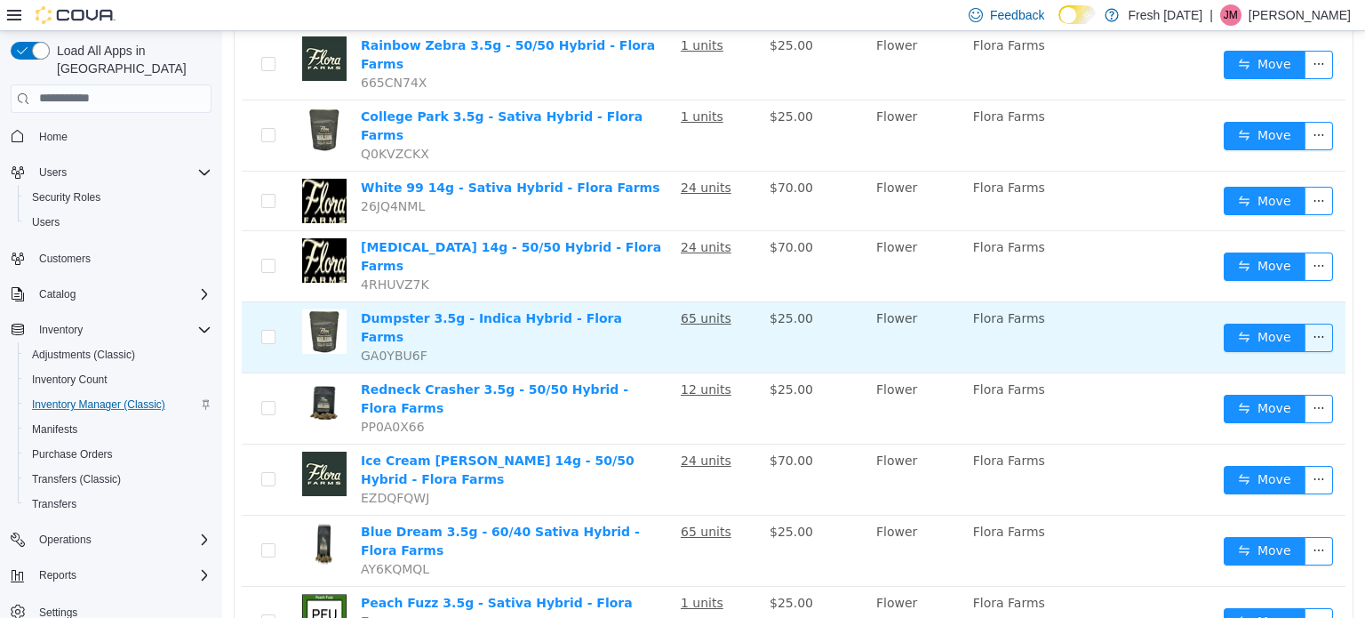
scroll to position [622, 0]
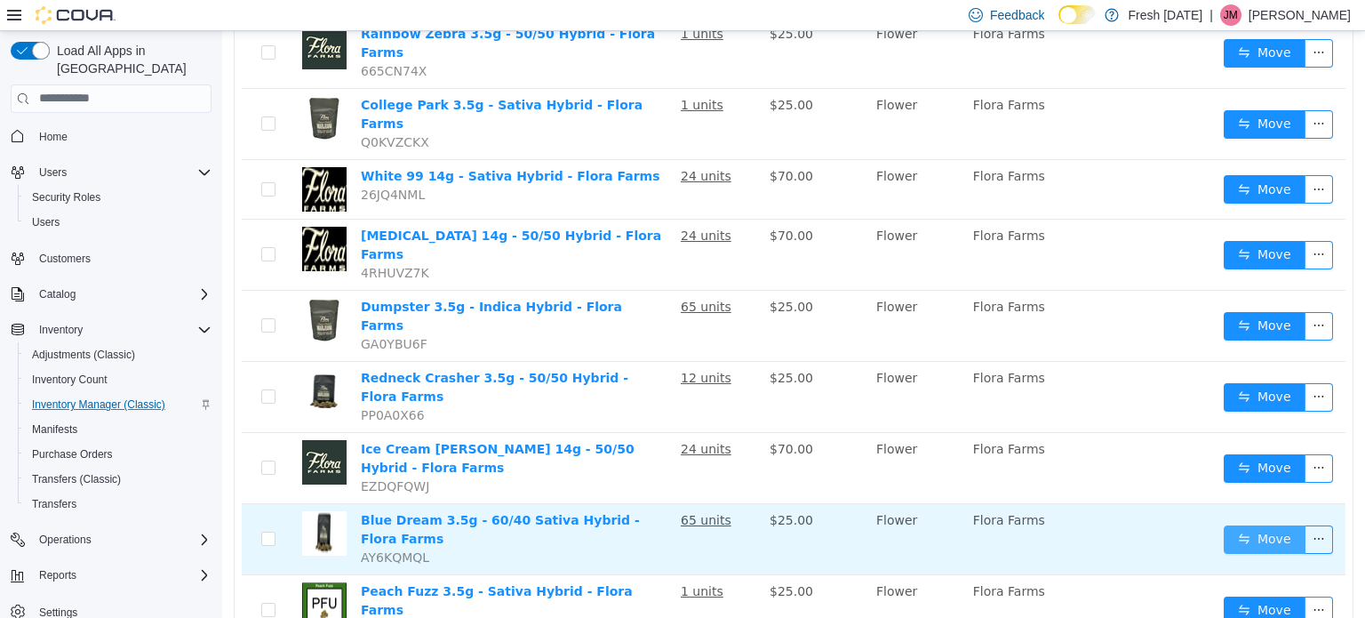
click at [1241, 524] on button "Move" at bounding box center [1265, 538] width 82 height 28
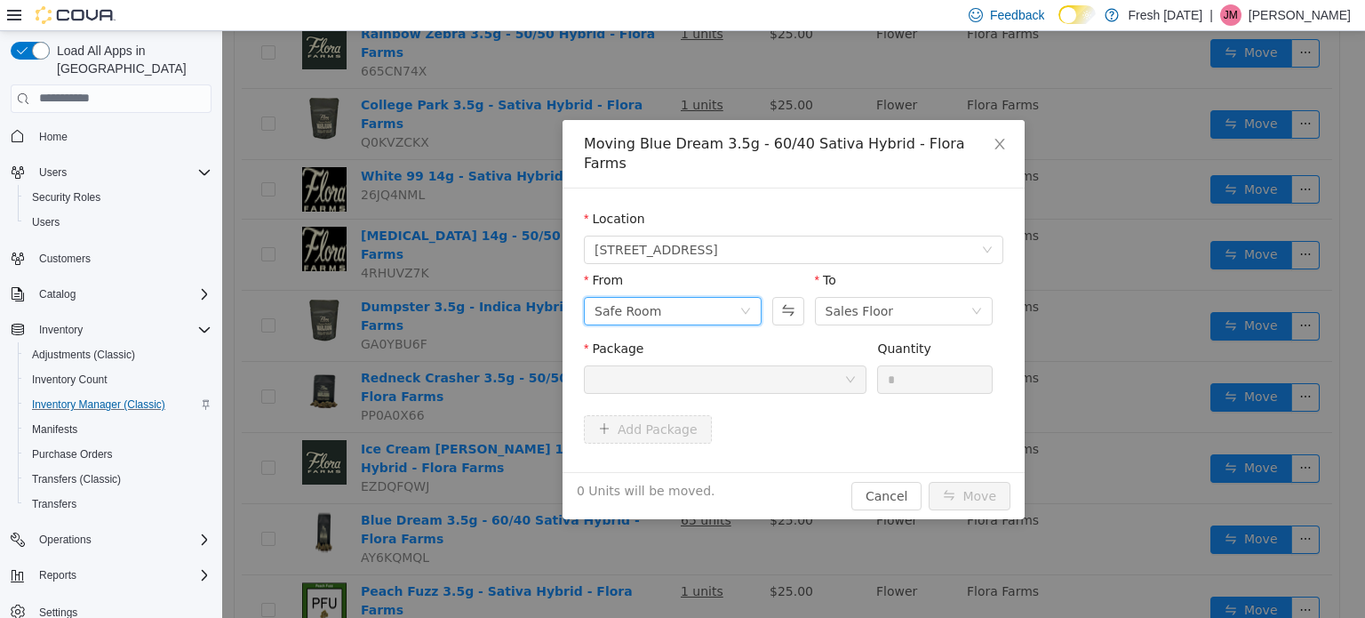
click at [714, 297] on div "Safe Room" at bounding box center [667, 310] width 145 height 27
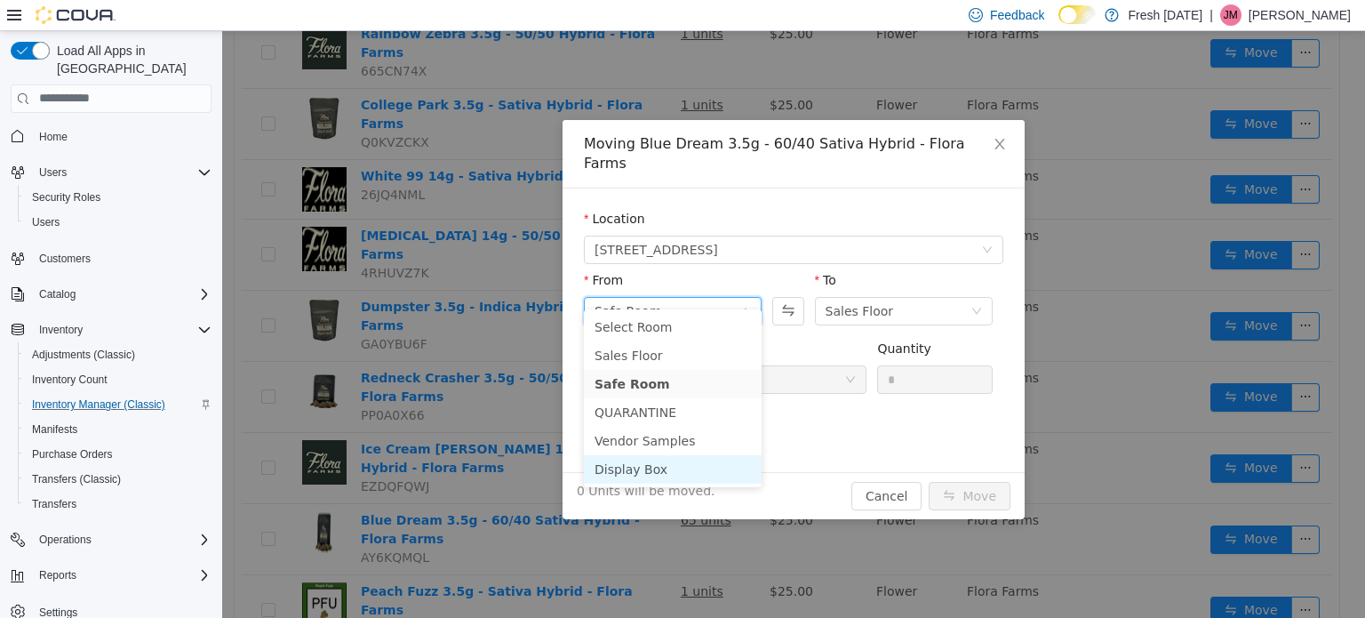
click at [650, 467] on li "Display Box" at bounding box center [673, 468] width 178 height 28
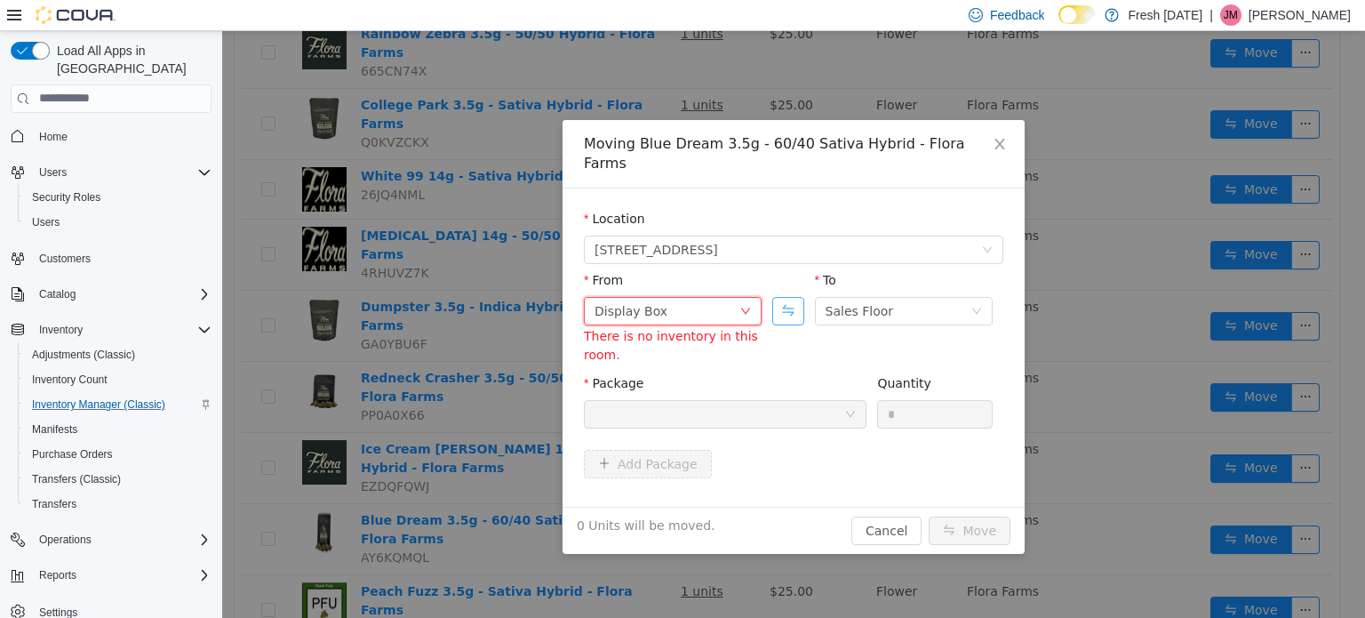
click at [788, 296] on button "Swap" at bounding box center [787, 310] width 31 height 28
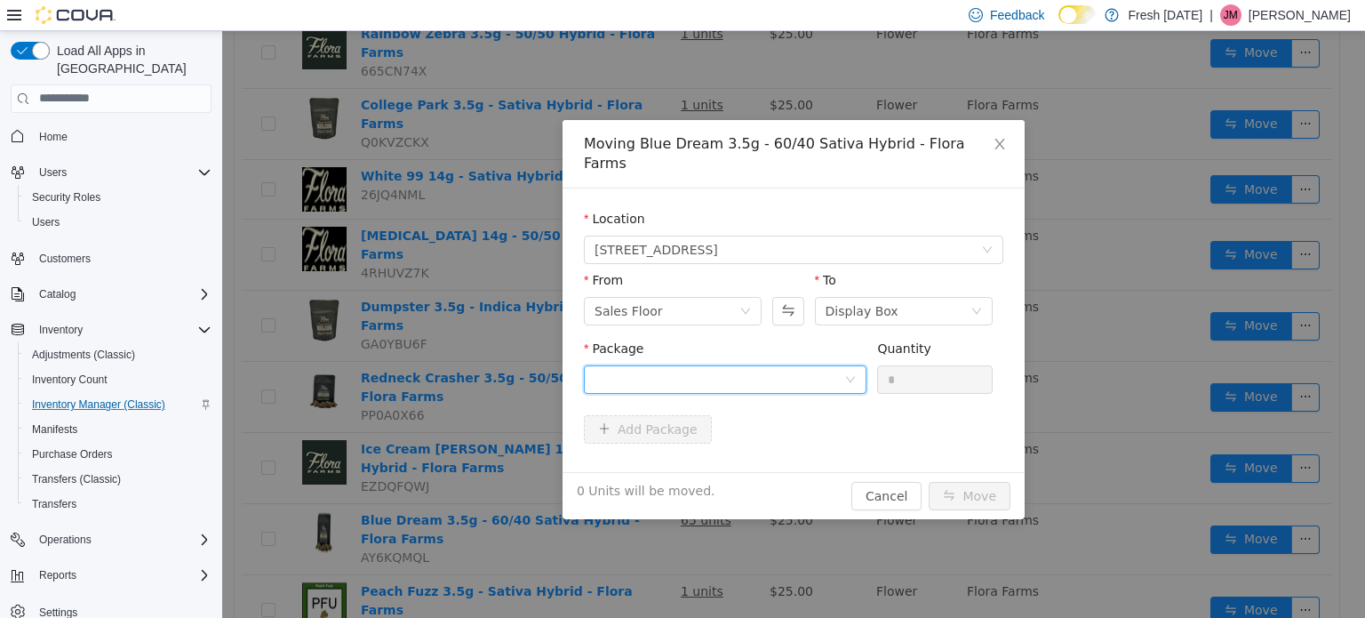
click at [779, 368] on div at bounding box center [725, 378] width 283 height 28
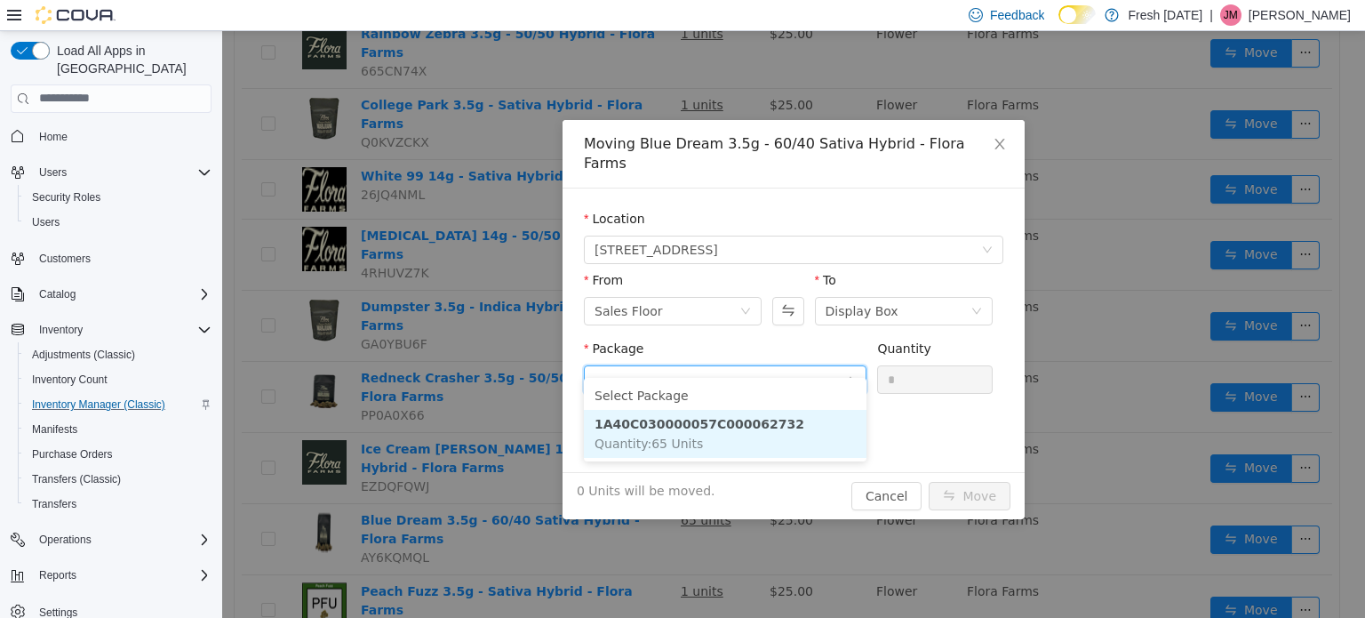
drag, startPoint x: 749, startPoint y: 439, endPoint x: 892, endPoint y: 392, distance: 149.8
click at [750, 440] on li "1A40C030000057C000062732 Quantity : 65 Units" at bounding box center [725, 433] width 283 height 48
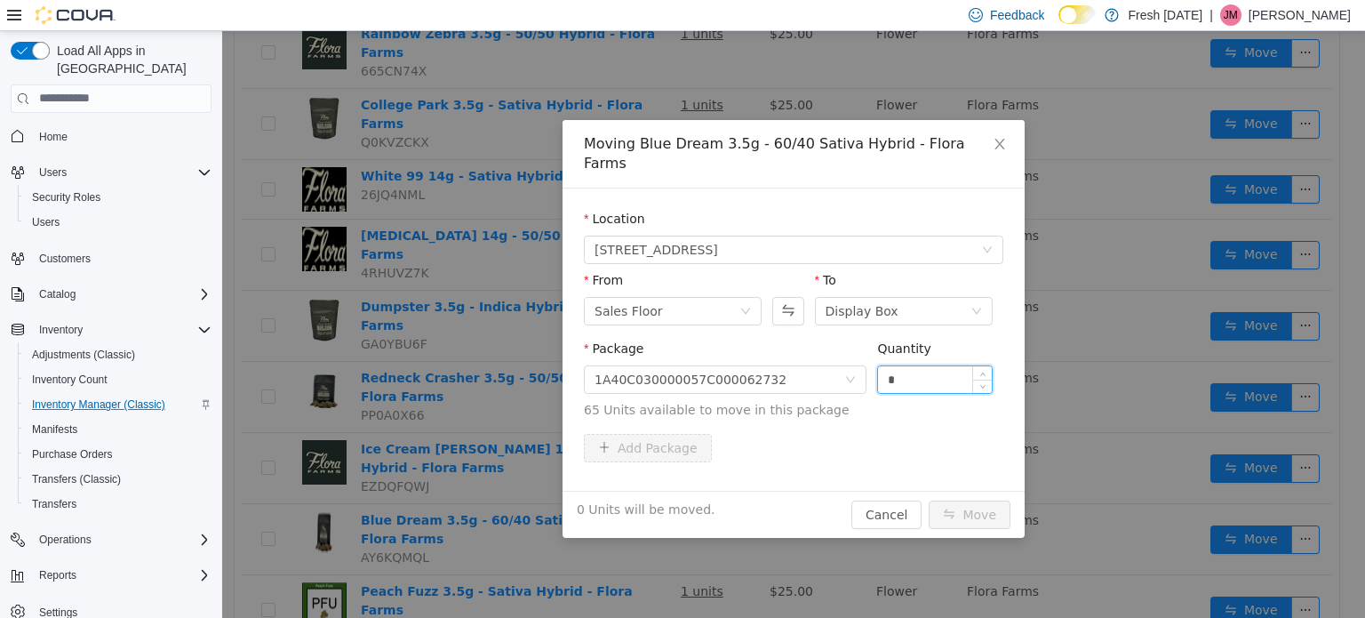
click at [929, 365] on input "*" at bounding box center [935, 378] width 114 height 27
type input "*"
click at [988, 365] on span "Increase Value" at bounding box center [982, 373] width 19 height 16
click at [971, 508] on div "1 Unit will be moved. Cancel Move" at bounding box center [794, 513] width 462 height 47
click at [981, 500] on button "Move" at bounding box center [970, 514] width 82 height 28
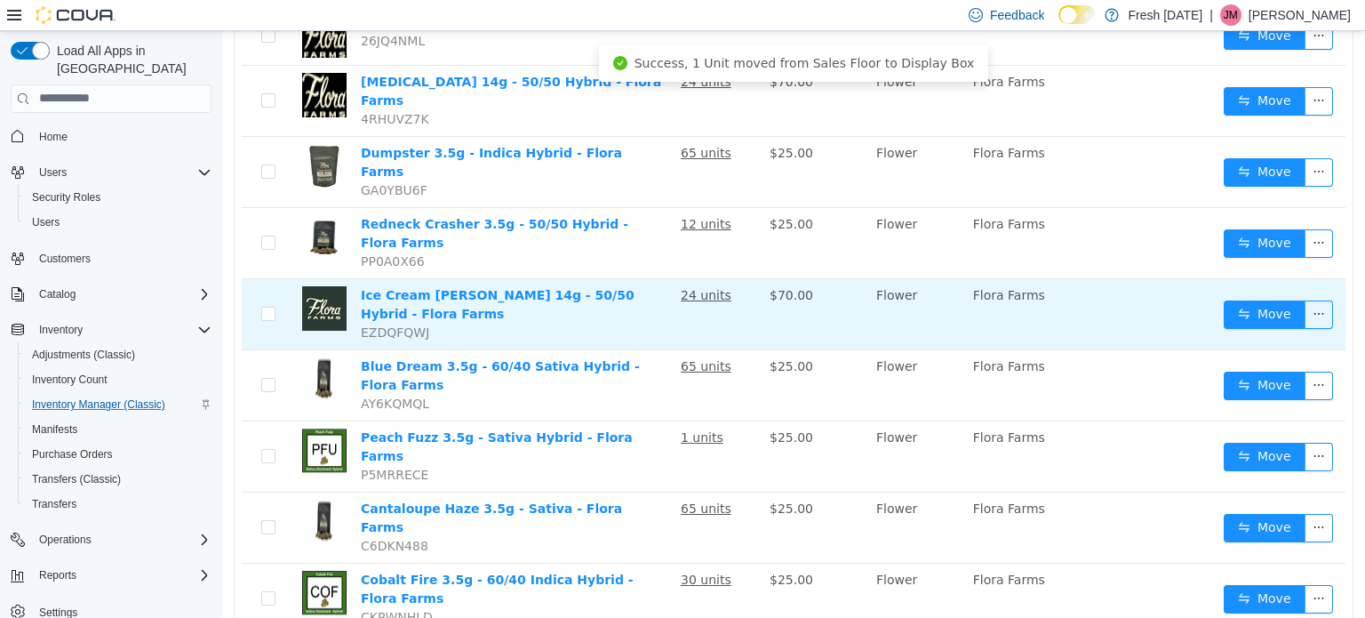
scroll to position [796, 0]
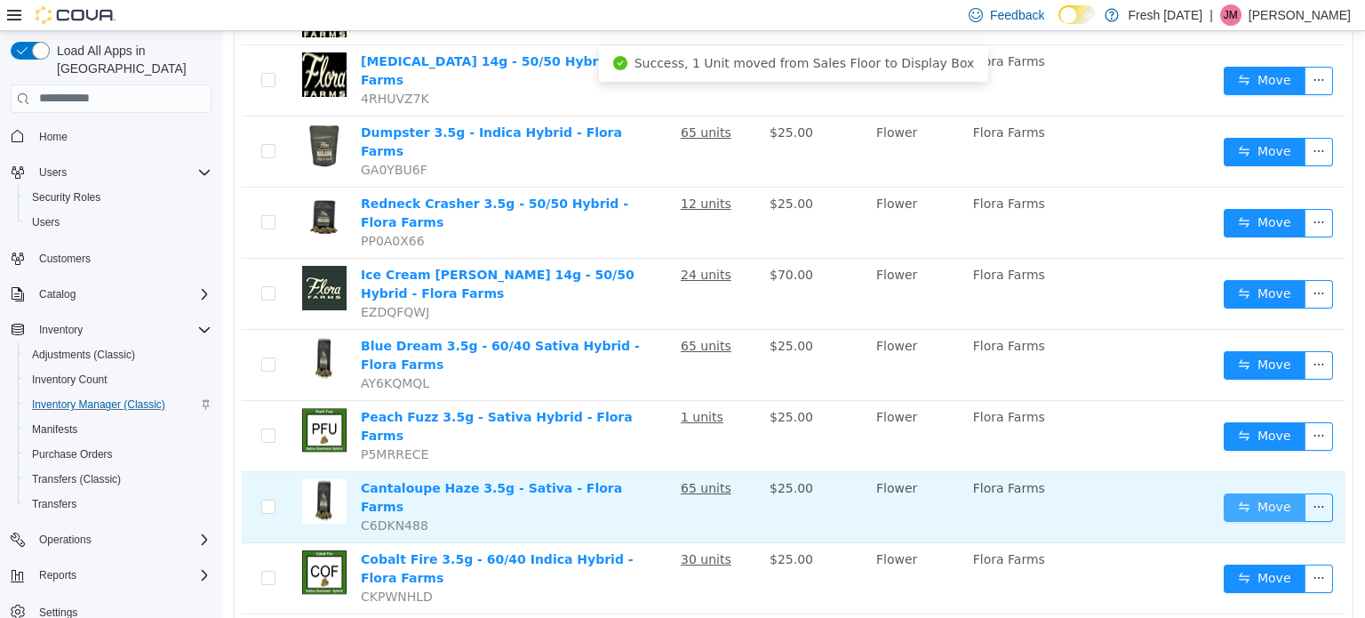
click at [1271, 492] on button "Move" at bounding box center [1265, 506] width 82 height 28
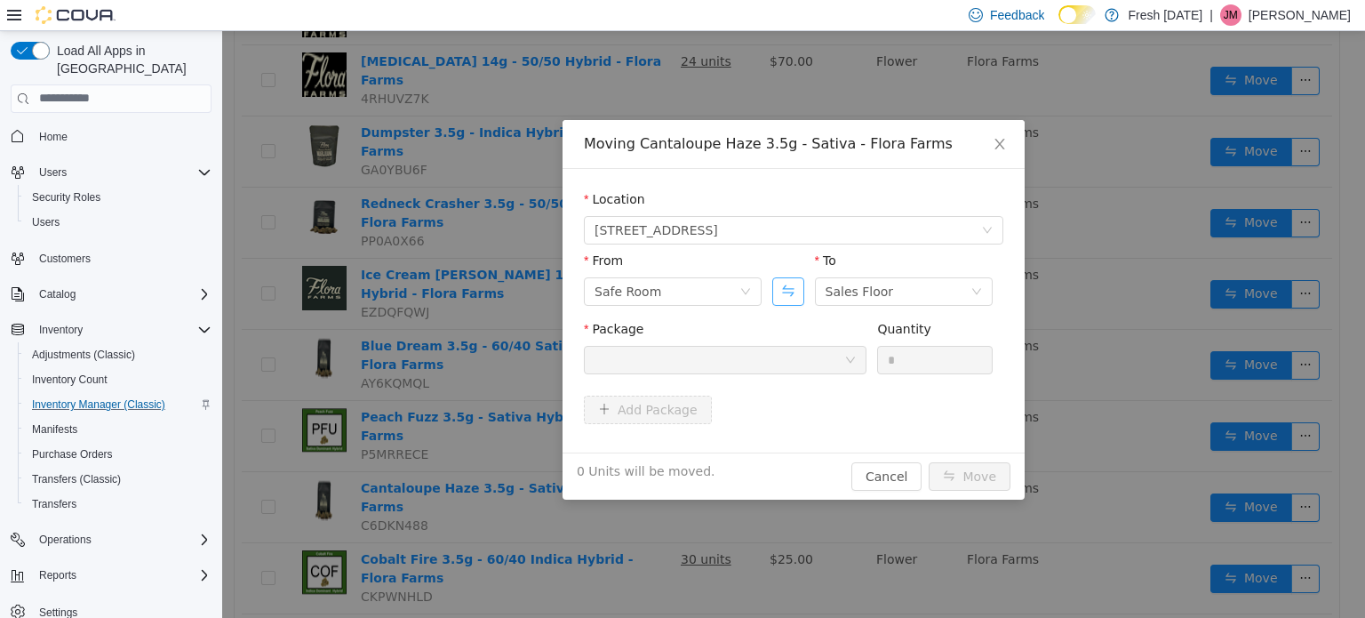
click at [796, 293] on button "Swap" at bounding box center [787, 290] width 31 height 28
click at [745, 356] on div at bounding box center [720, 359] width 250 height 27
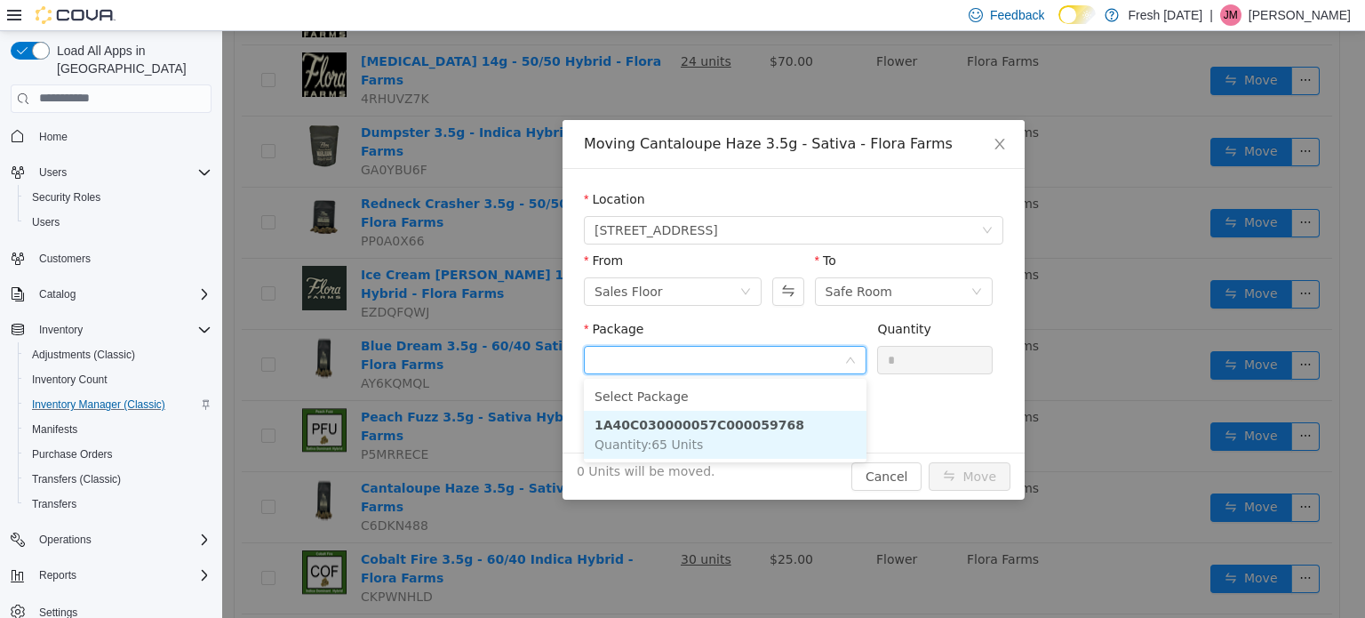
click at [744, 433] on li "1A40C030000057C000059768 Quantity : 65 Units" at bounding box center [725, 434] width 283 height 48
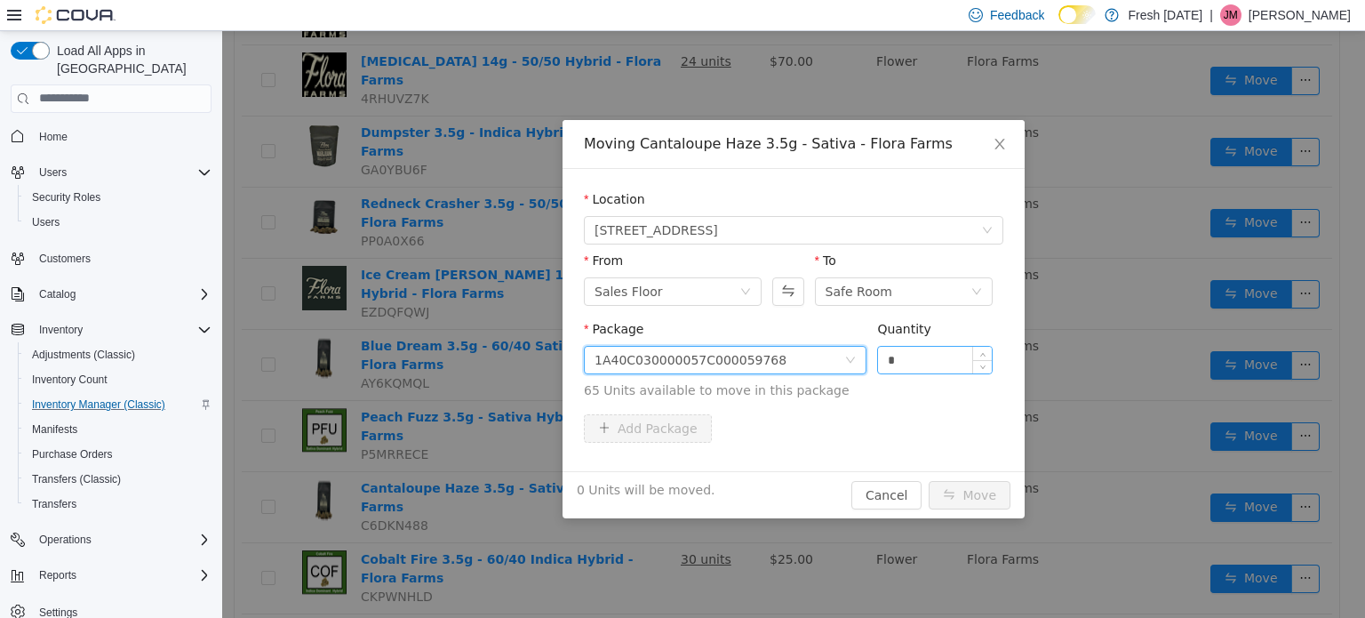
click at [915, 353] on input "*" at bounding box center [935, 359] width 114 height 27
type input "**"
click at [929, 480] on button "Move" at bounding box center [970, 494] width 82 height 28
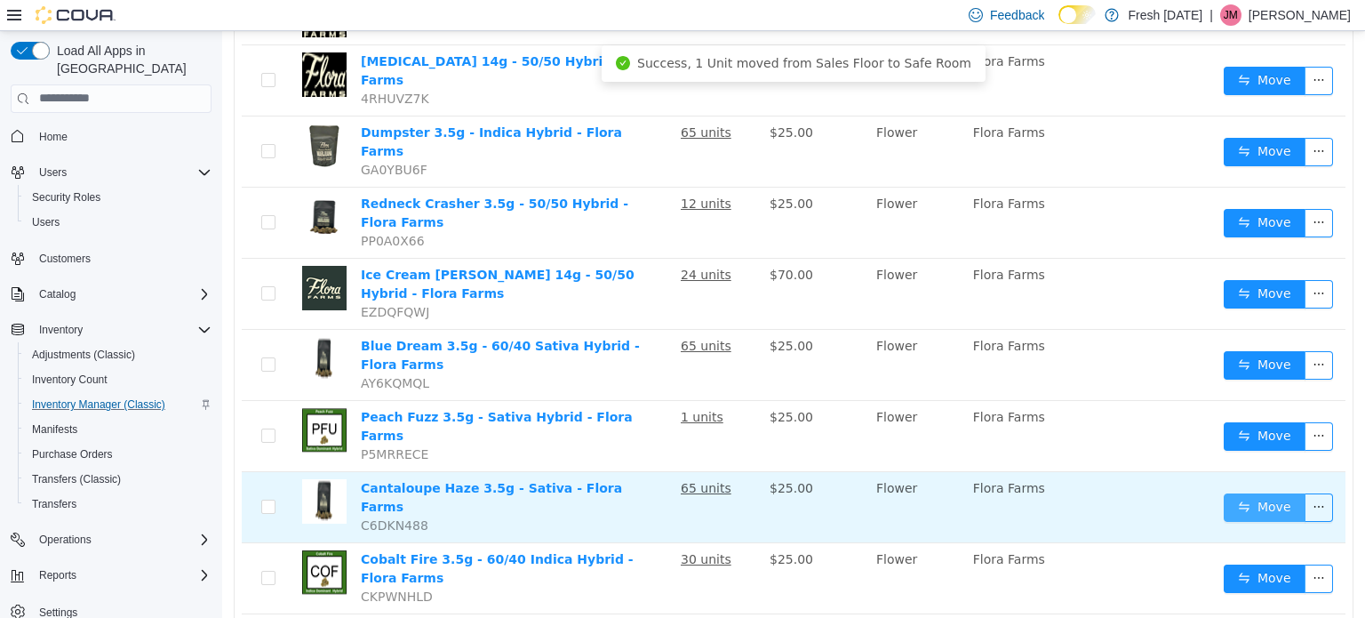
click at [1260, 492] on button "Move" at bounding box center [1265, 506] width 82 height 28
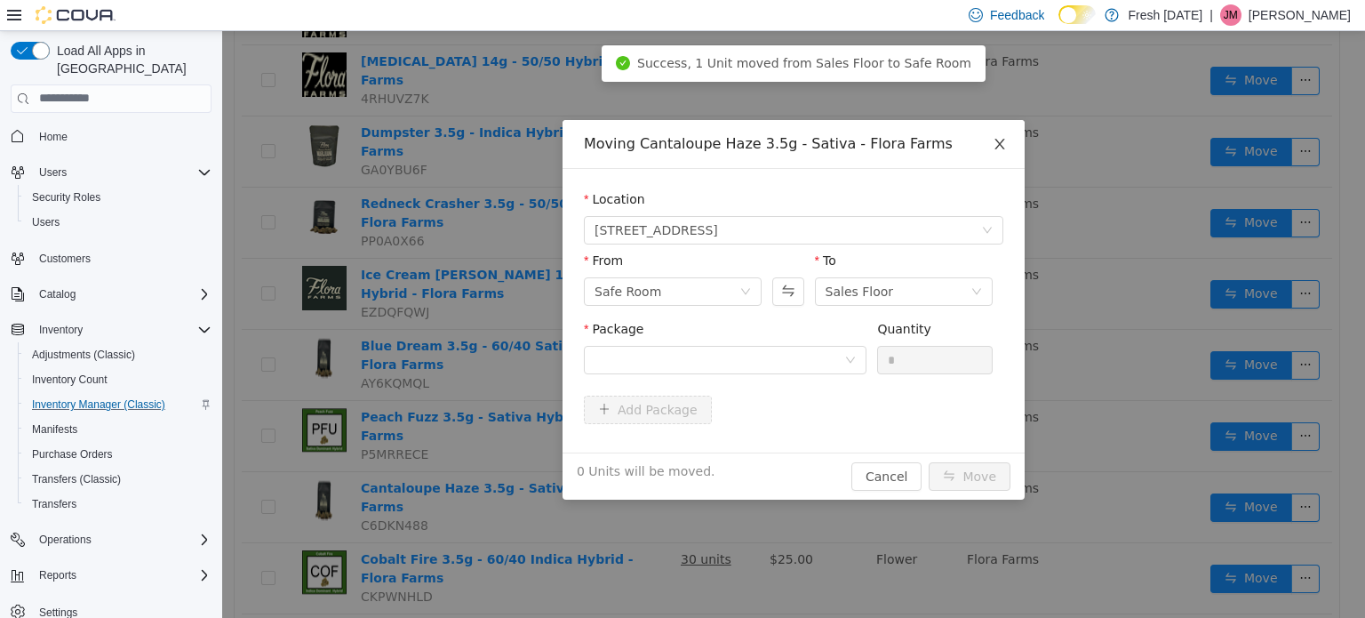
click at [1003, 132] on span "Close" at bounding box center [1000, 144] width 50 height 50
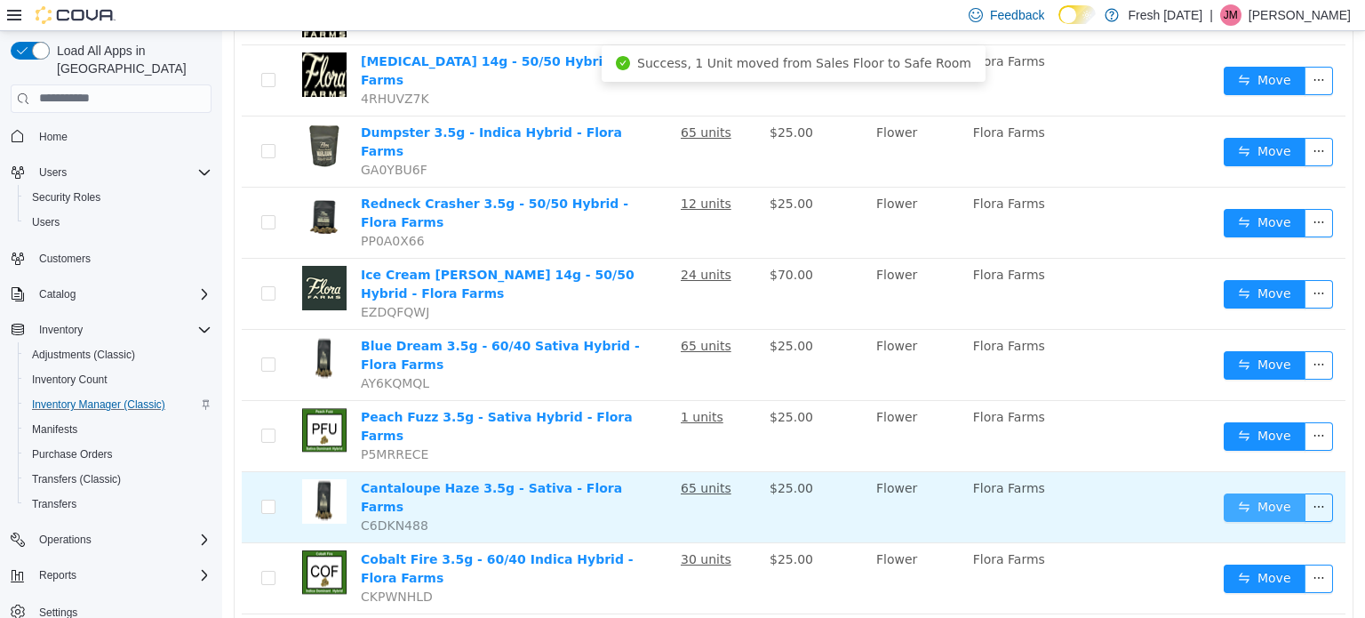
click at [1257, 492] on button "Move" at bounding box center [1265, 506] width 82 height 28
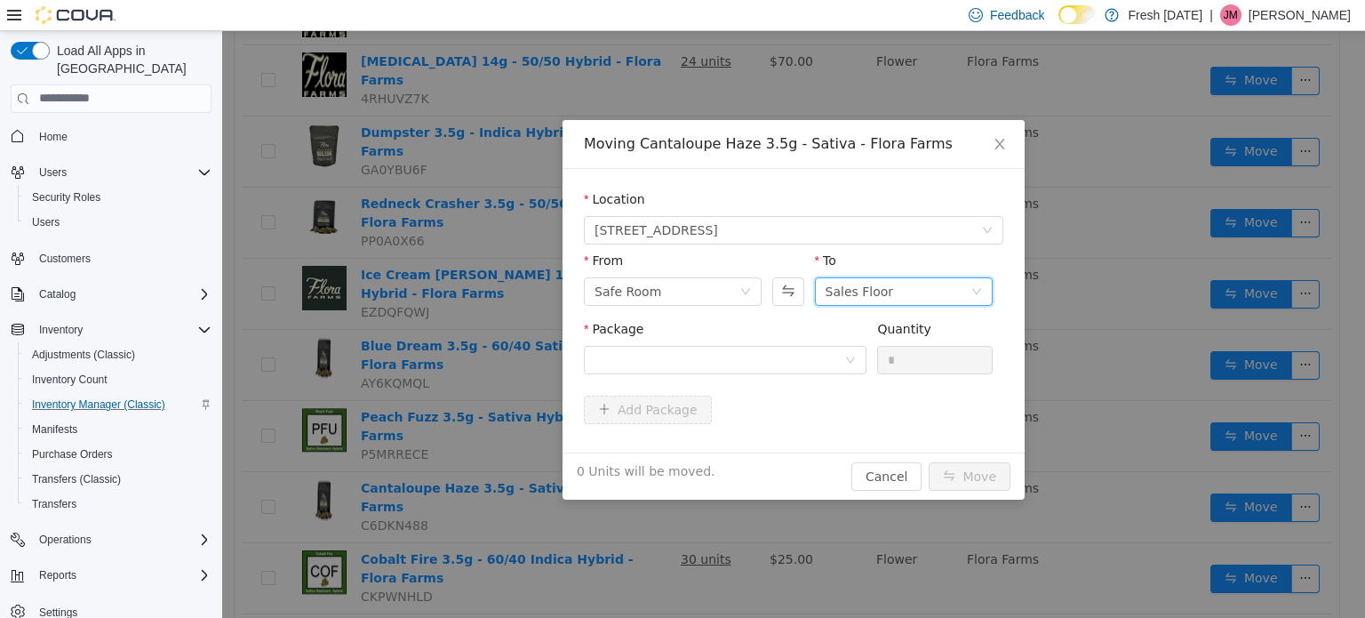
click at [873, 291] on div "Sales Floor" at bounding box center [860, 290] width 68 height 27
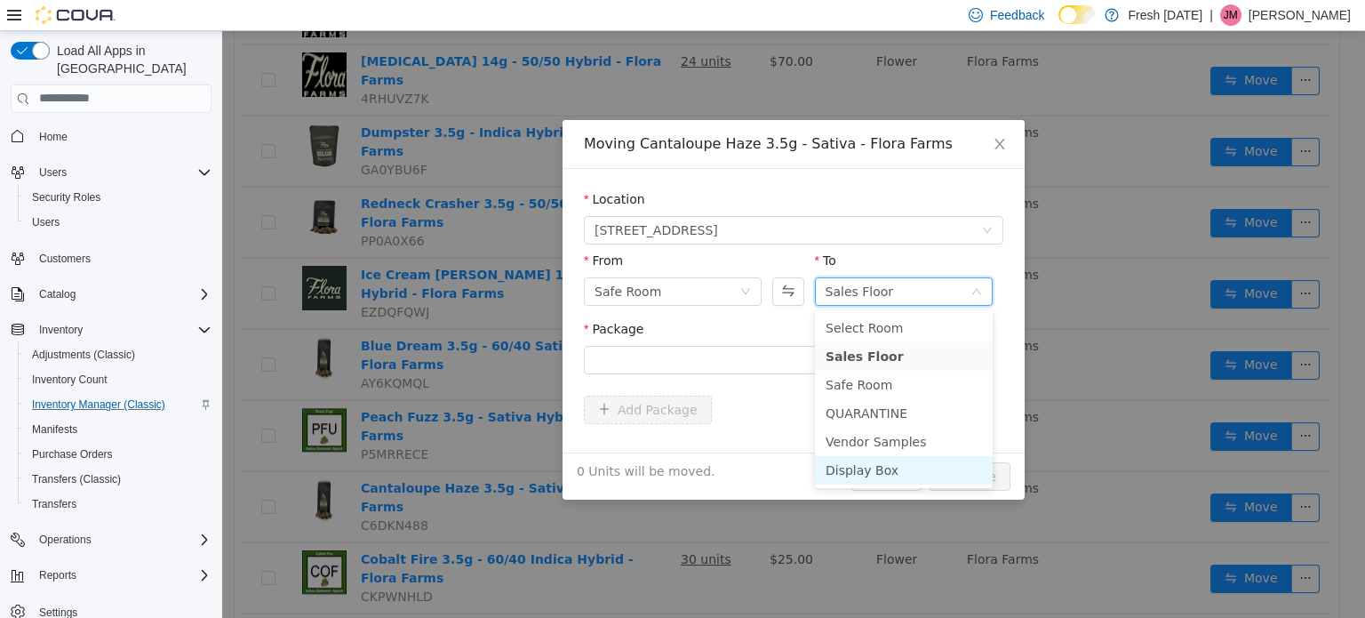
click at [914, 466] on li "Display Box" at bounding box center [904, 469] width 178 height 28
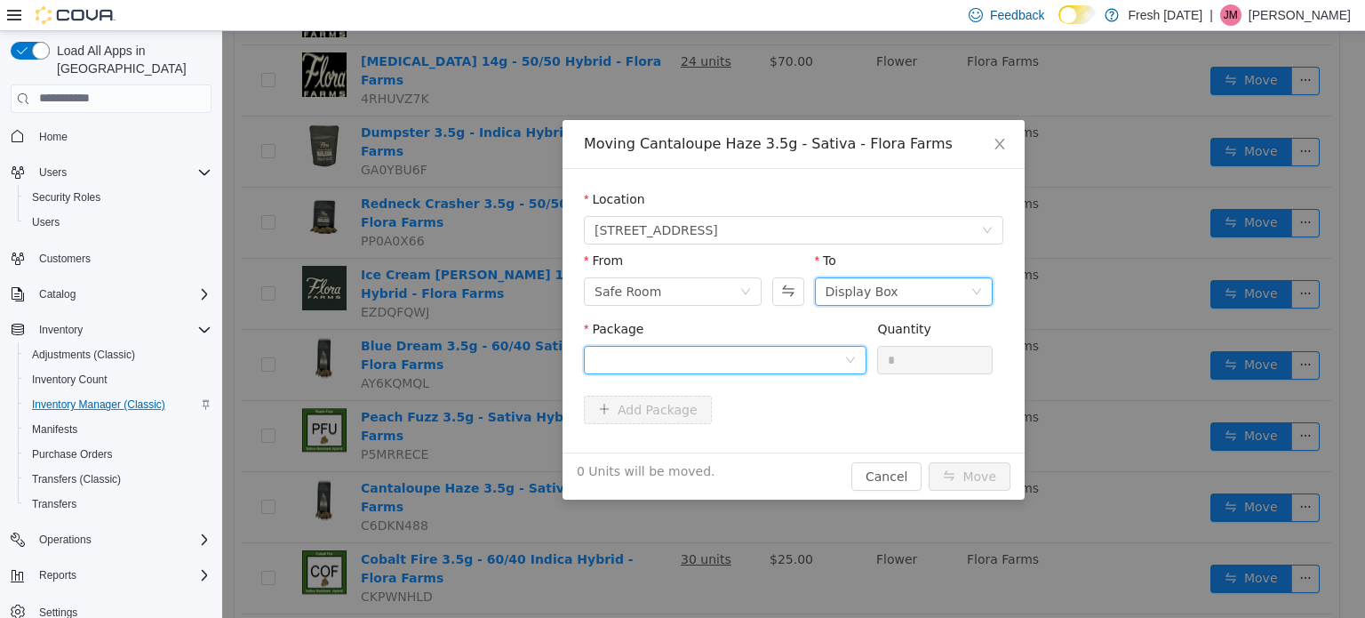
click at [743, 345] on div at bounding box center [725, 359] width 283 height 28
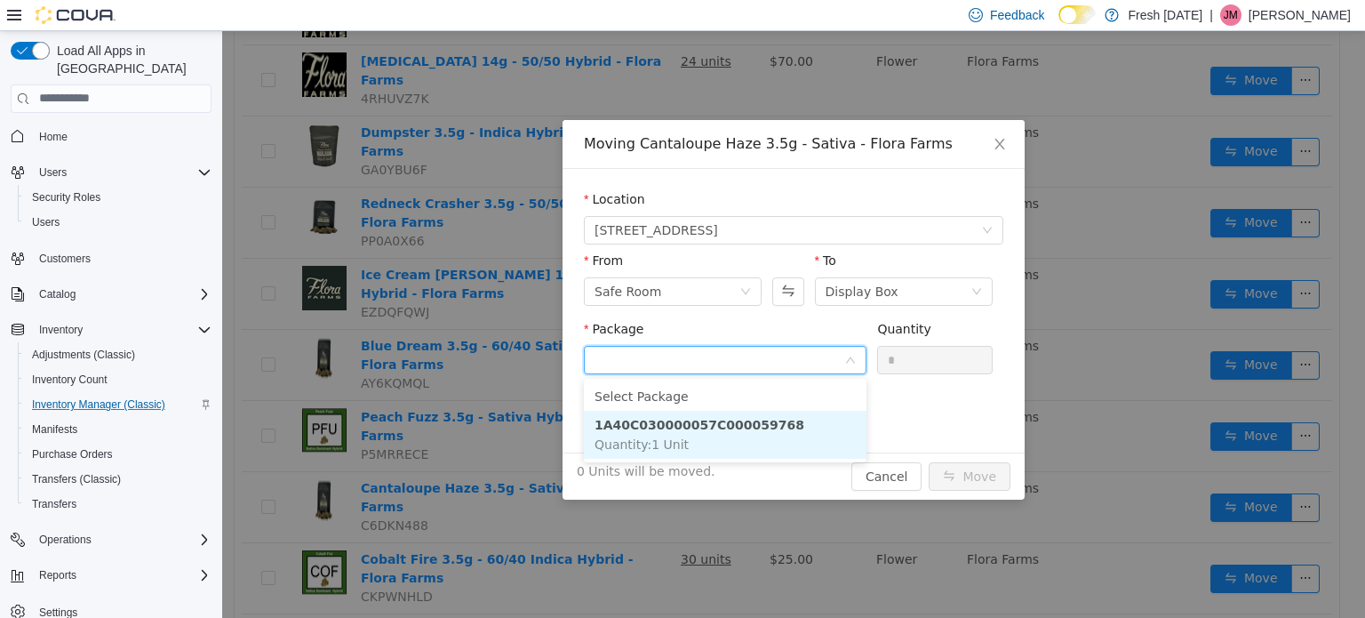
click at [767, 421] on li "1A40C030000057C000059768 Quantity : 1 Unit" at bounding box center [725, 434] width 283 height 48
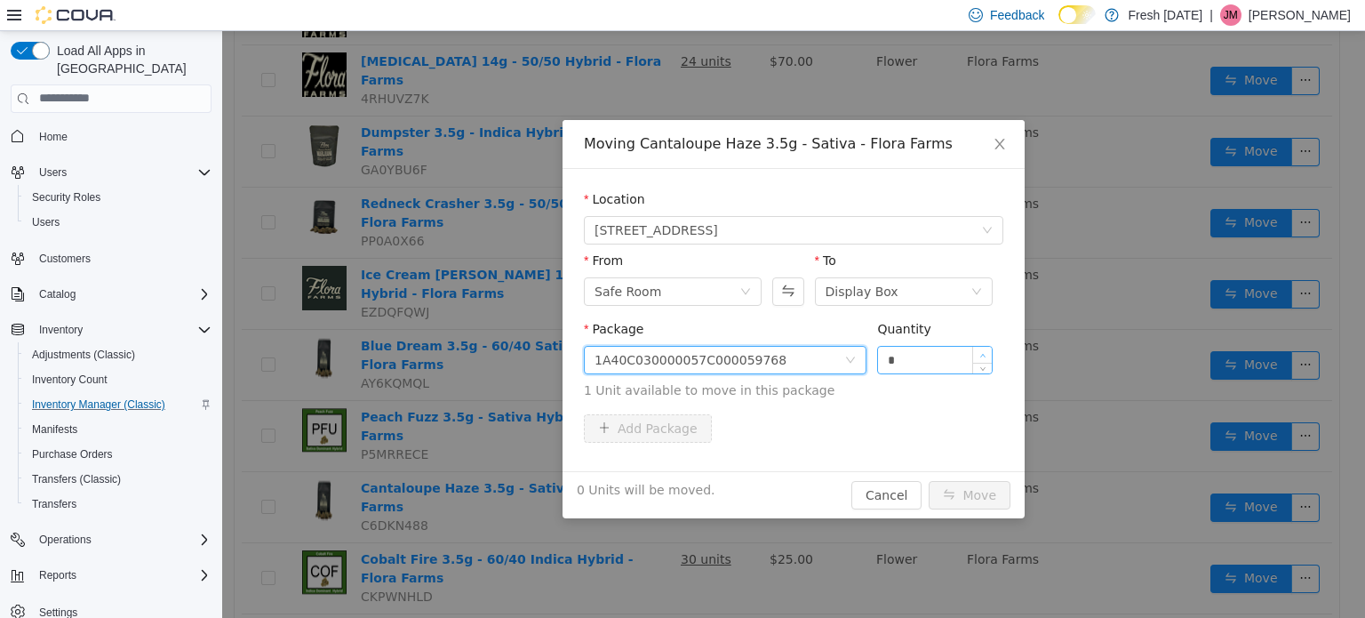
type input "*"
click at [980, 355] on icon "icon: up" at bounding box center [983, 355] width 6 height 6
click at [988, 495] on button "Move" at bounding box center [970, 494] width 82 height 28
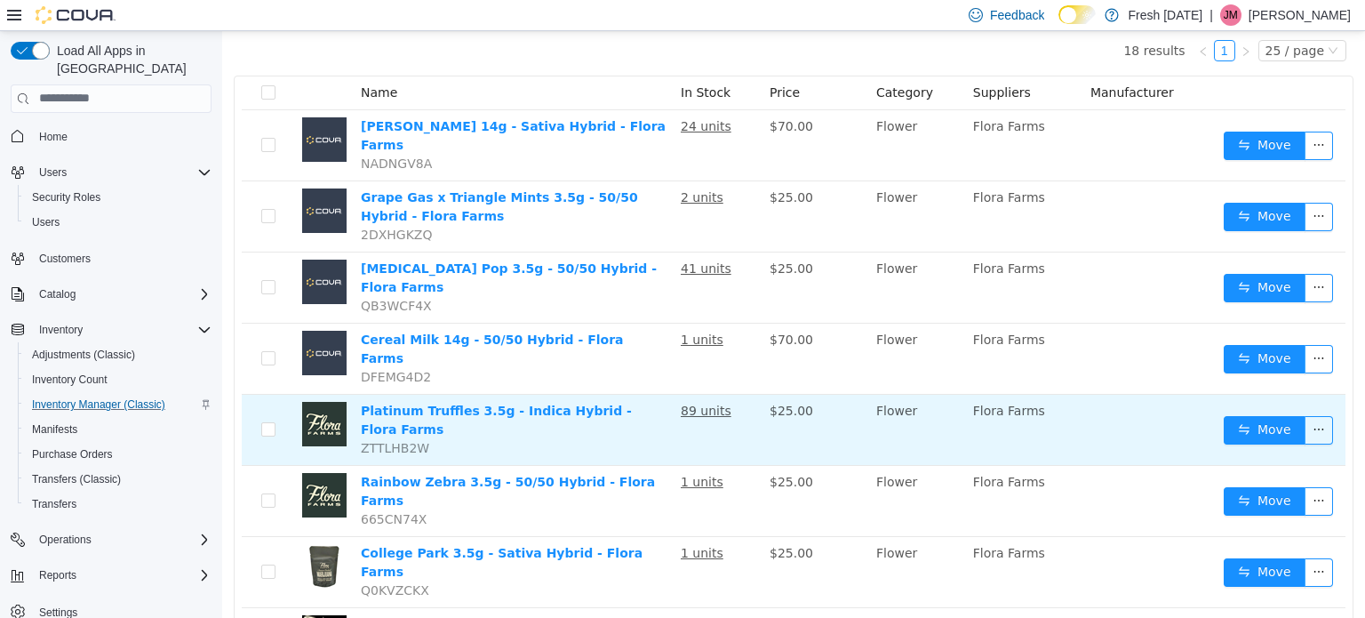
scroll to position [85, 0]
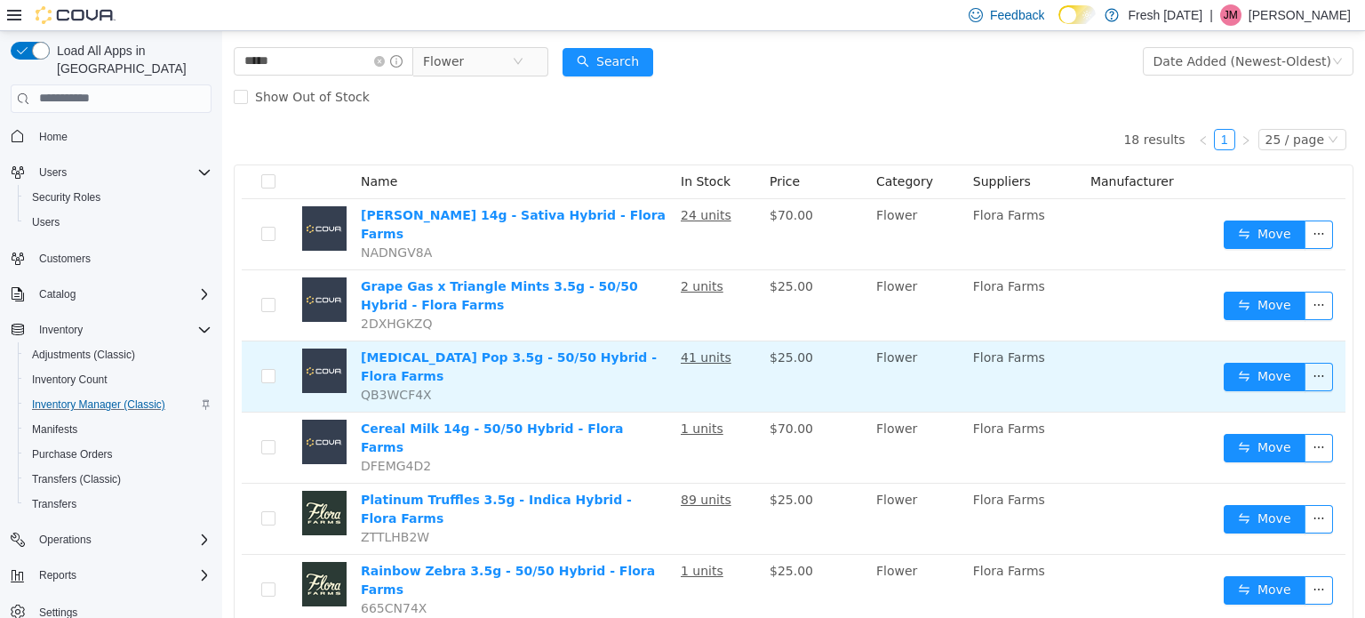
click at [750, 362] on td "41 units" at bounding box center [718, 375] width 89 height 71
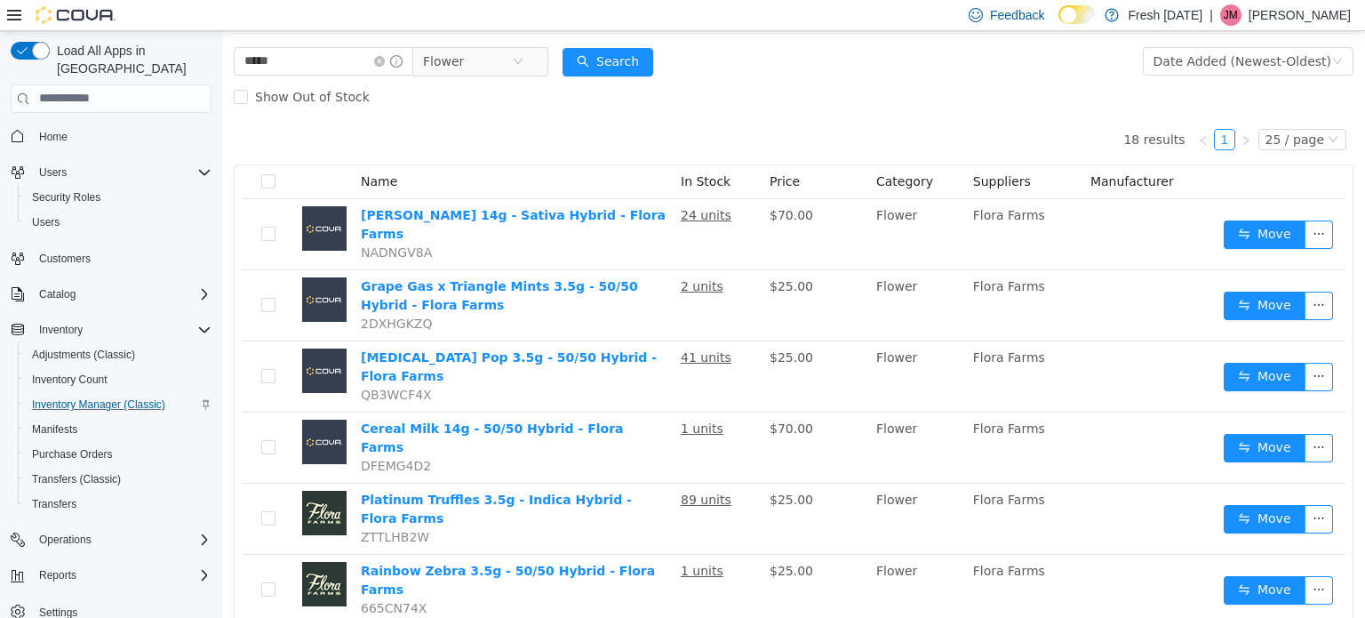
click at [996, 102] on div "Show Out of Stock" at bounding box center [794, 96] width 1120 height 36
click at [524, 60] on icon "icon: close-circle" at bounding box center [518, 60] width 11 height 11
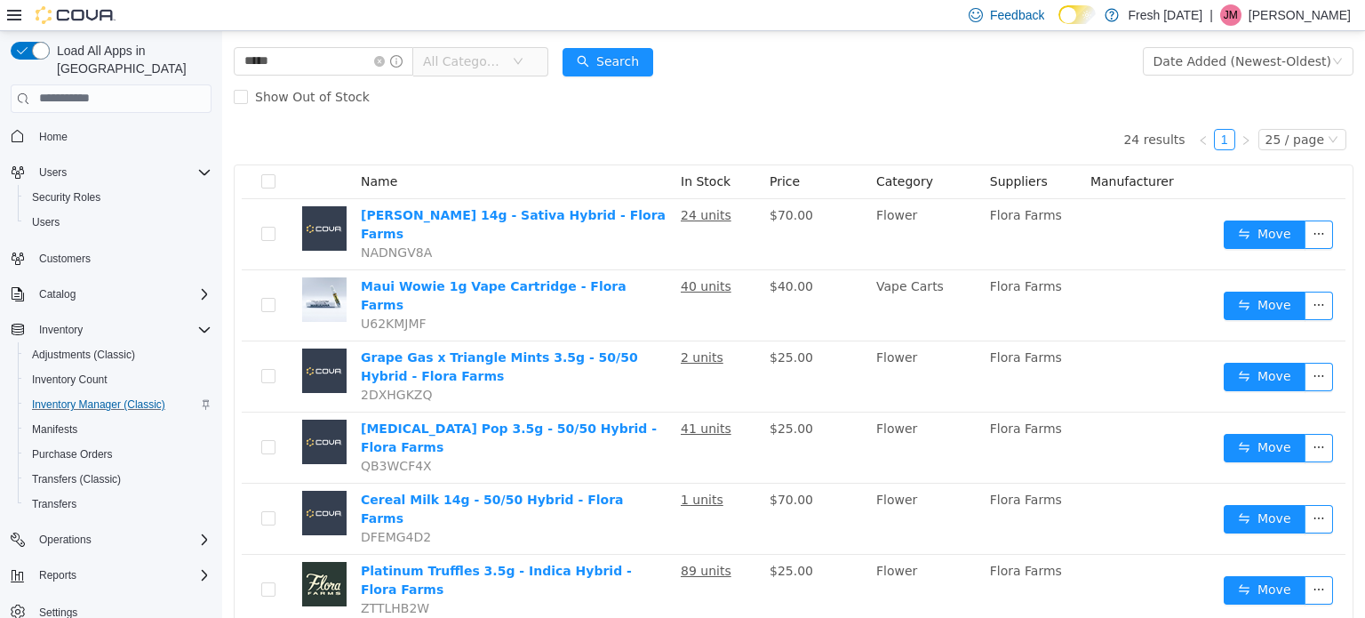
click at [512, 70] on span "All Categories" at bounding box center [467, 60] width 89 height 27
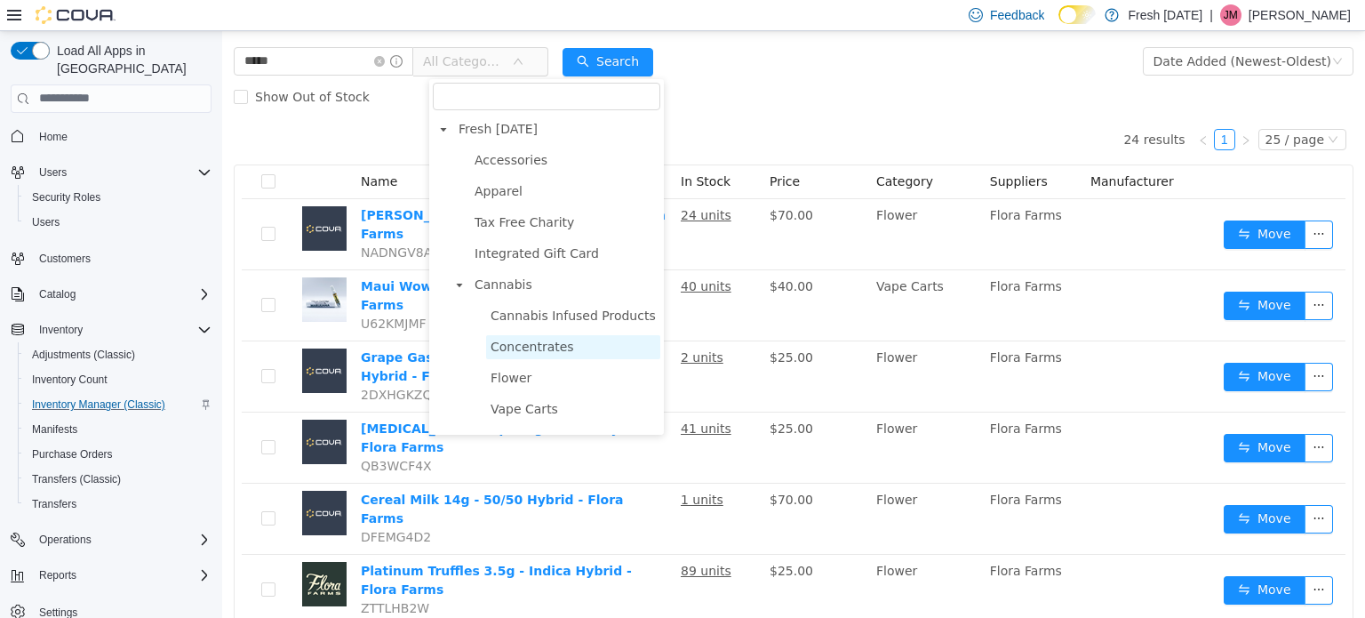
click at [548, 348] on span "Concentrates" at bounding box center [533, 346] width 84 height 14
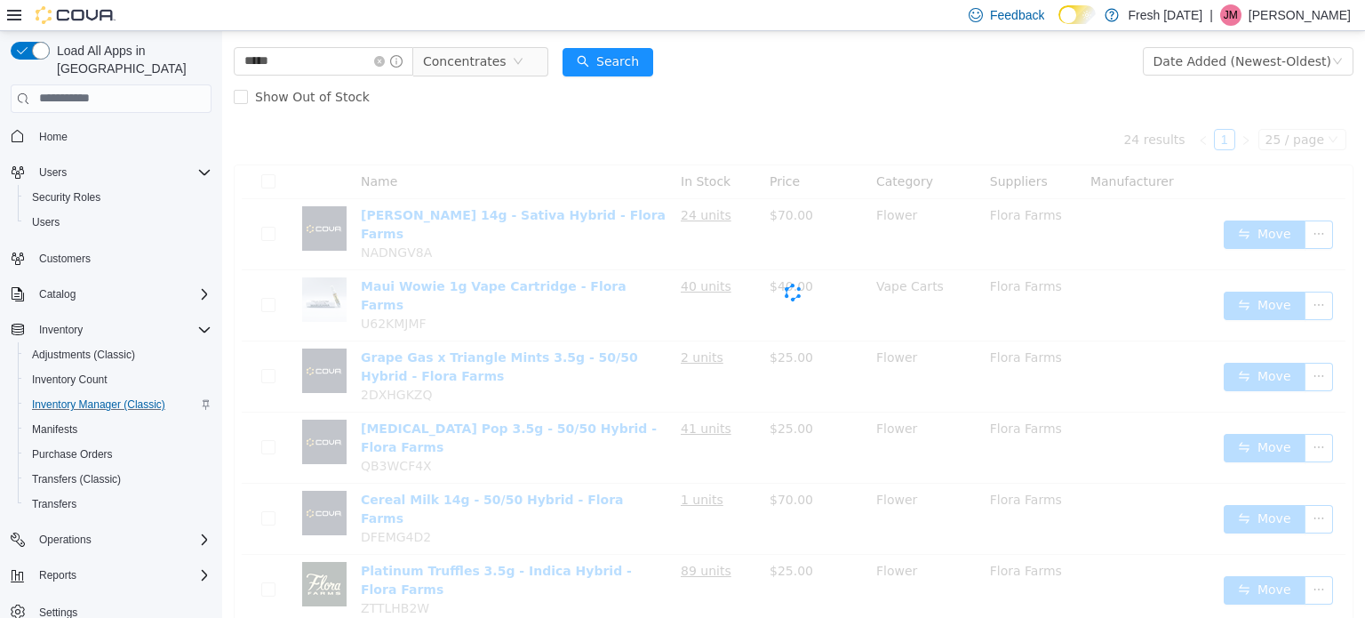
scroll to position [0, 0]
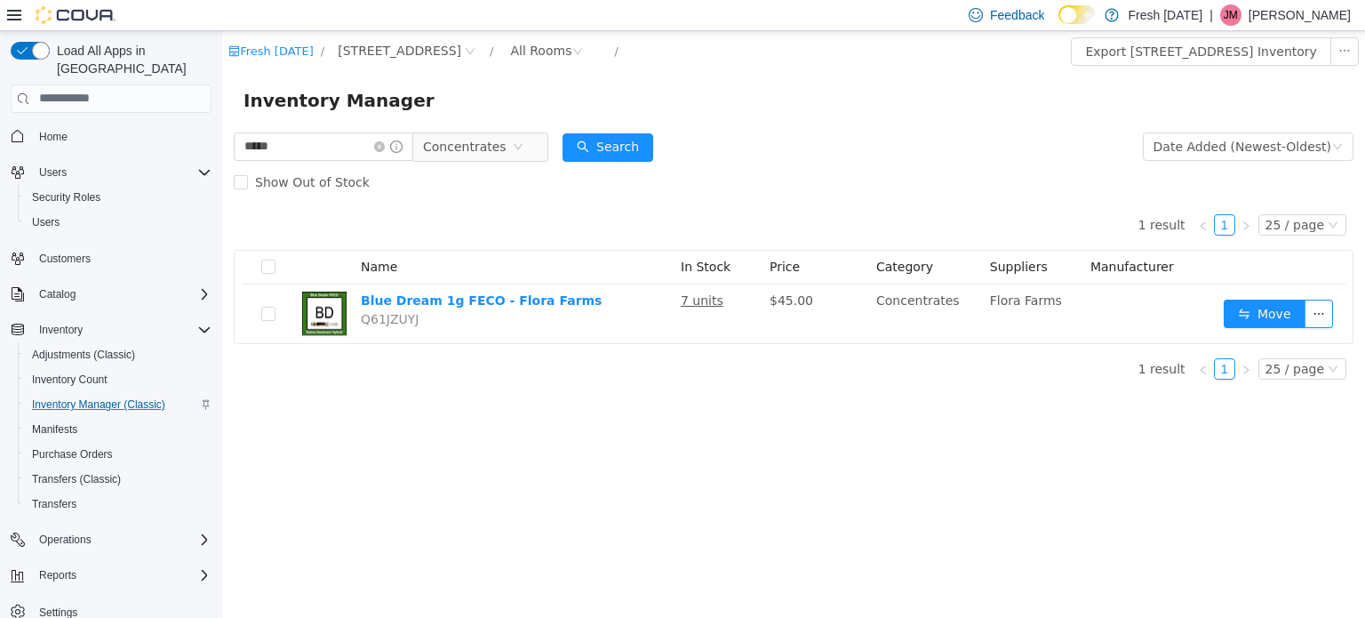
click at [805, 73] on div "Inventory Manager" at bounding box center [793, 99] width 1143 height 57
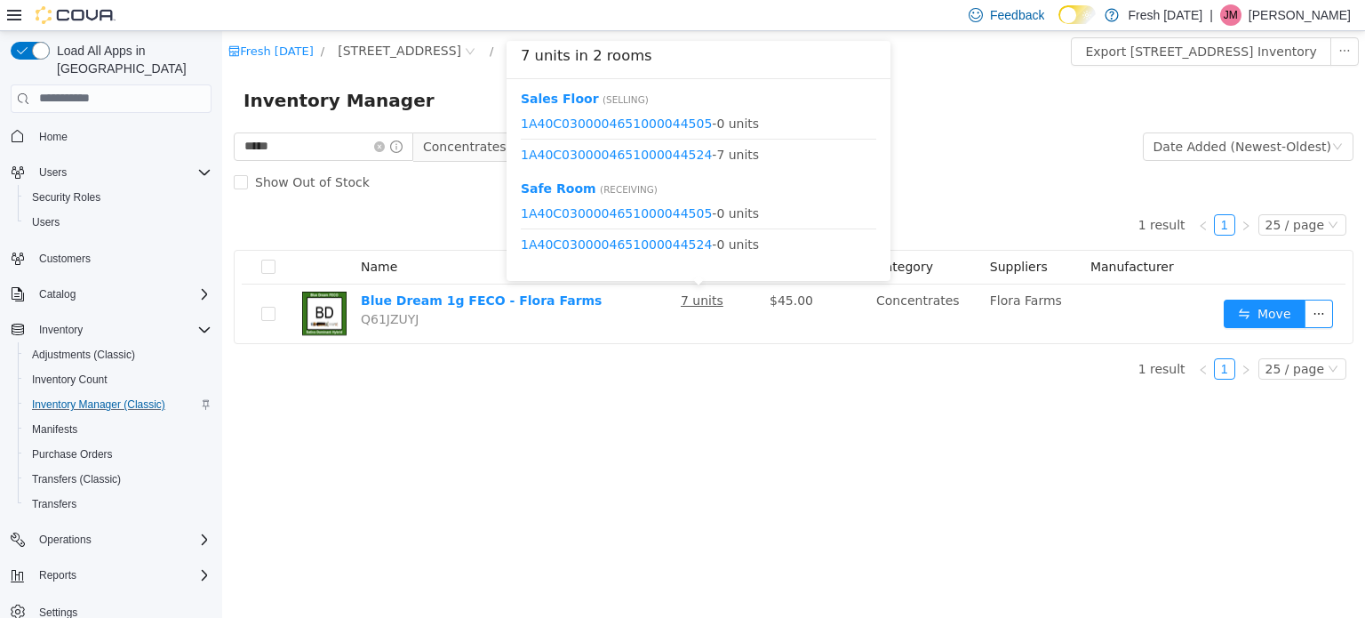
click at [944, 145] on form "***** Concentrates Date Added (Newest-Oldest) Search Show Out of Stock" at bounding box center [794, 163] width 1120 height 71
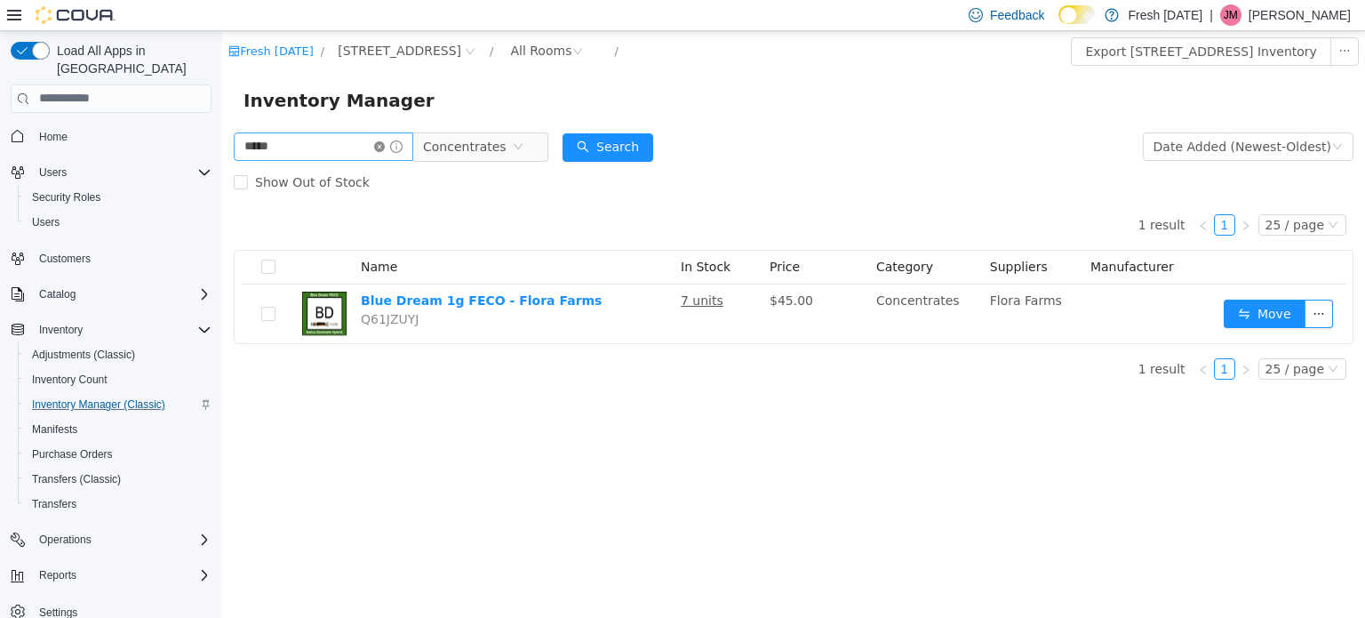
click at [385, 148] on icon "icon: close-circle" at bounding box center [379, 145] width 11 height 11
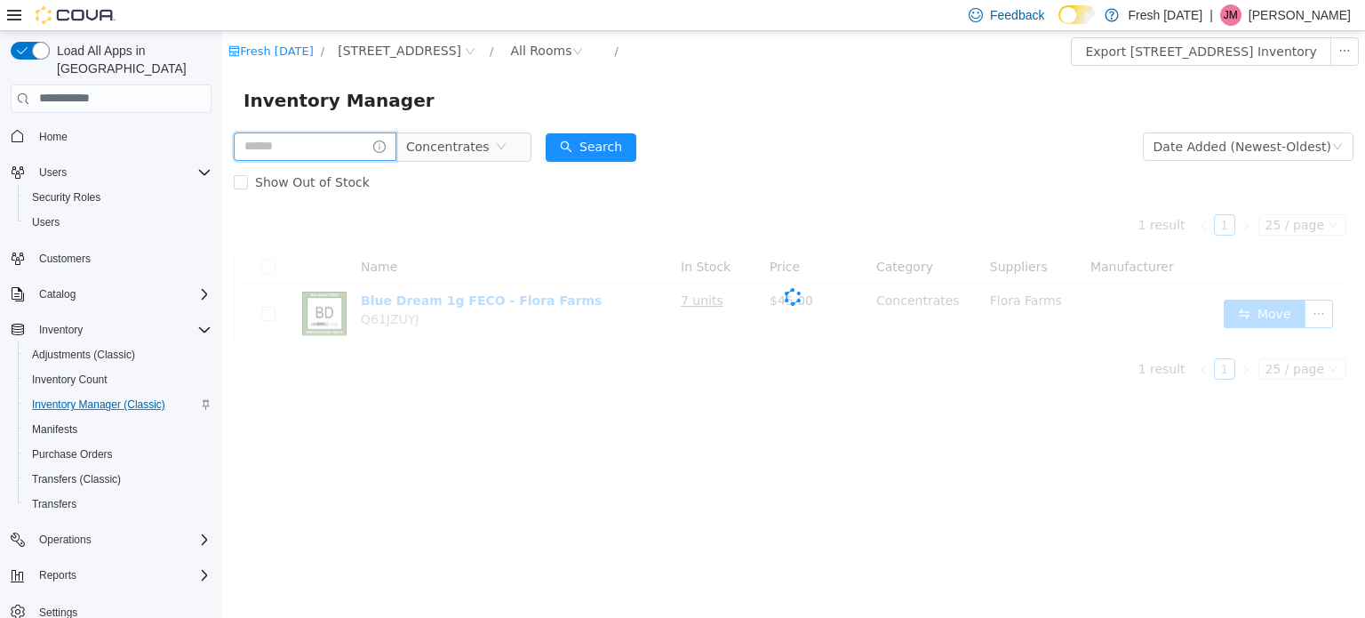
click at [340, 141] on input "text" at bounding box center [315, 146] width 163 height 28
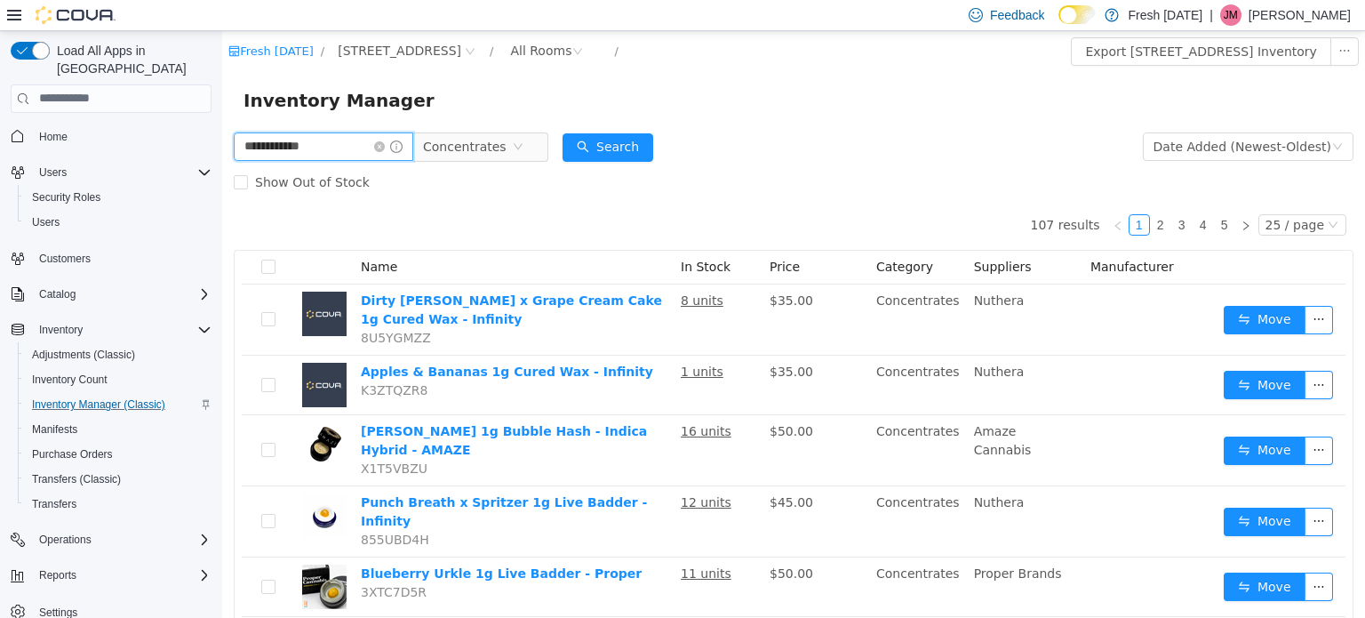
type input "**********"
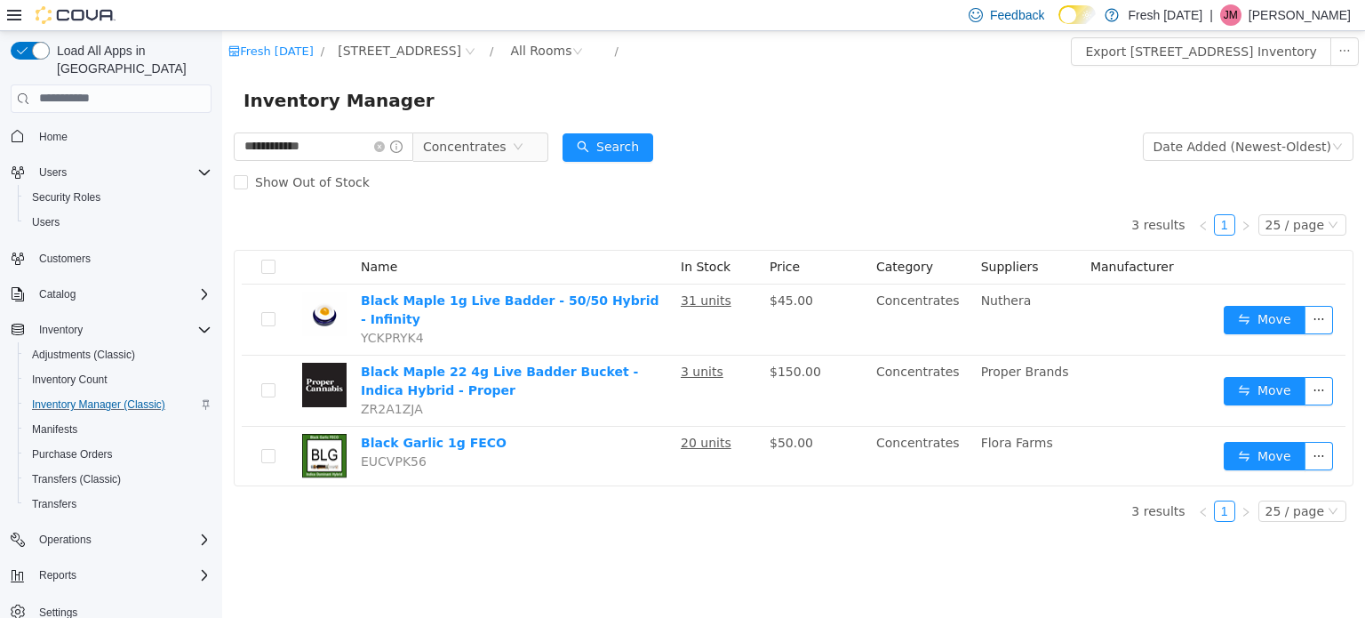
click at [941, 148] on form "**********" at bounding box center [794, 163] width 1120 height 71
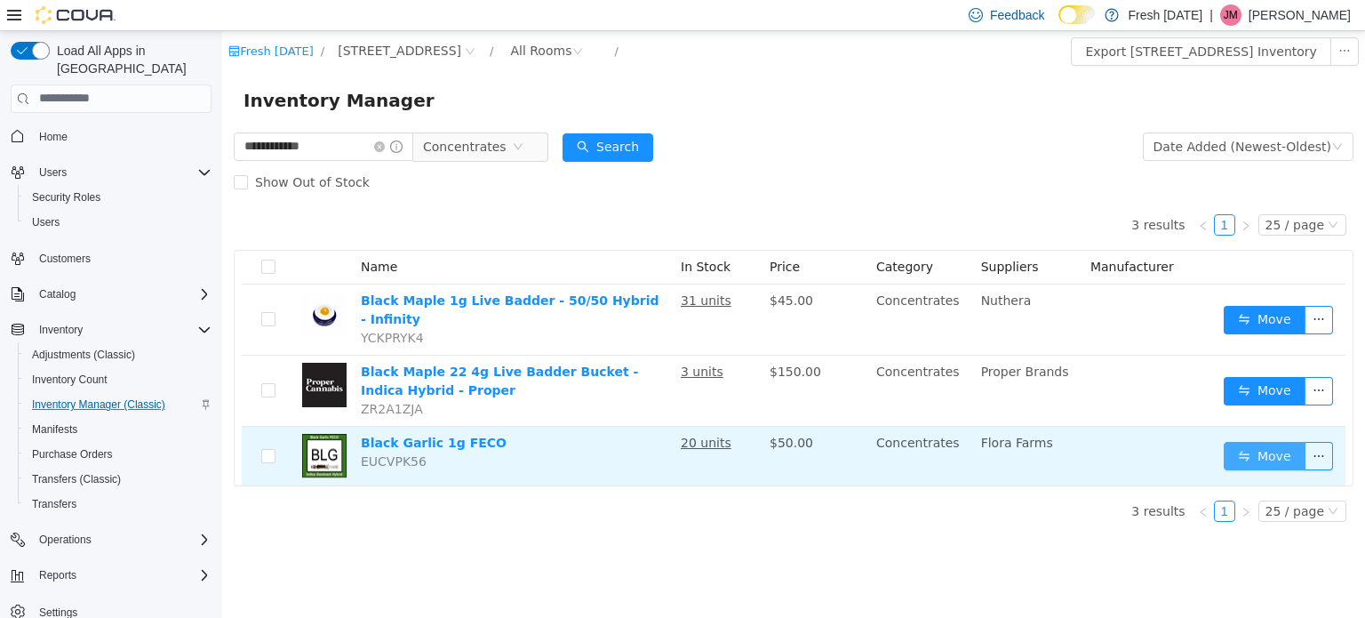
click at [1288, 444] on button "Move" at bounding box center [1265, 455] width 82 height 28
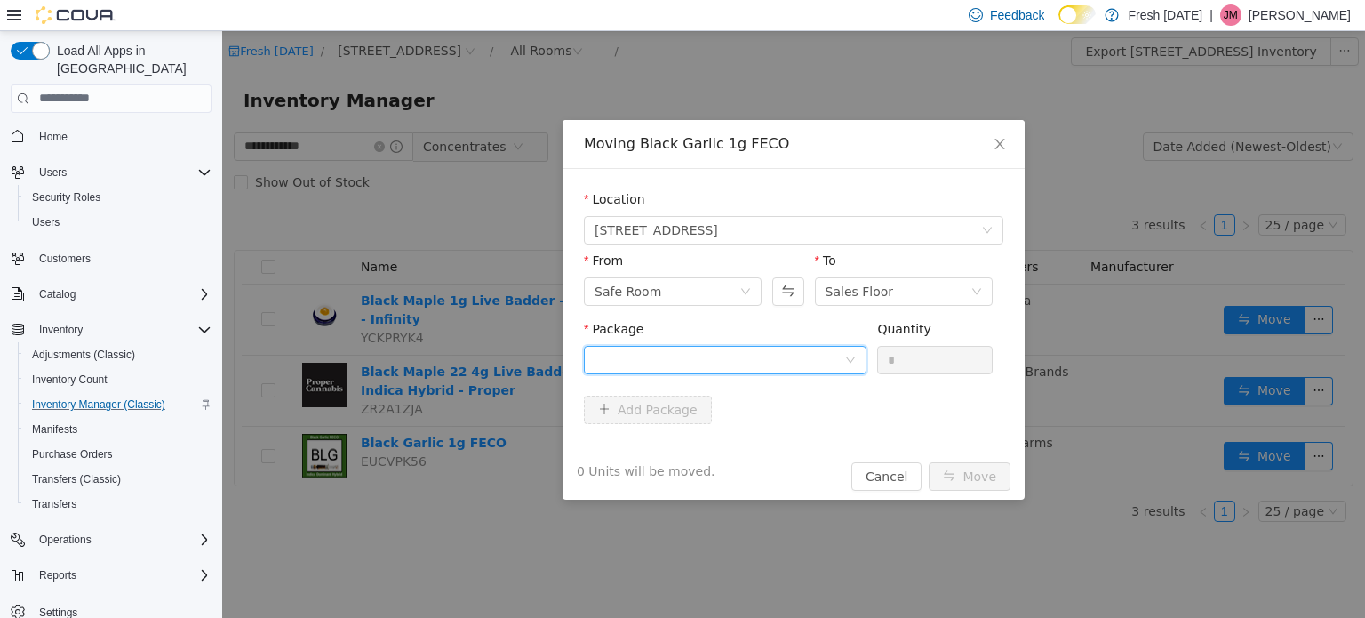
click at [711, 353] on div at bounding box center [720, 359] width 250 height 27
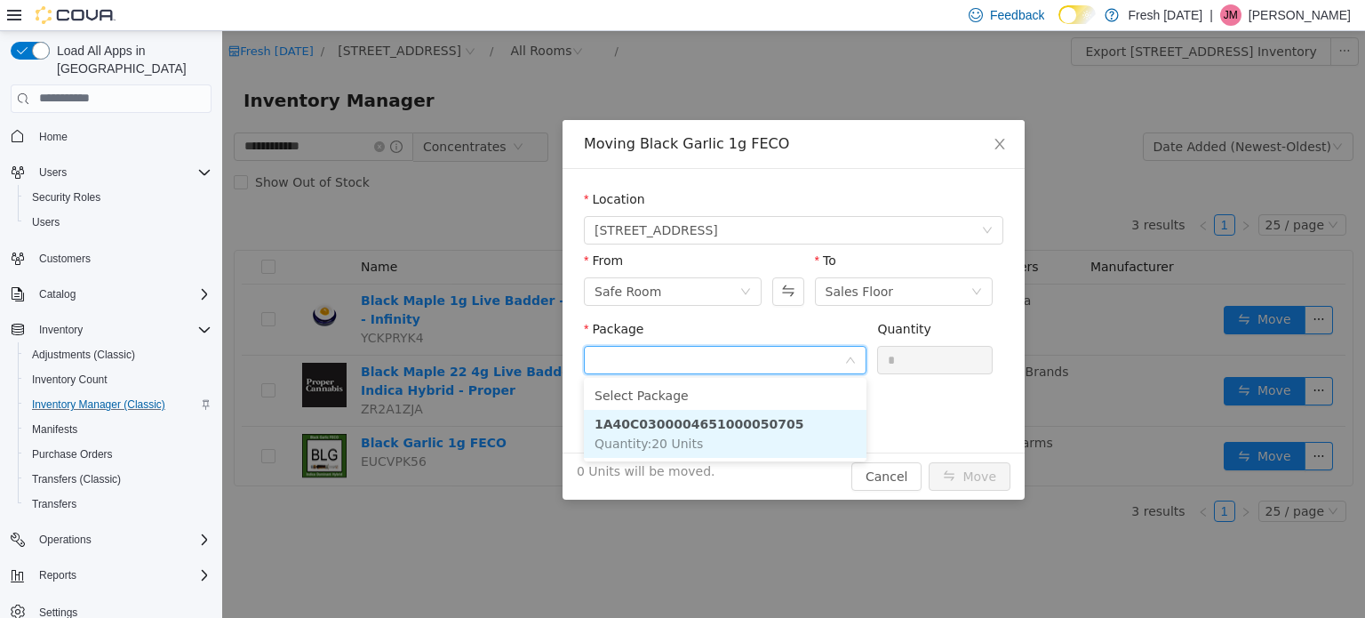
click at [737, 422] on strong "1A40C0300004651000050705" at bounding box center [699, 423] width 209 height 14
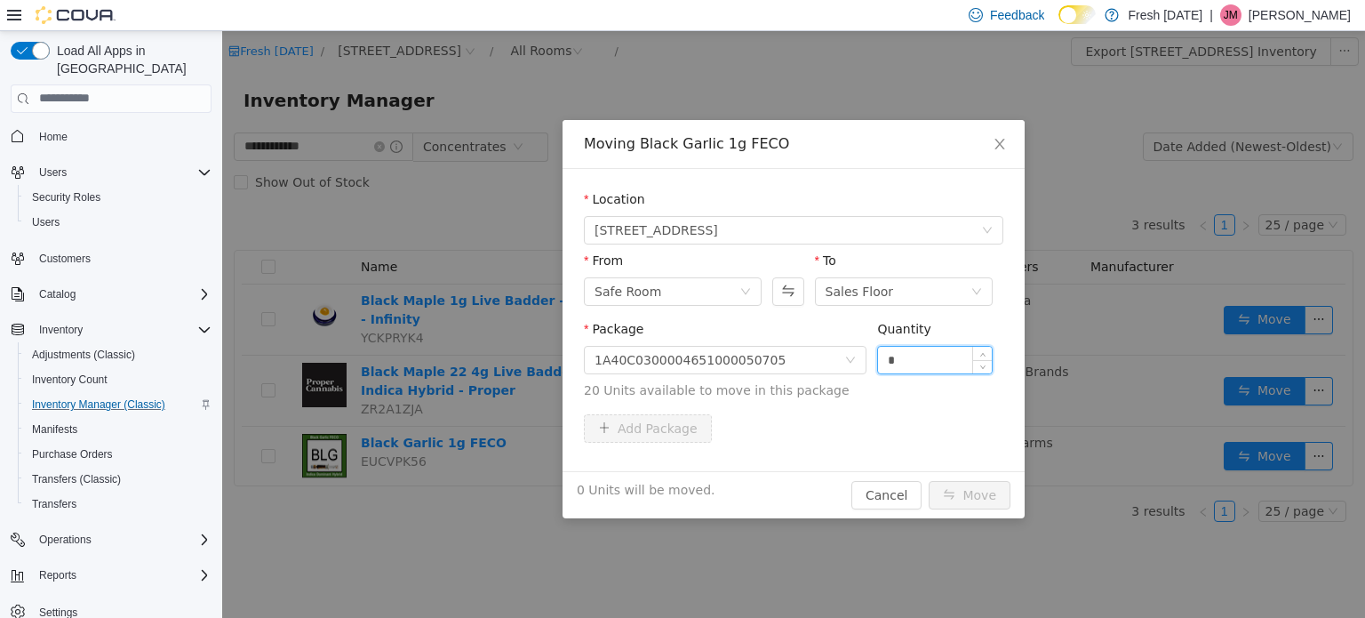
click at [936, 351] on input "*" at bounding box center [935, 359] width 114 height 27
type input "**"
click at [929, 480] on button "Move" at bounding box center [970, 494] width 82 height 28
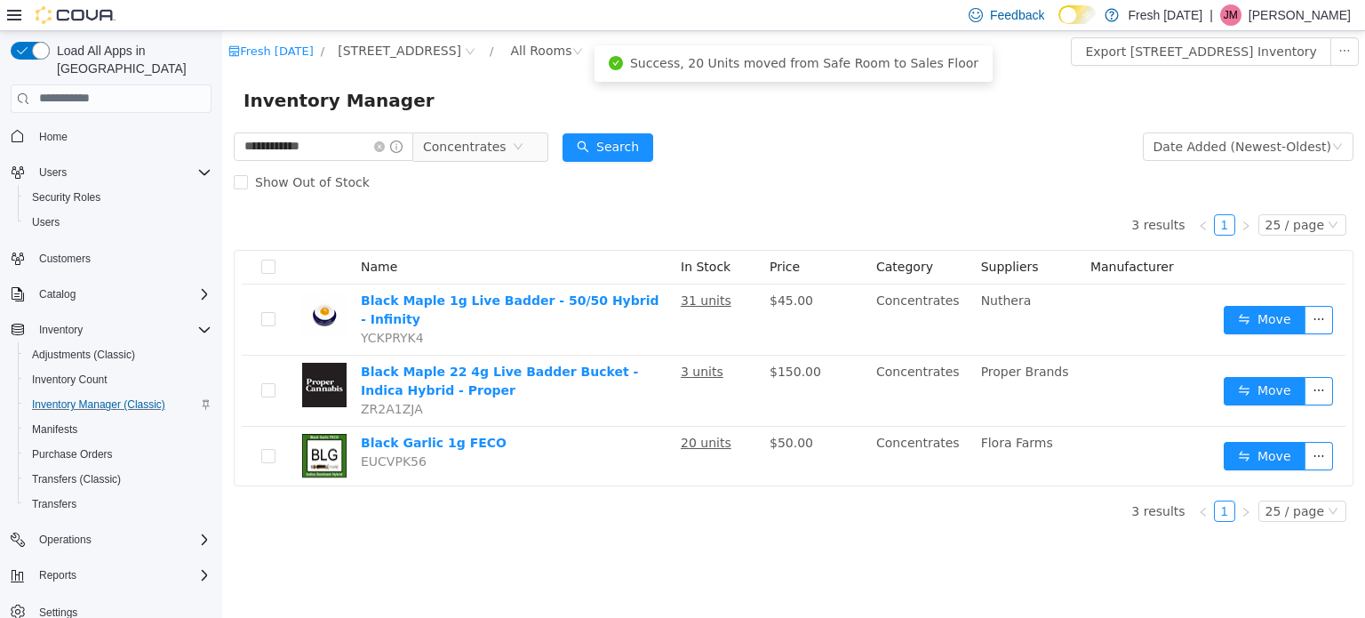
click at [818, 188] on div "Show Out of Stock" at bounding box center [794, 182] width 1120 height 36
